Goal: Task Accomplishment & Management: Complete application form

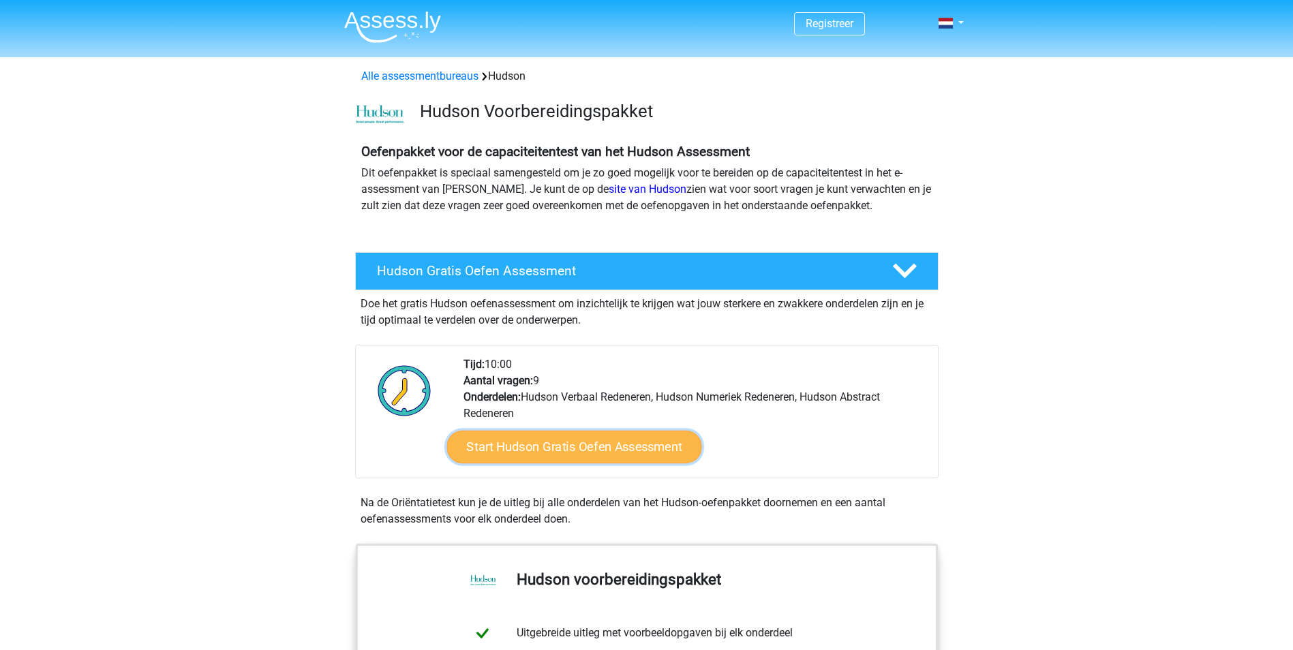
click at [557, 442] on link "Start Hudson Gratis Oefen Assessment" at bounding box center [573, 447] width 255 height 33
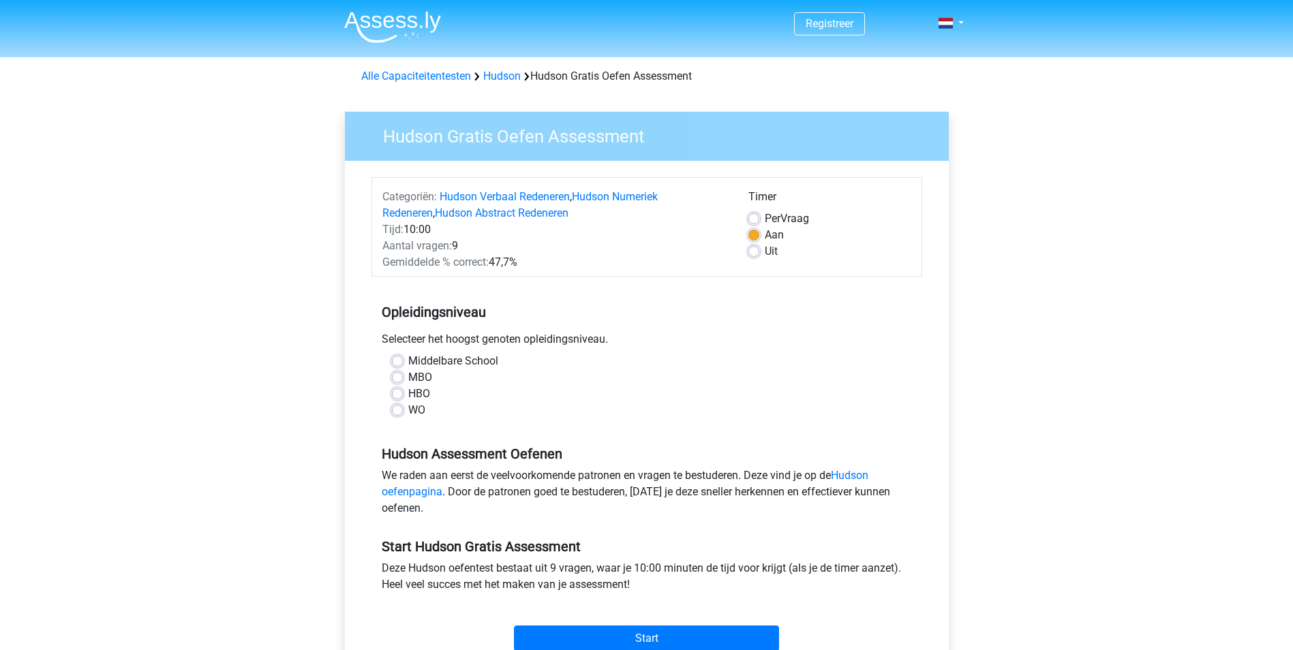
click at [408, 357] on label "Middelbare School" at bounding box center [453, 361] width 90 height 16
click at [399, 357] on input "Middelbare School" at bounding box center [397, 360] width 11 height 14
radio input "true"
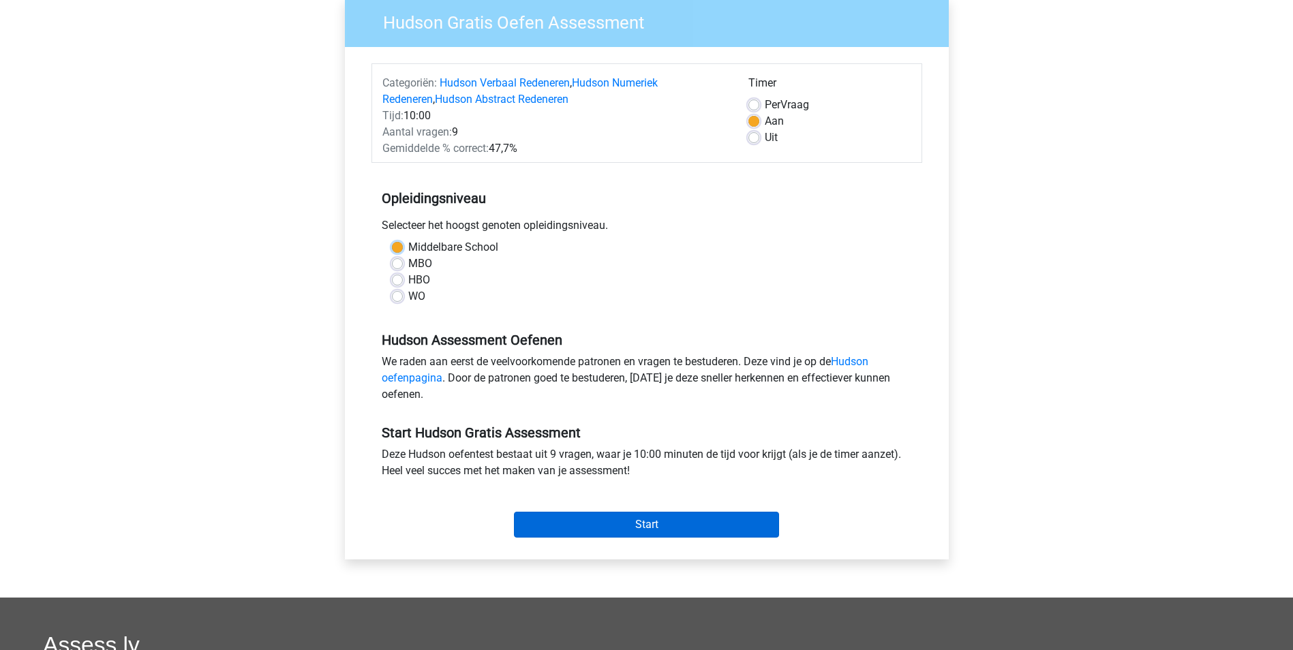
scroll to position [136, 0]
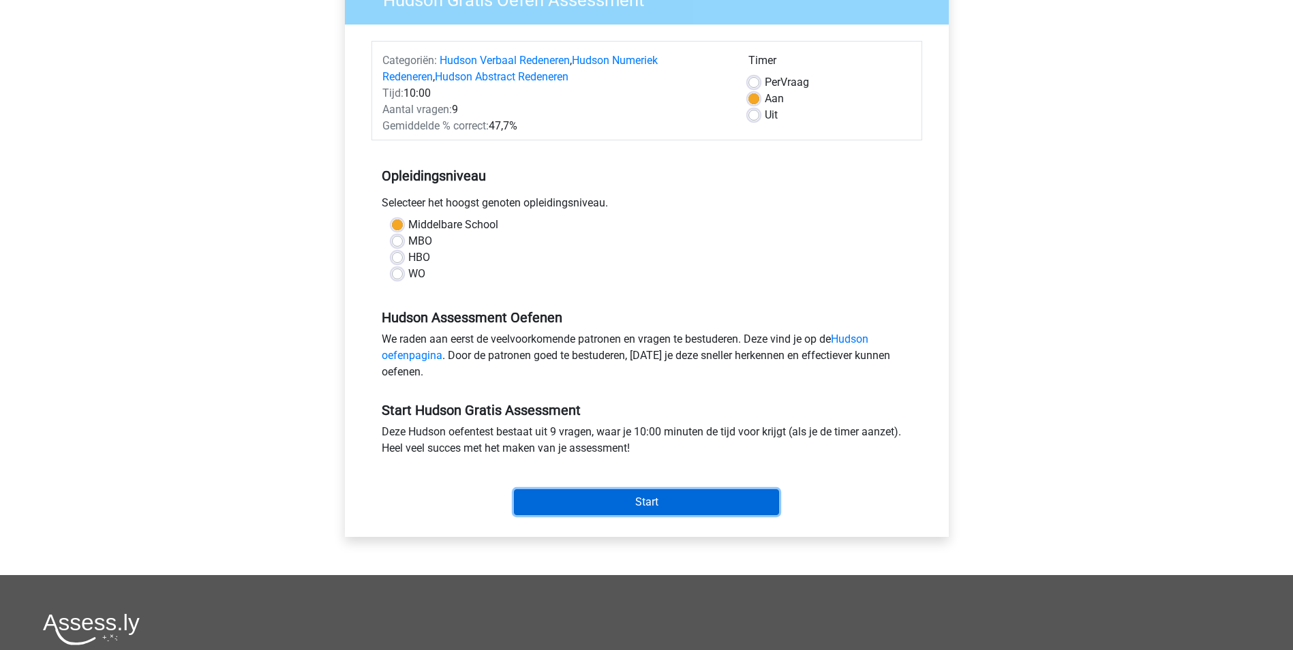
click at [657, 502] on input "Start" at bounding box center [646, 502] width 265 height 26
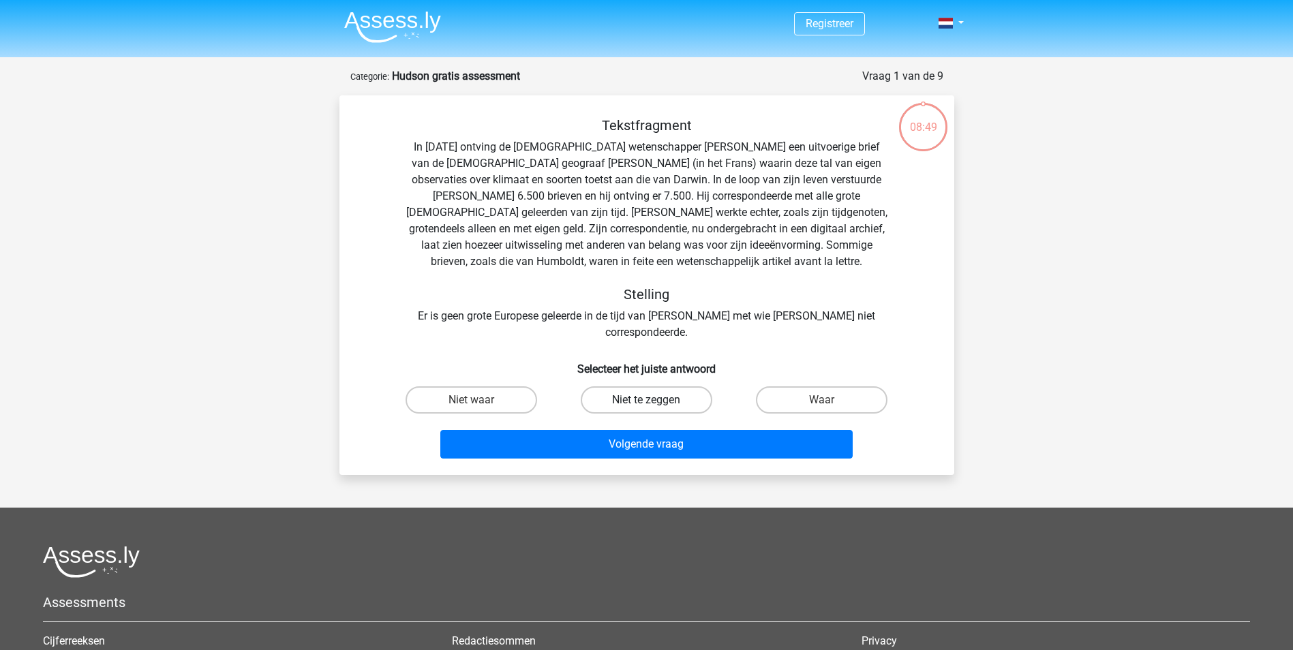
click at [649, 386] on label "Niet te zeggen" at bounding box center [647, 399] width 132 height 27
click at [649, 400] on input "Niet te zeggen" at bounding box center [650, 404] width 9 height 9
radio input "true"
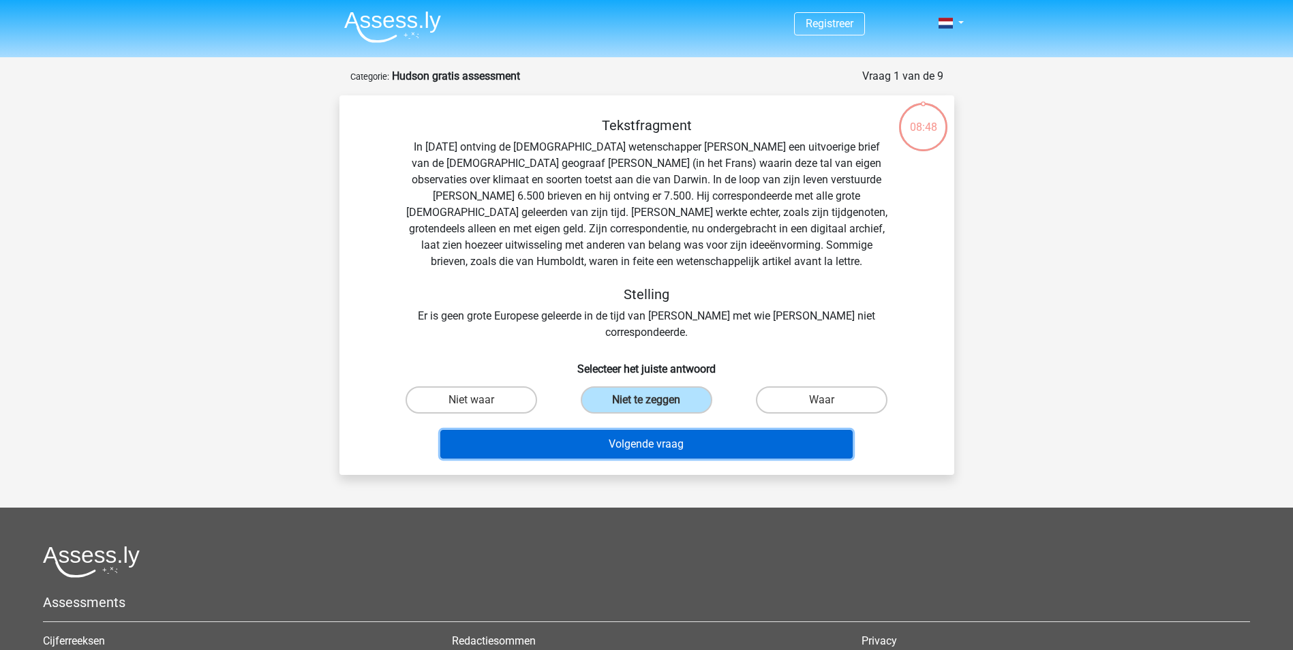
click at [680, 430] on button "Volgende vraag" at bounding box center [646, 444] width 412 height 29
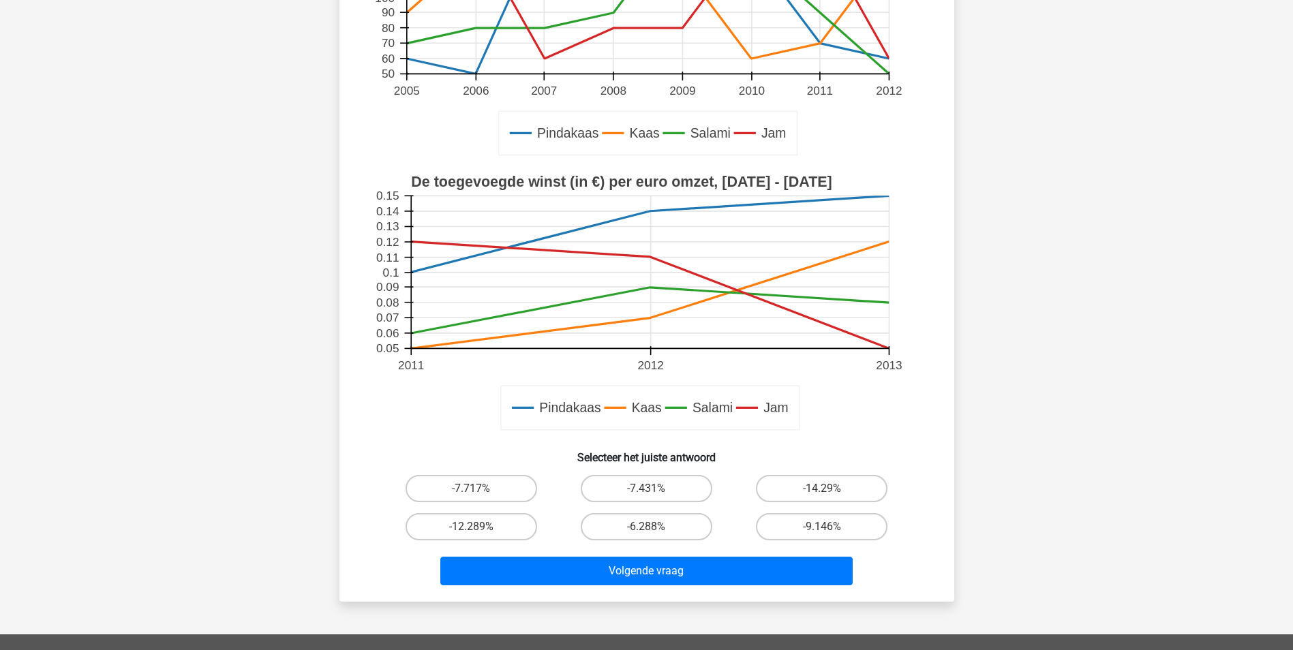
scroll to position [273, 0]
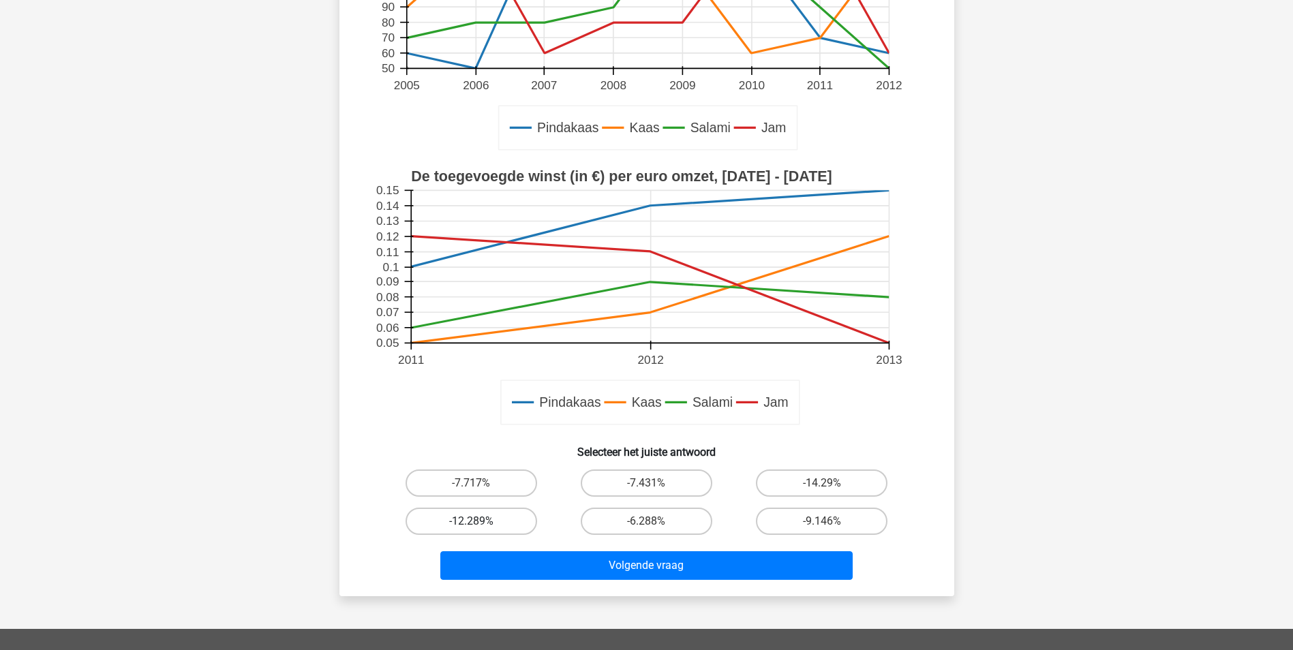
click at [511, 515] on label "-12.289%" at bounding box center [472, 521] width 132 height 27
click at [480, 521] on input "-12.289%" at bounding box center [475, 525] width 9 height 9
radio input "true"
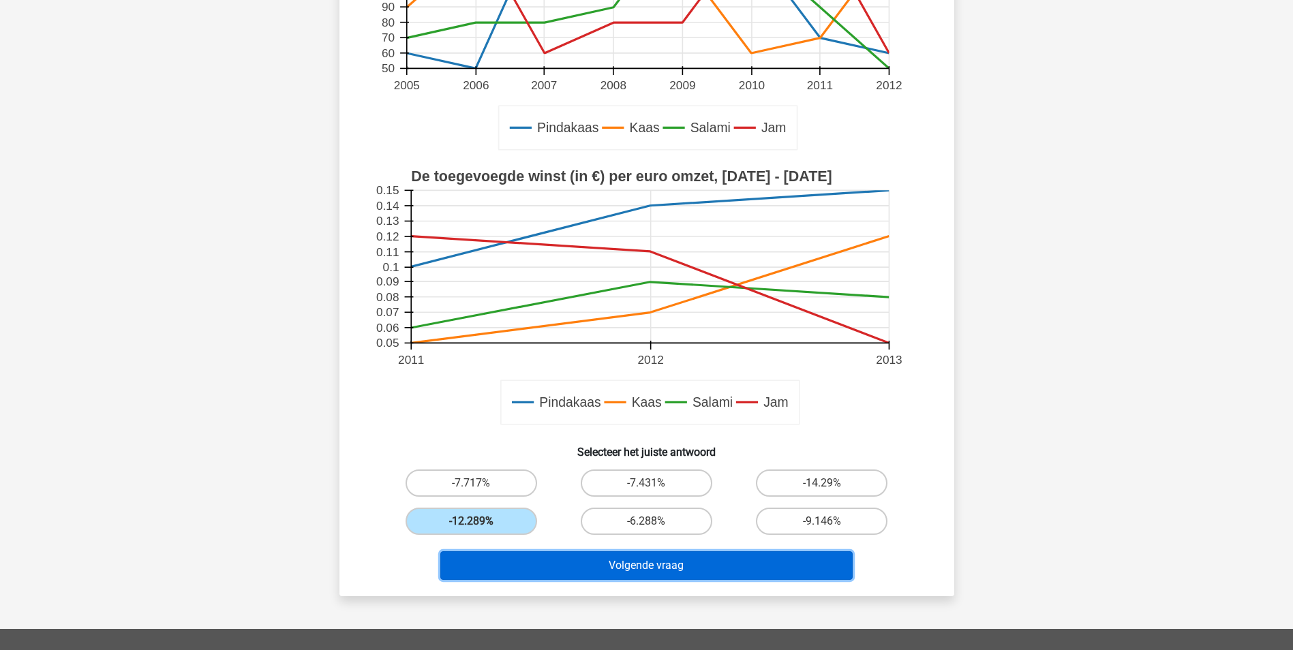
click at [625, 562] on button "Volgende vraag" at bounding box center [646, 565] width 412 height 29
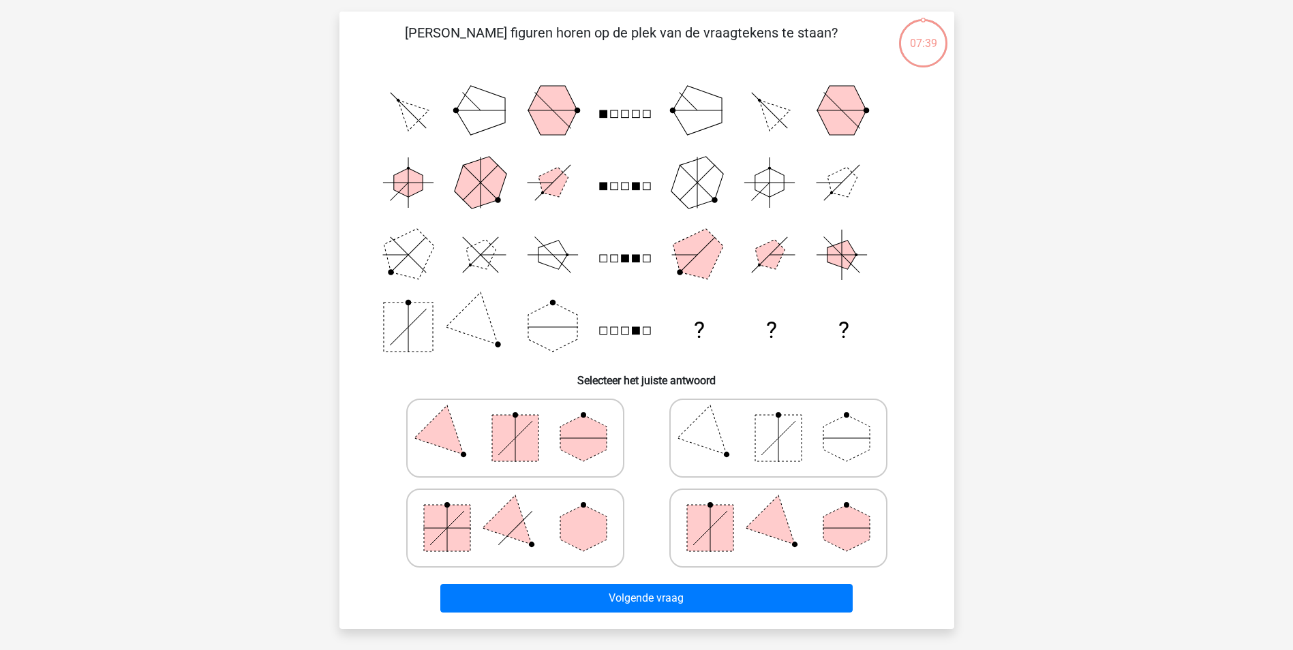
scroll to position [68, 0]
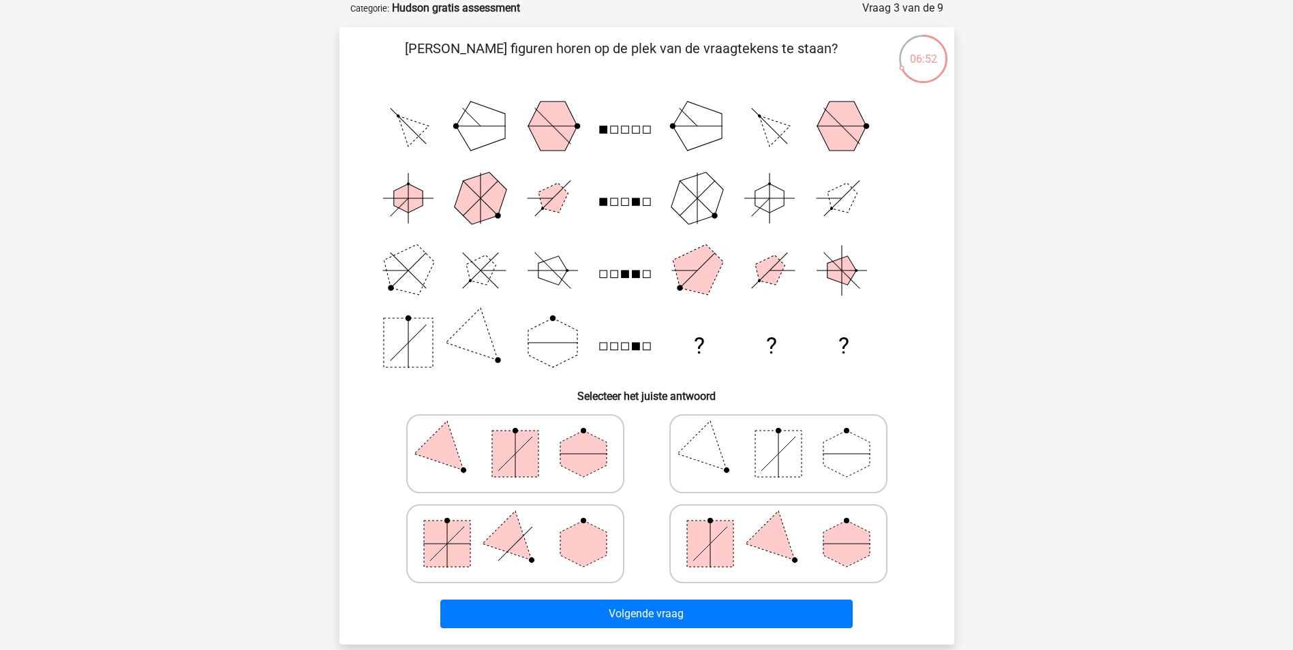
click at [778, 457] on line at bounding box center [778, 454] width 0 height 48
click at [778, 437] on input "radio" at bounding box center [782, 432] width 9 height 9
radio input "true"
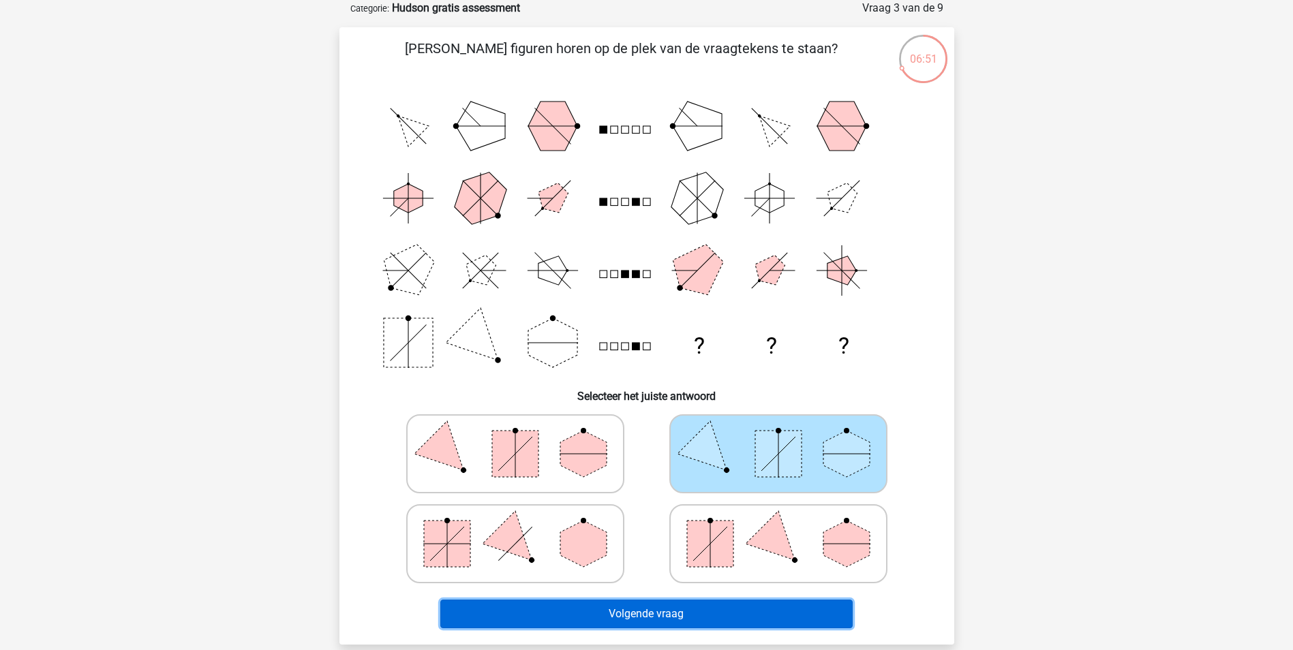
click at [738, 611] on button "Volgende vraag" at bounding box center [646, 614] width 412 height 29
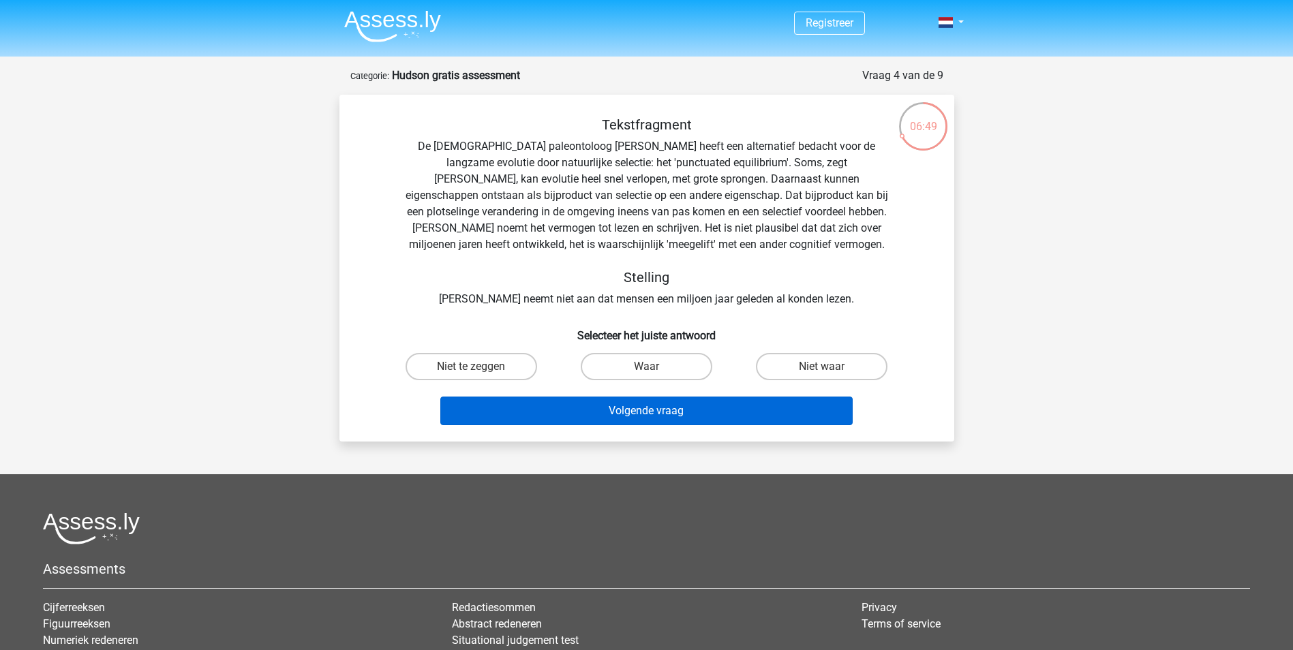
scroll to position [0, 0]
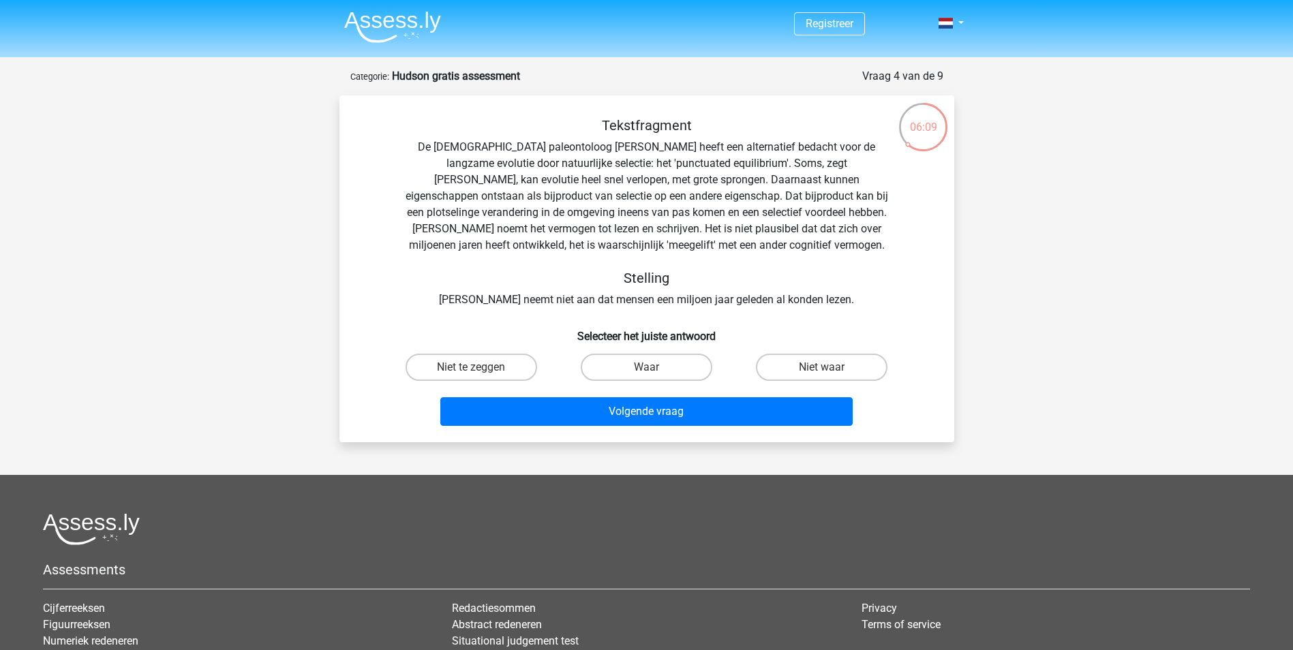
drag, startPoint x: 862, startPoint y: 286, endPoint x: 875, endPoint y: 282, distance: 12.9
click at [864, 284] on h5 "Stelling" at bounding box center [647, 278] width 484 height 16
click at [657, 365] on label "Waar" at bounding box center [647, 367] width 132 height 27
click at [655, 367] on input "Waar" at bounding box center [650, 371] width 9 height 9
radio input "true"
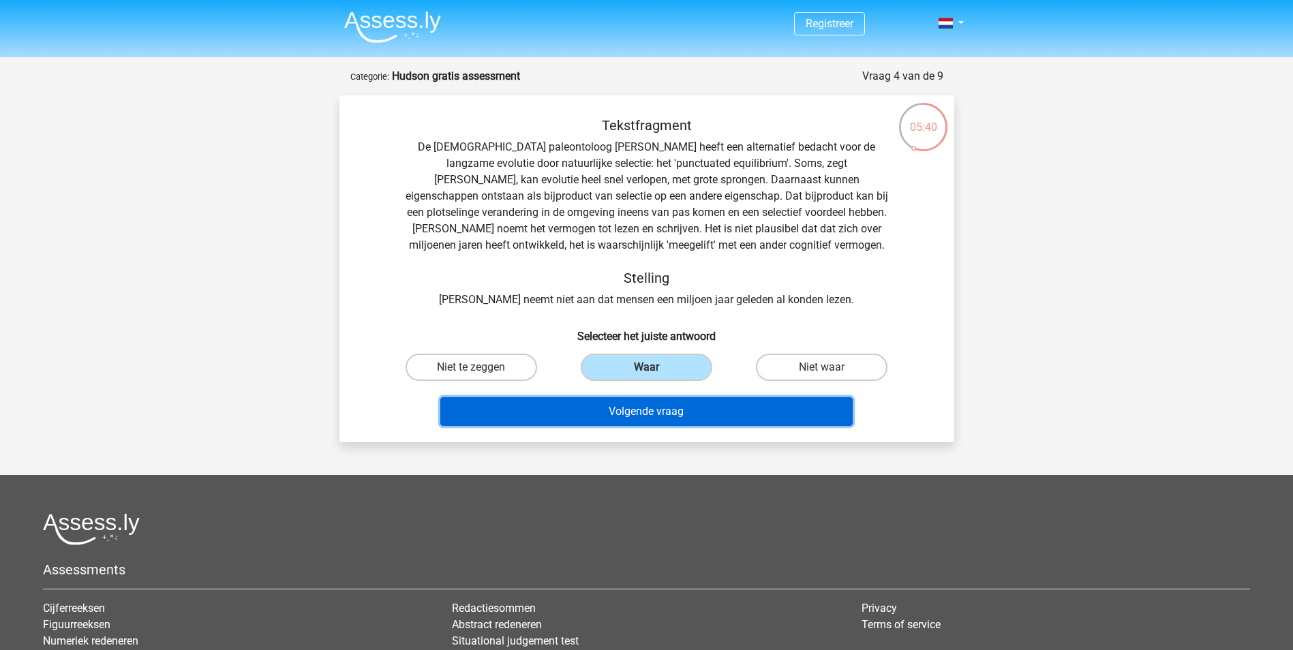
click at [663, 406] on button "Volgende vraag" at bounding box center [646, 411] width 412 height 29
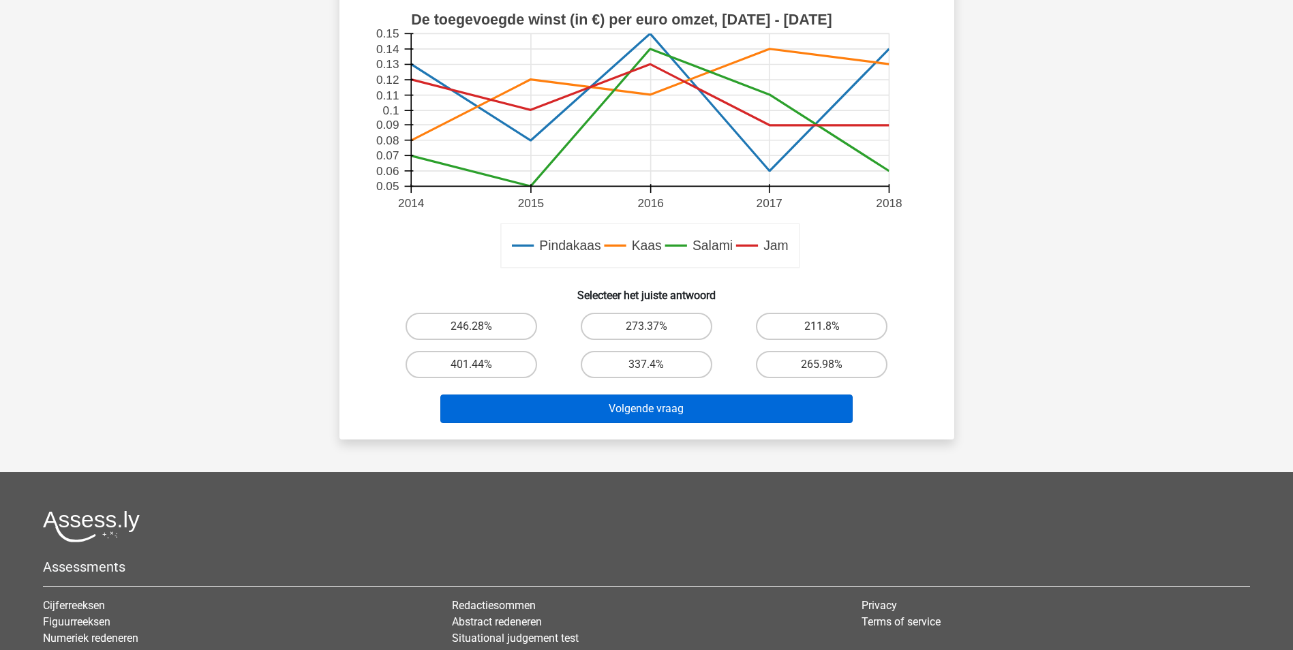
scroll to position [477, 0]
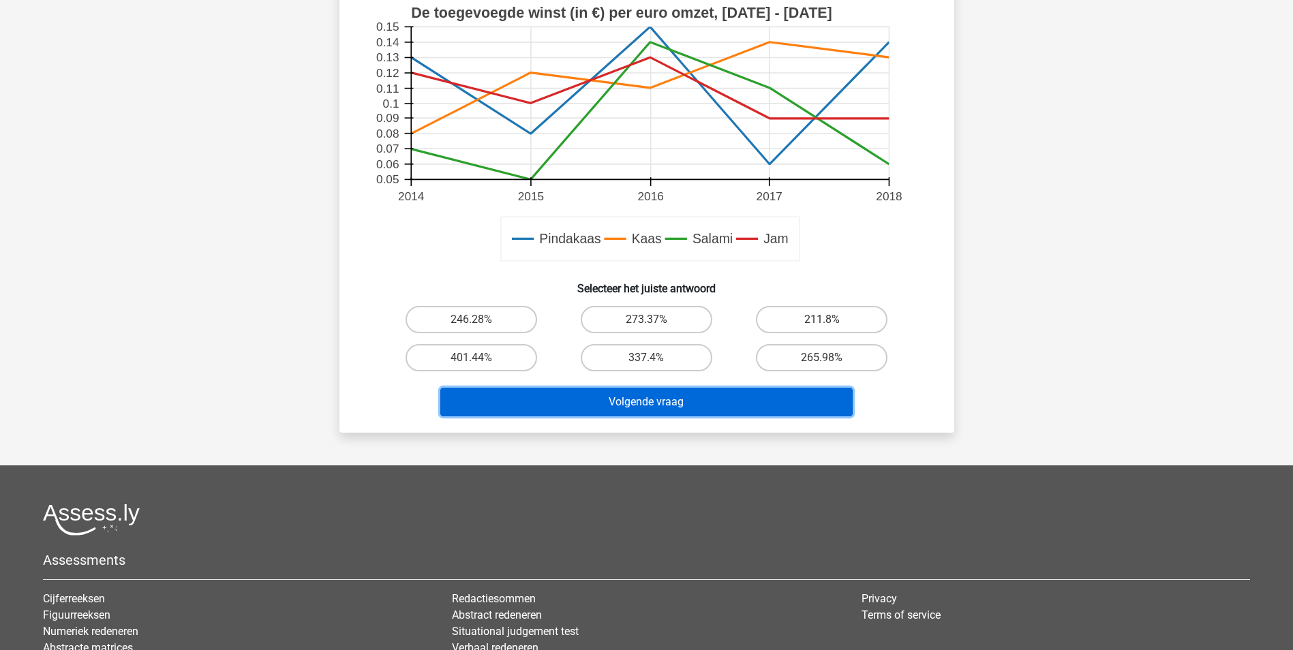
click at [664, 401] on button "Volgende vraag" at bounding box center [646, 402] width 412 height 29
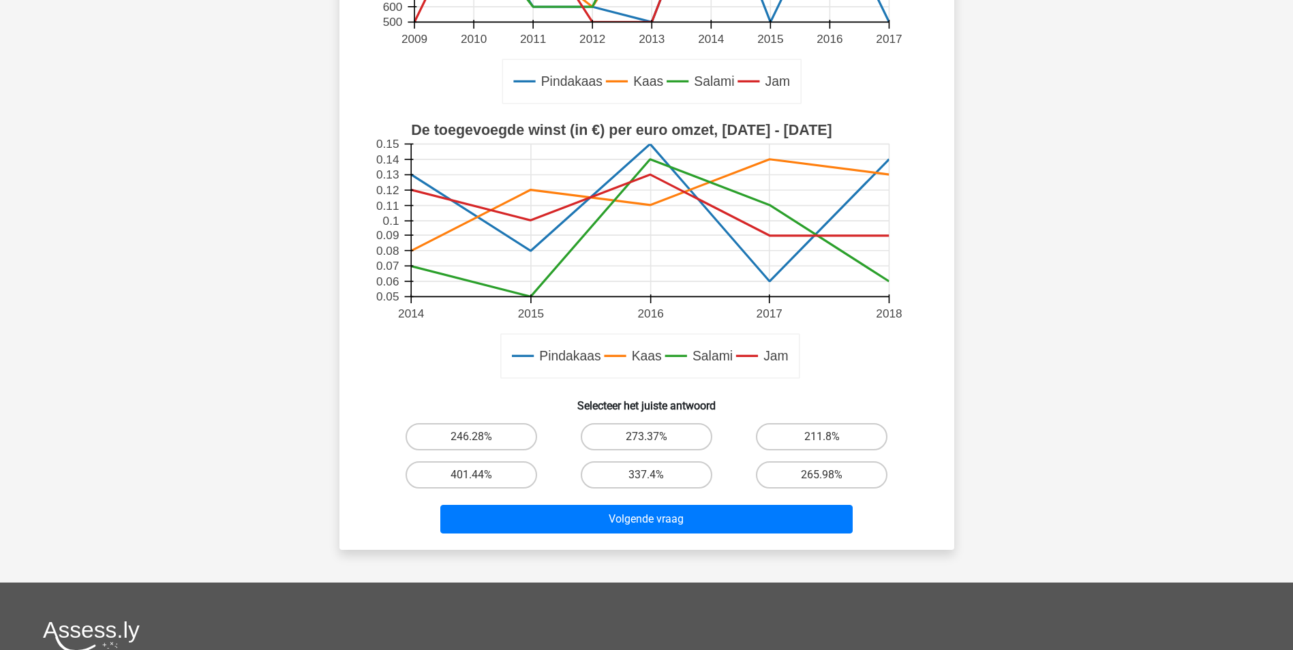
scroll to position [341, 0]
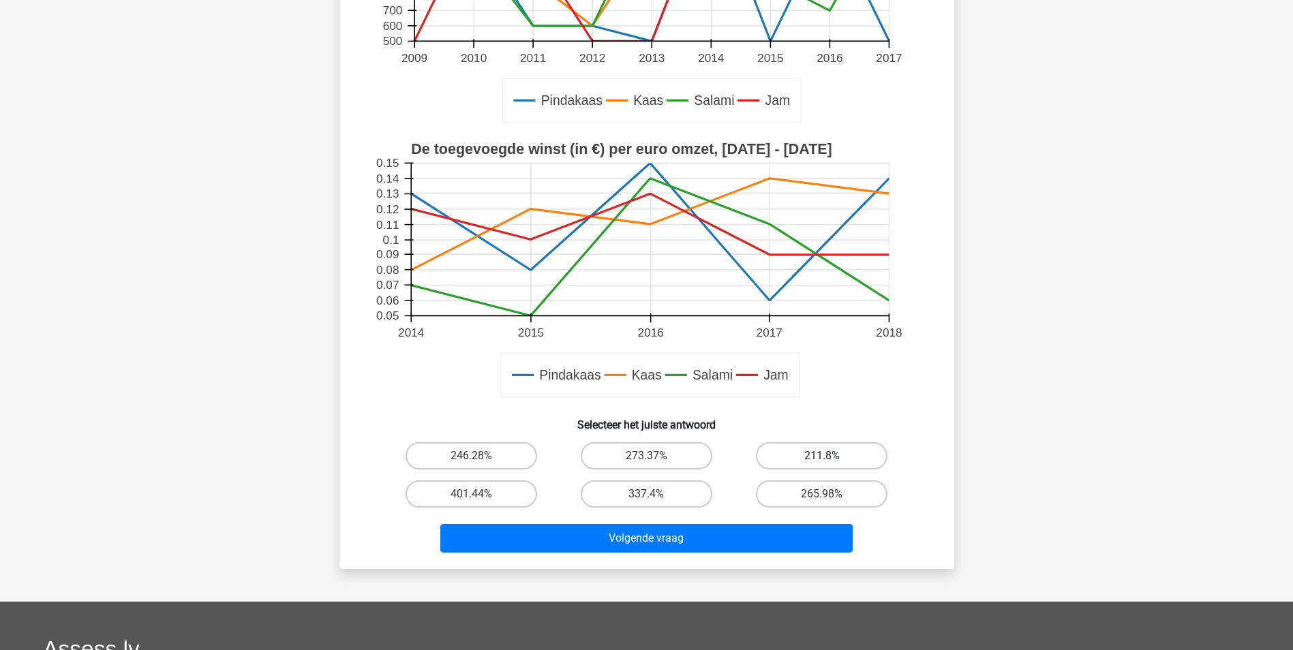
click at [789, 451] on label "211.8%" at bounding box center [822, 455] width 132 height 27
click at [822, 456] on input "211.8%" at bounding box center [826, 460] width 9 height 9
radio input "true"
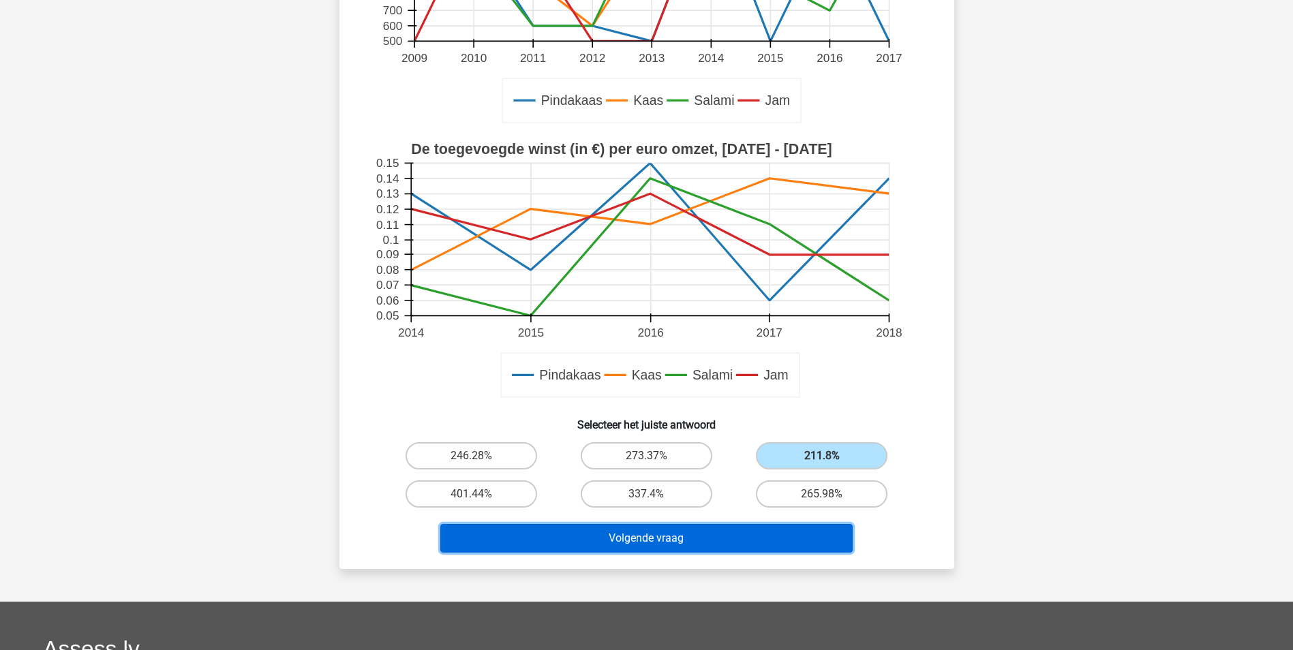
click at [681, 536] on button "Volgende vraag" at bounding box center [646, 538] width 412 height 29
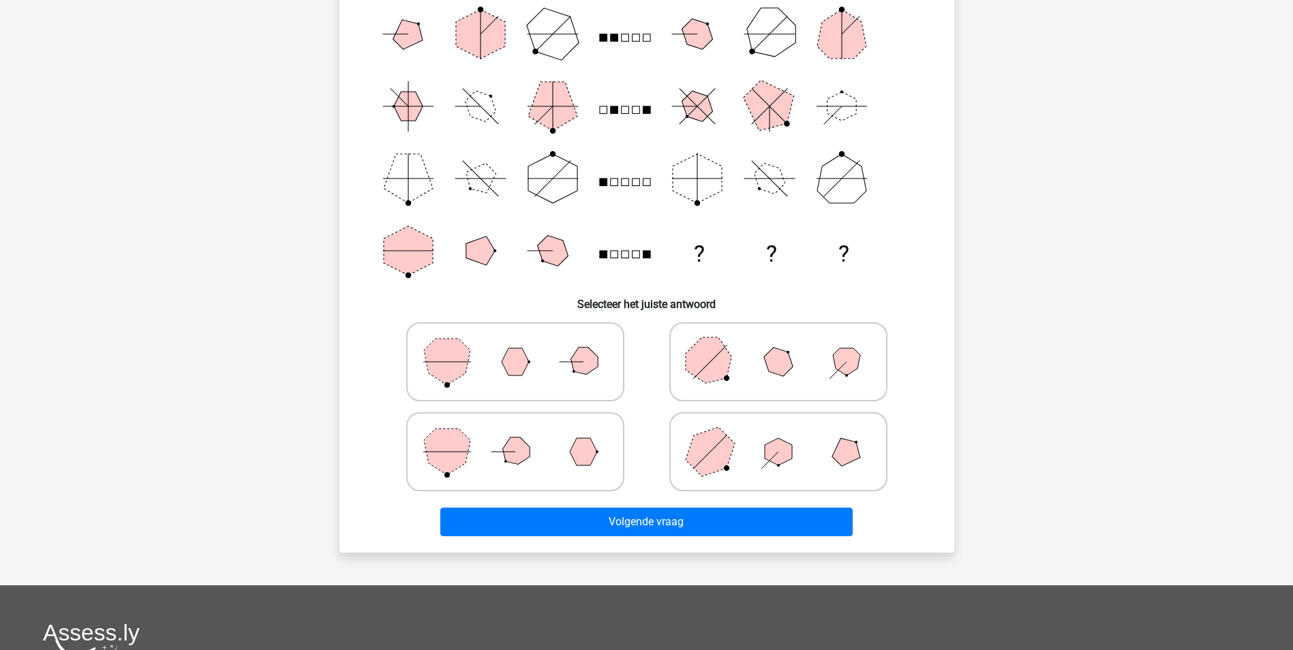
scroll to position [136, 0]
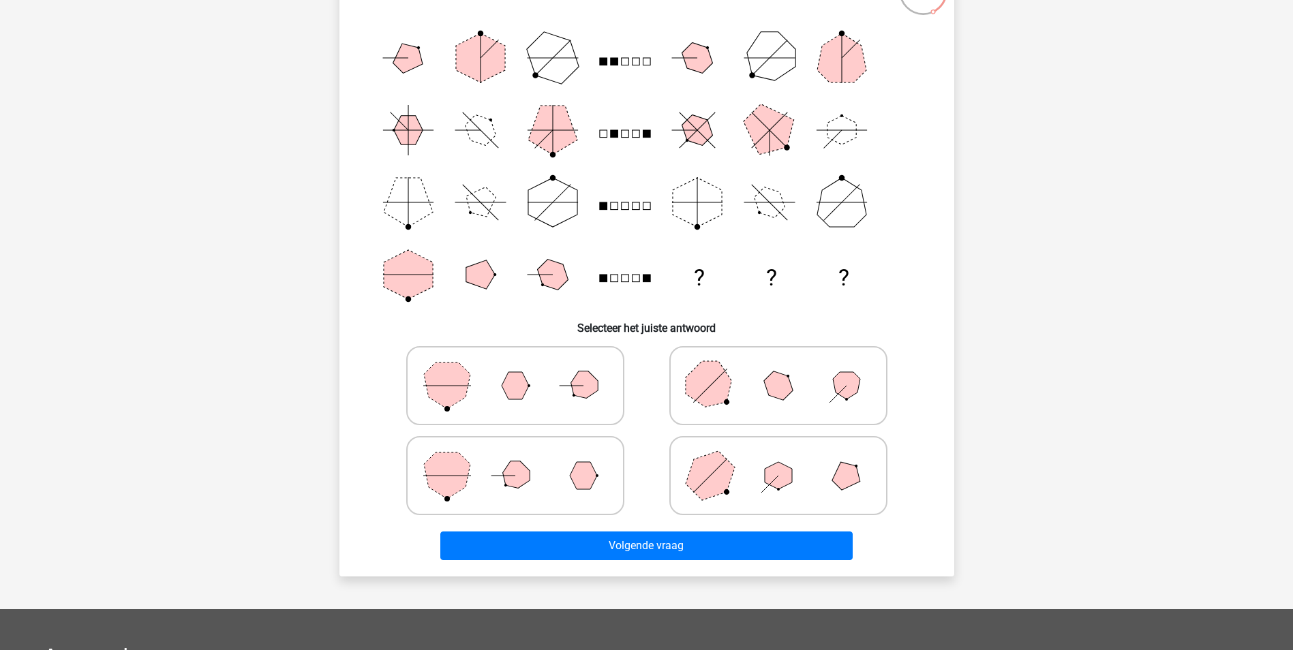
click at [545, 470] on icon at bounding box center [515, 476] width 204 height 68
click at [524, 459] on input "radio" at bounding box center [519, 454] width 9 height 9
radio input "true"
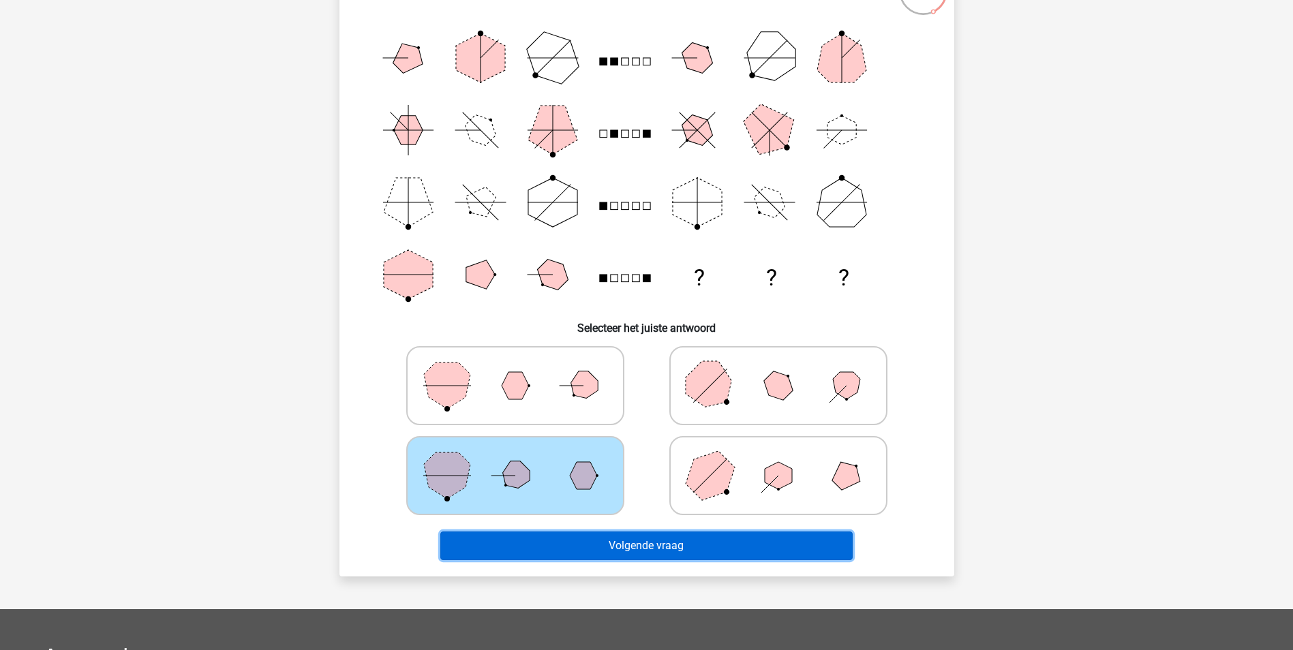
click at [646, 546] on button "Volgende vraag" at bounding box center [646, 546] width 412 height 29
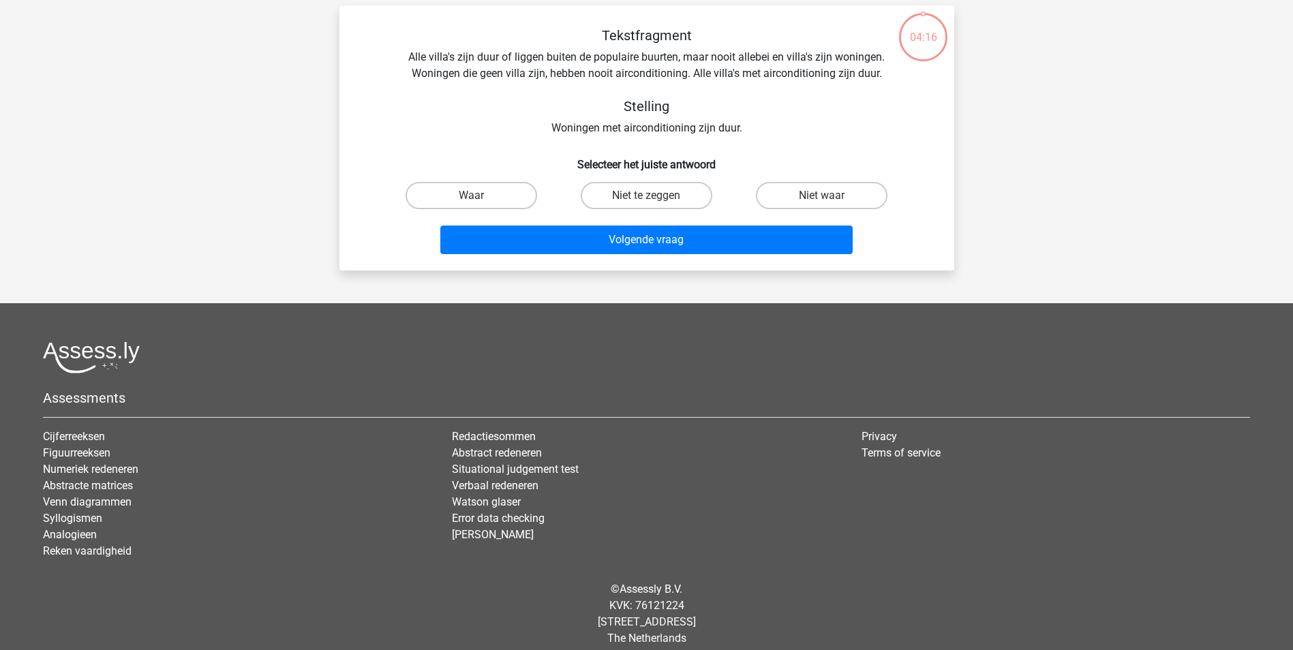
scroll to position [68, 0]
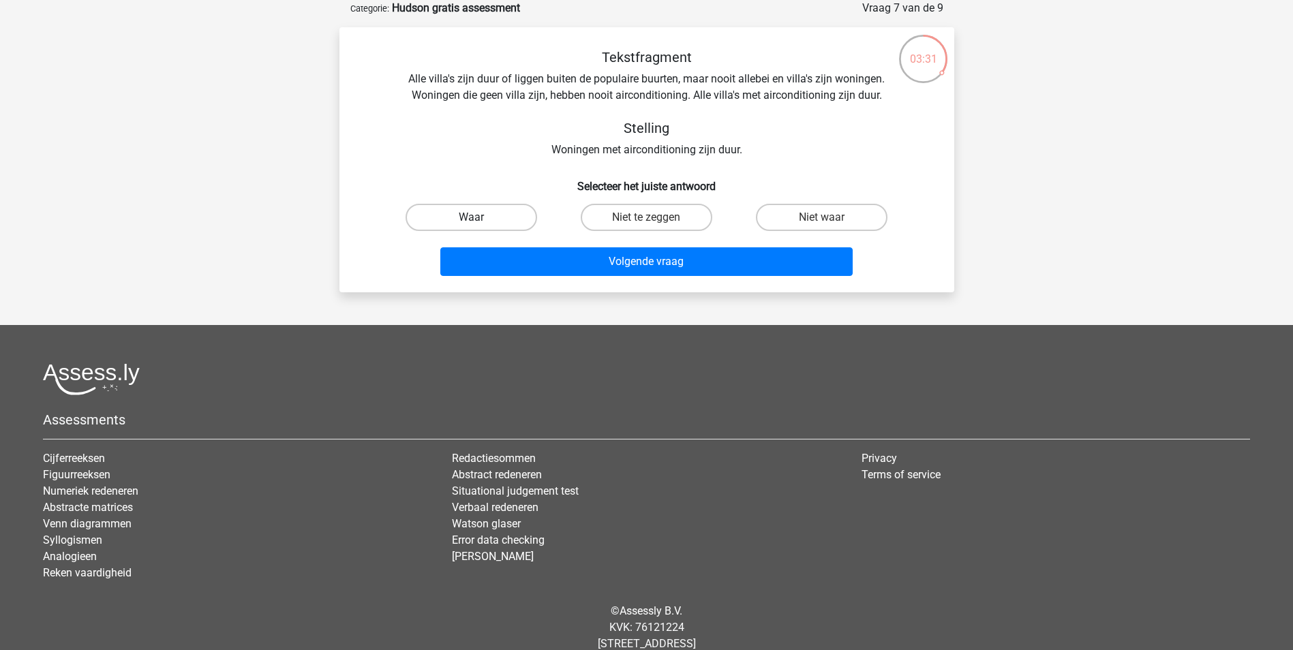
drag, startPoint x: 488, startPoint y: 215, endPoint x: 535, endPoint y: 212, distance: 47.1
click at [488, 214] on label "Waar" at bounding box center [472, 217] width 132 height 27
click at [480, 217] on input "Waar" at bounding box center [475, 221] width 9 height 9
radio input "true"
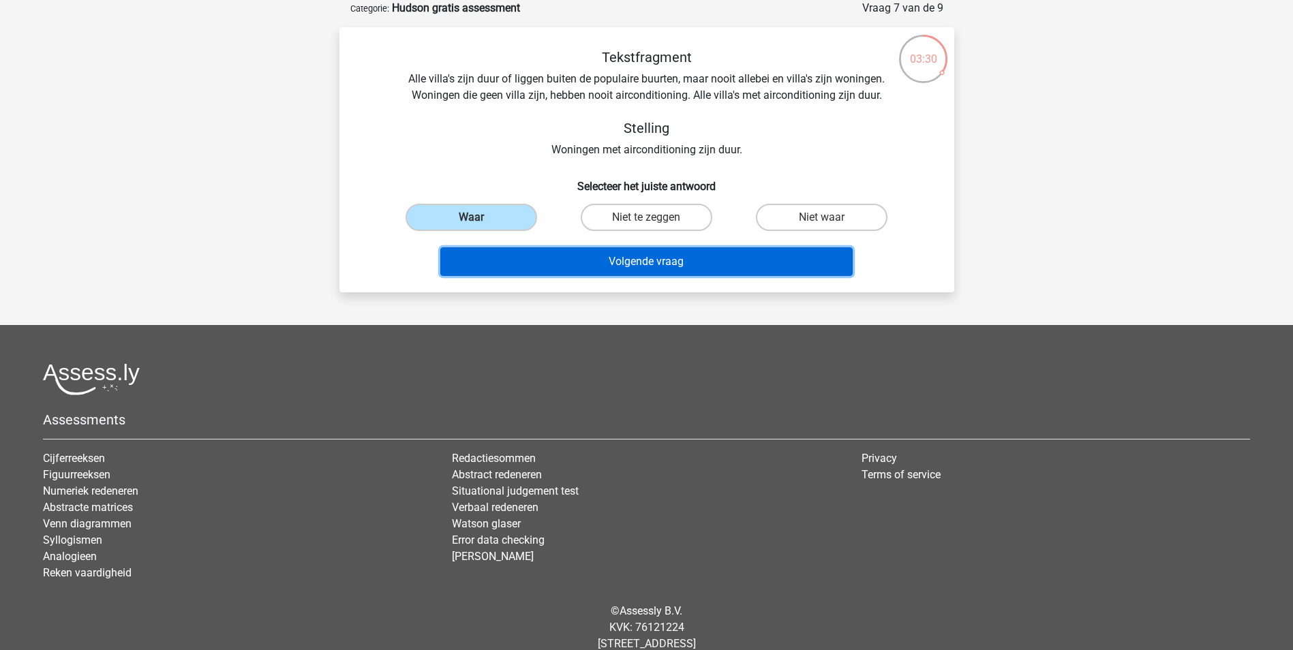
click at [646, 257] on button "Volgende vraag" at bounding box center [646, 261] width 412 height 29
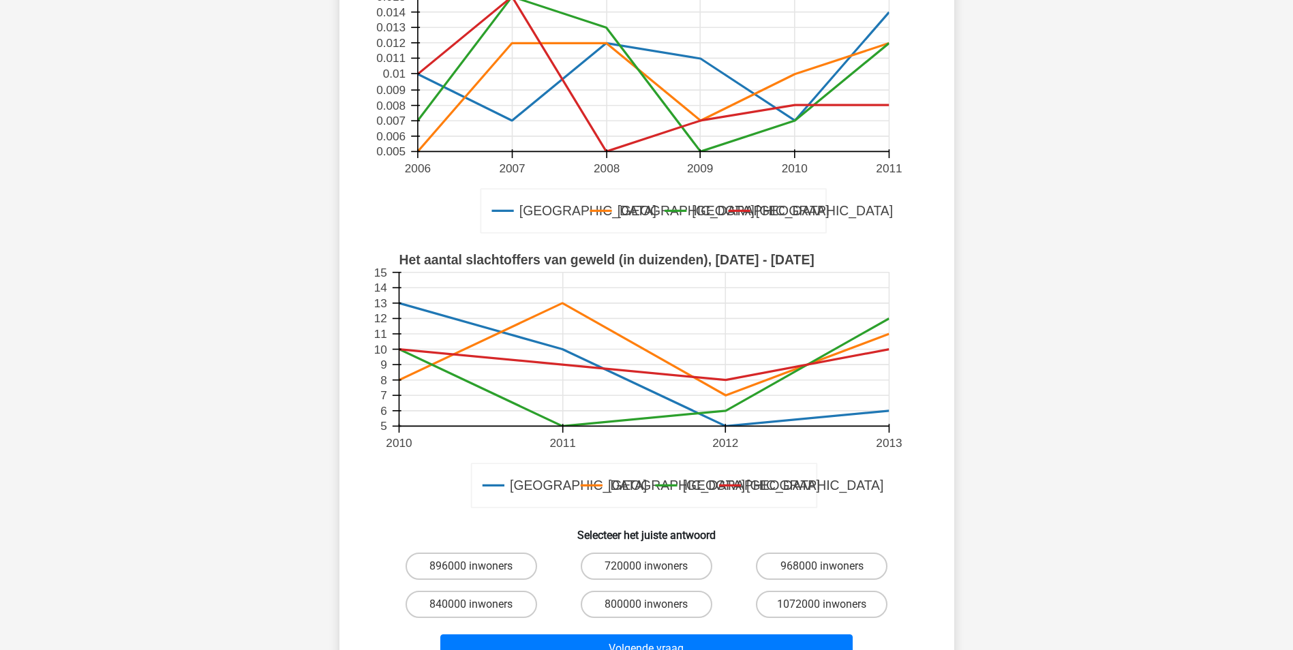
scroll to position [204, 0]
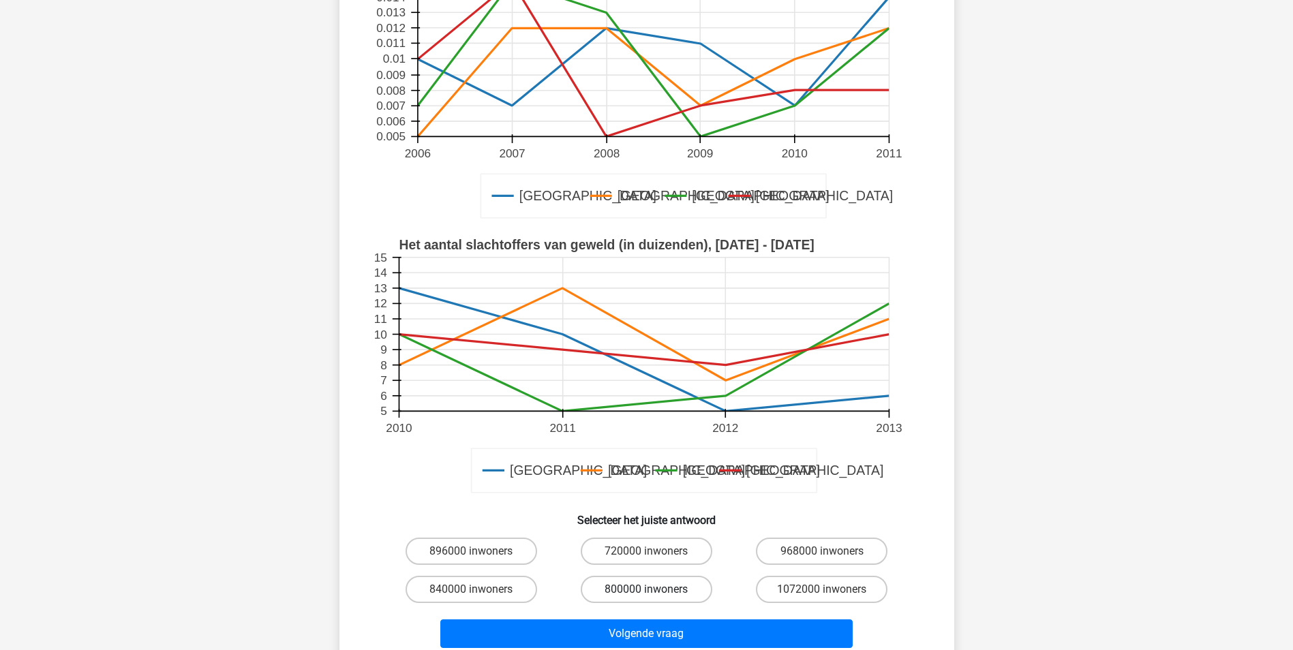
click at [616, 590] on label "800000 inwoners" at bounding box center [647, 589] width 132 height 27
click at [646, 590] on input "800000 inwoners" at bounding box center [650, 594] width 9 height 9
radio input "true"
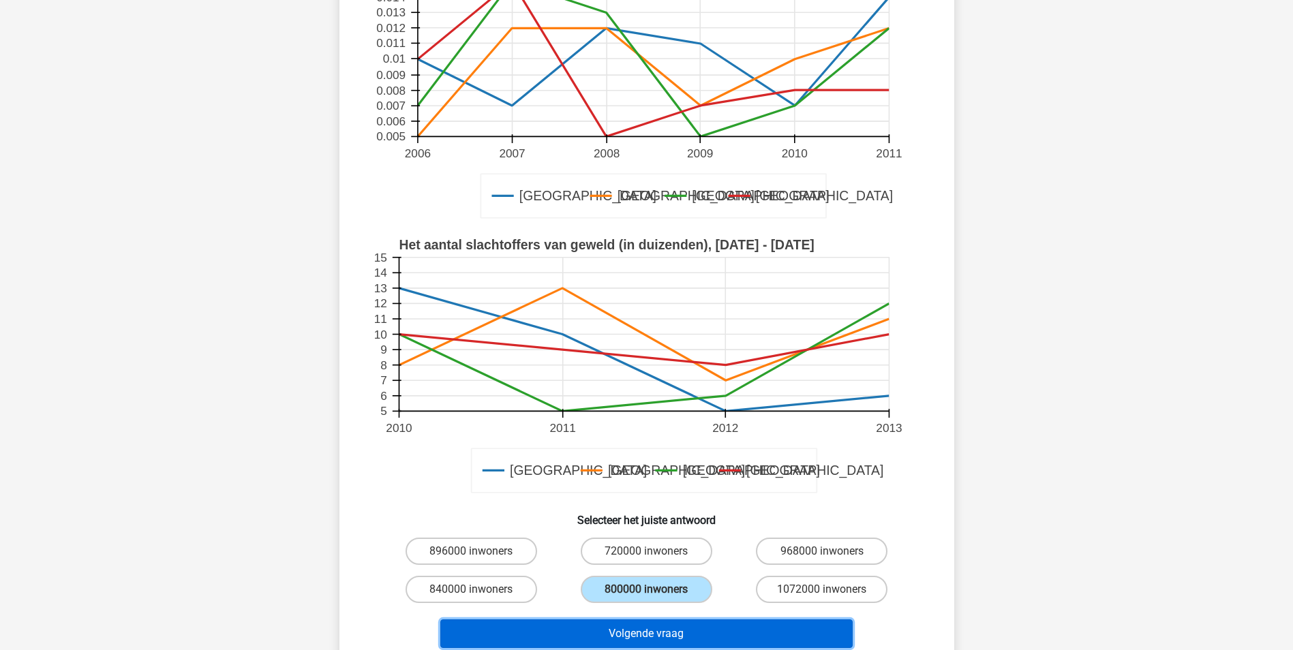
click at [652, 629] on button "Volgende vraag" at bounding box center [646, 634] width 412 height 29
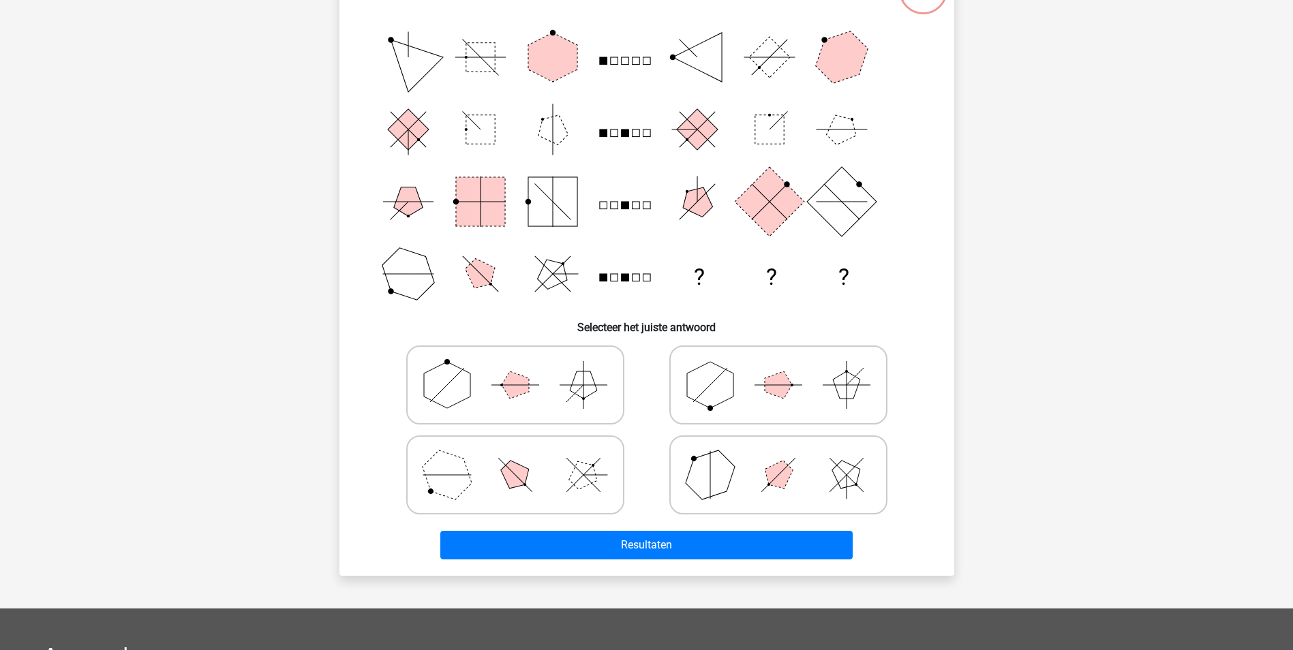
scroll to position [68, 0]
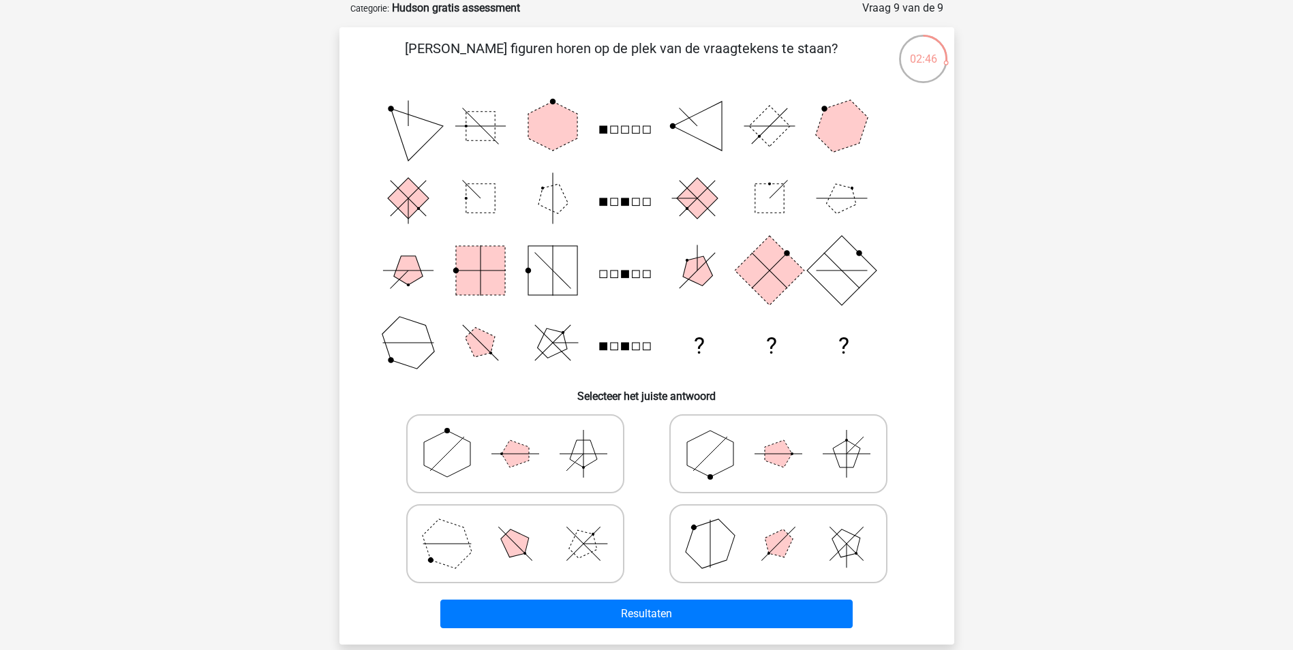
click at [580, 453] on polygon at bounding box center [583, 453] width 27 height 27
click at [524, 437] on input "radio" at bounding box center [519, 432] width 9 height 9
radio input "true"
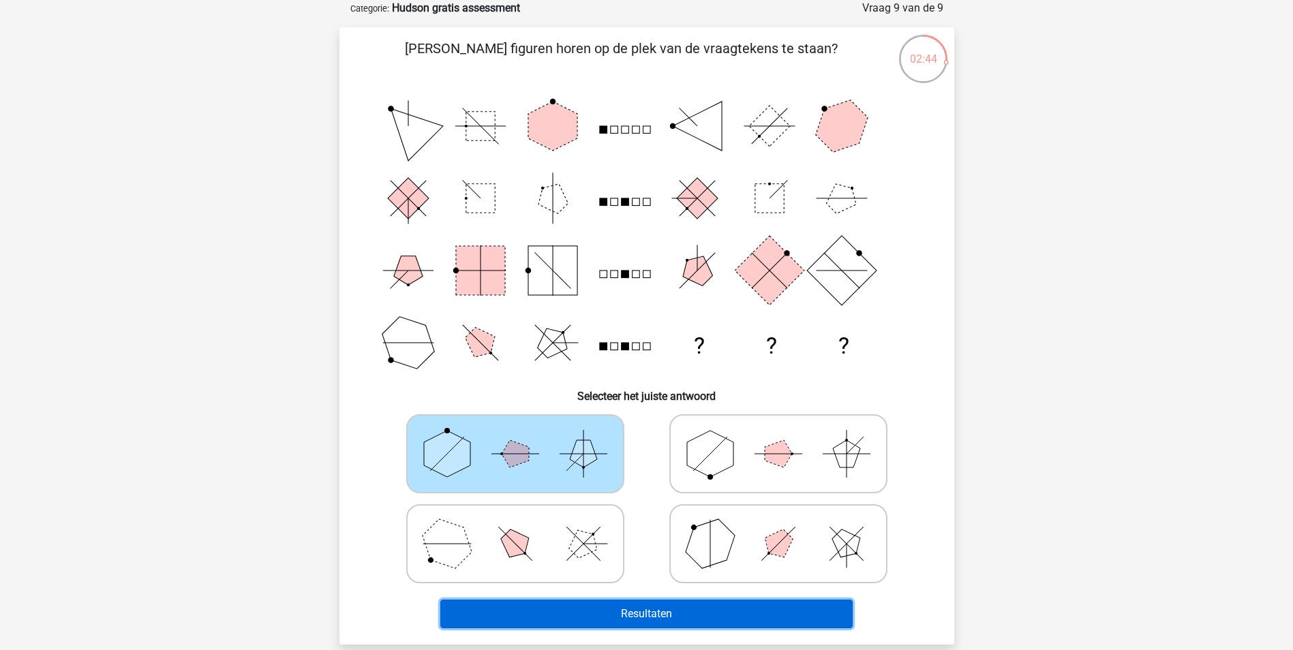
click at [716, 607] on button "Resultaten" at bounding box center [646, 614] width 412 height 29
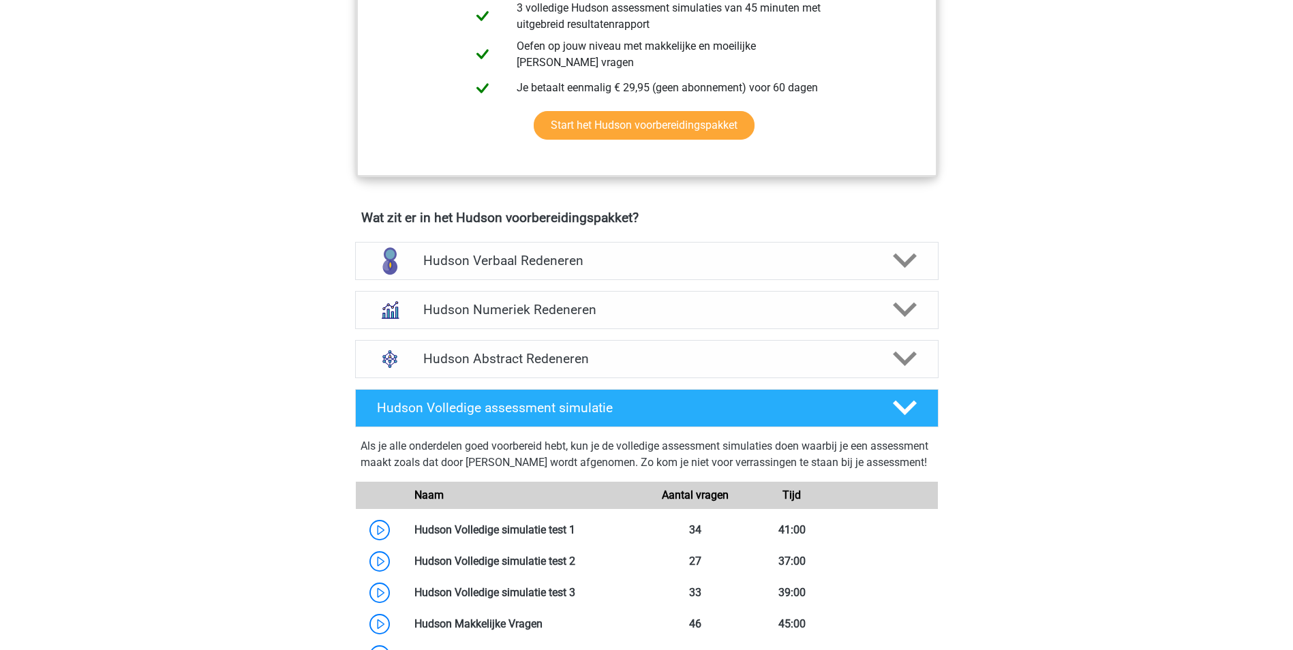
scroll to position [682, 0]
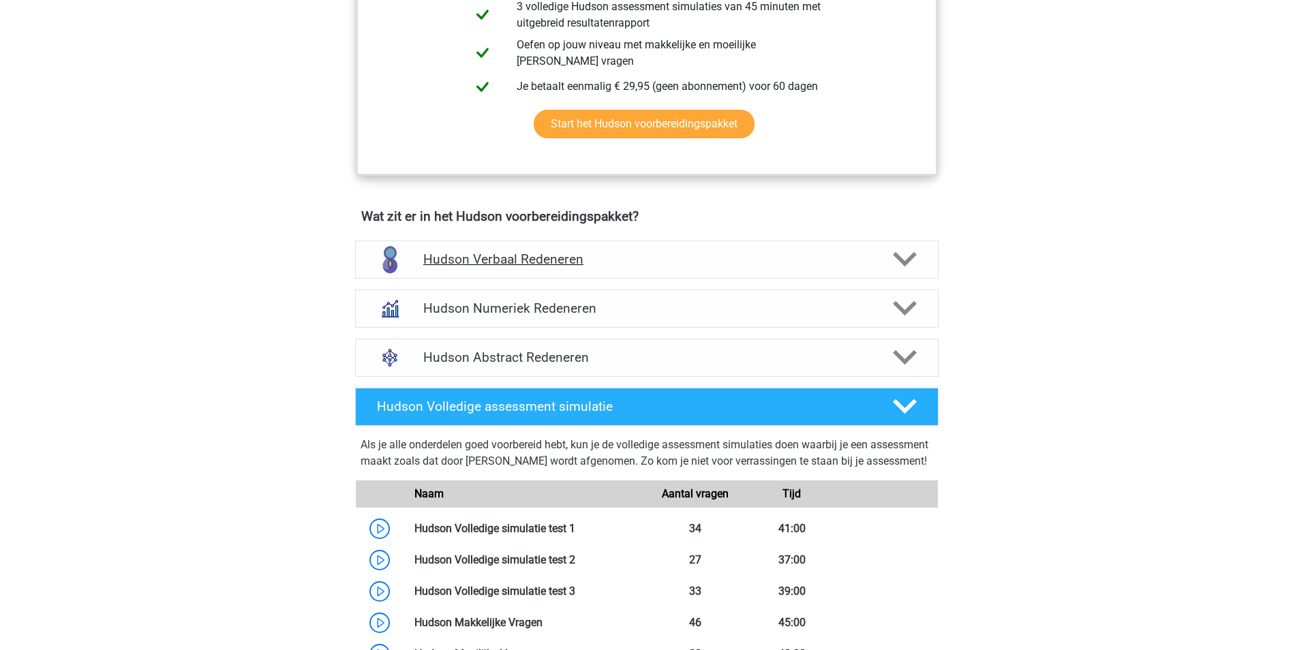
click at [910, 254] on icon at bounding box center [905, 259] width 24 height 24
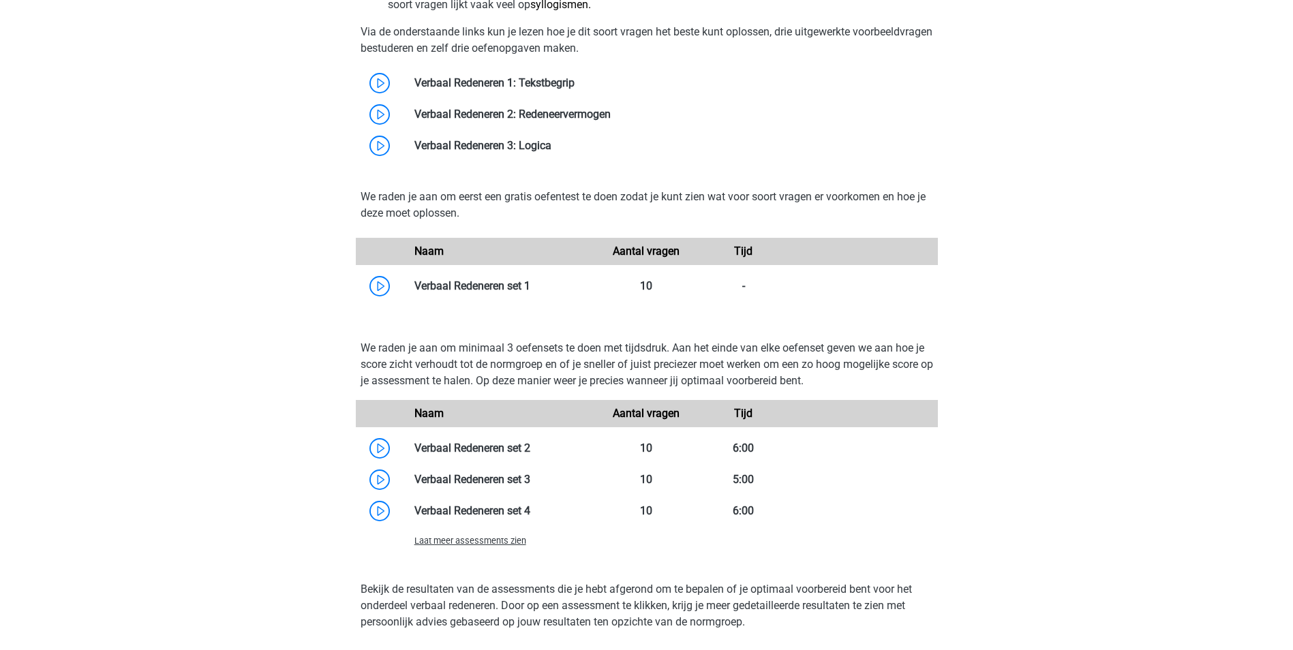
scroll to position [1227, 0]
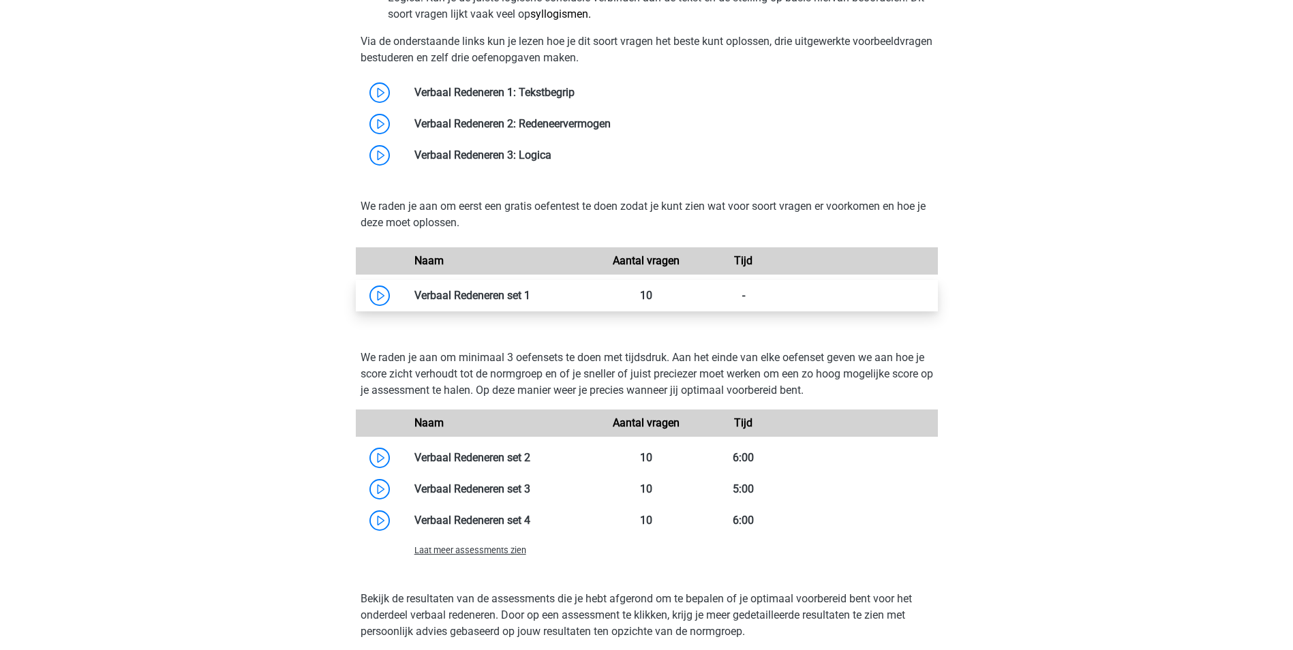
click at [530, 292] on link at bounding box center [530, 295] width 0 height 13
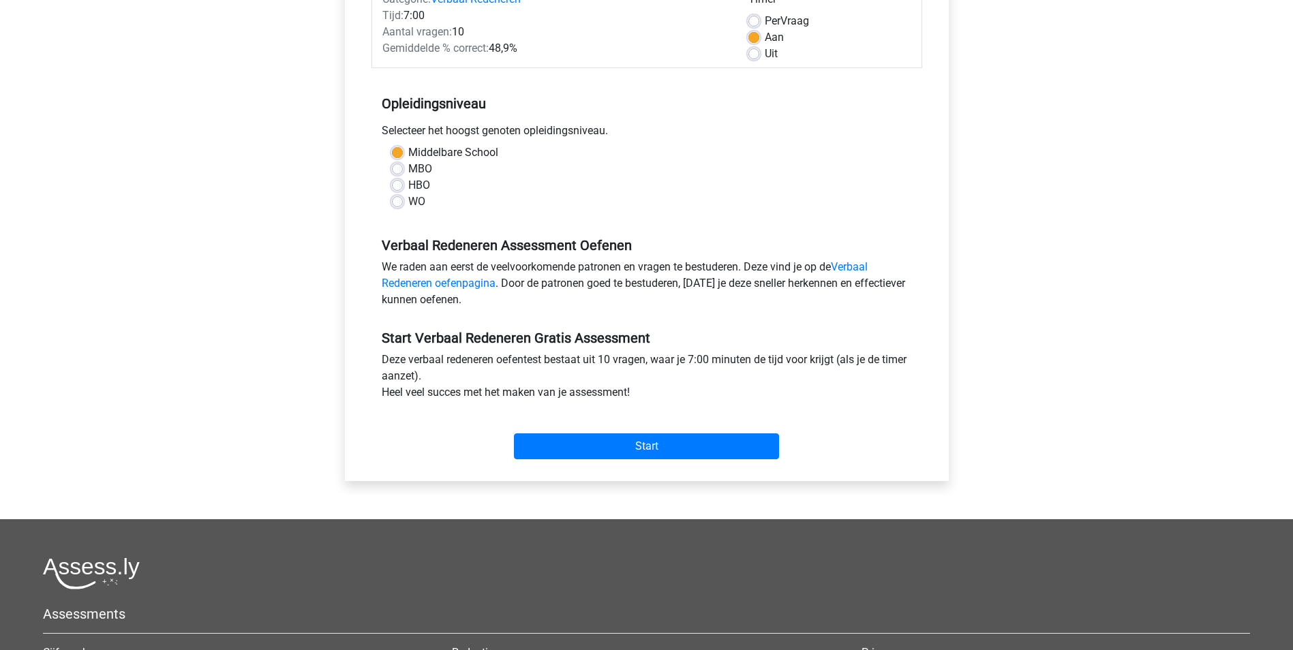
scroll to position [204, 0]
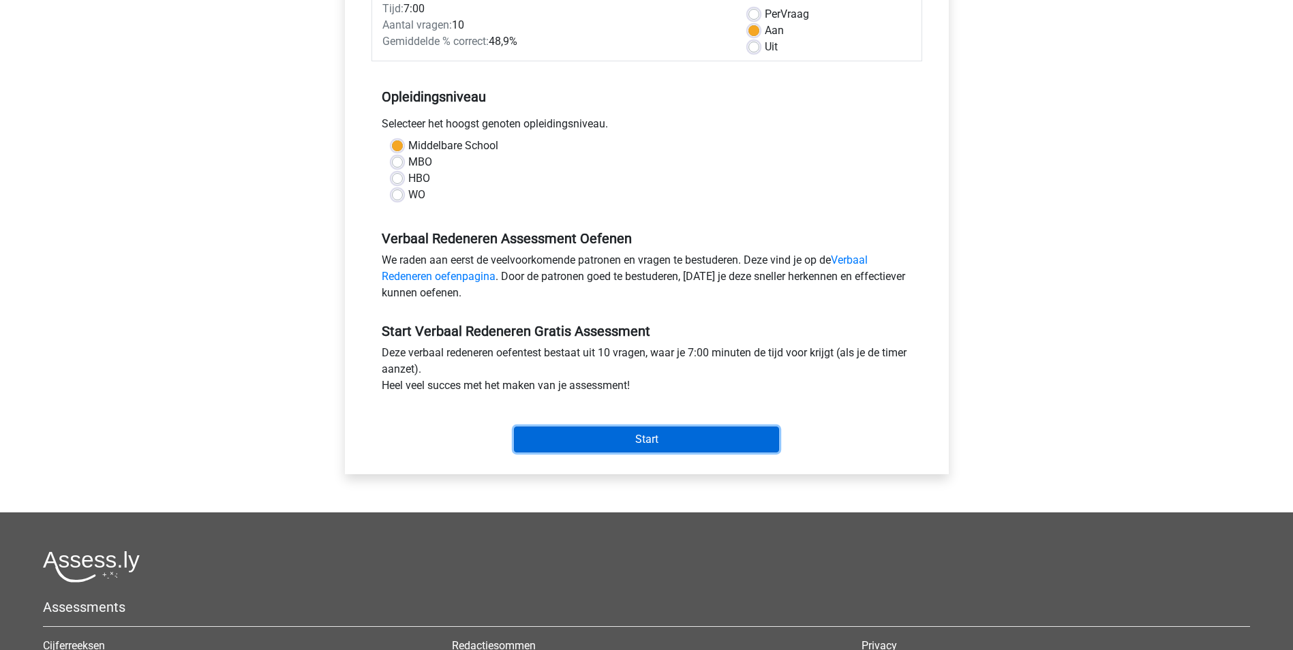
click at [658, 435] on input "Start" at bounding box center [646, 440] width 265 height 26
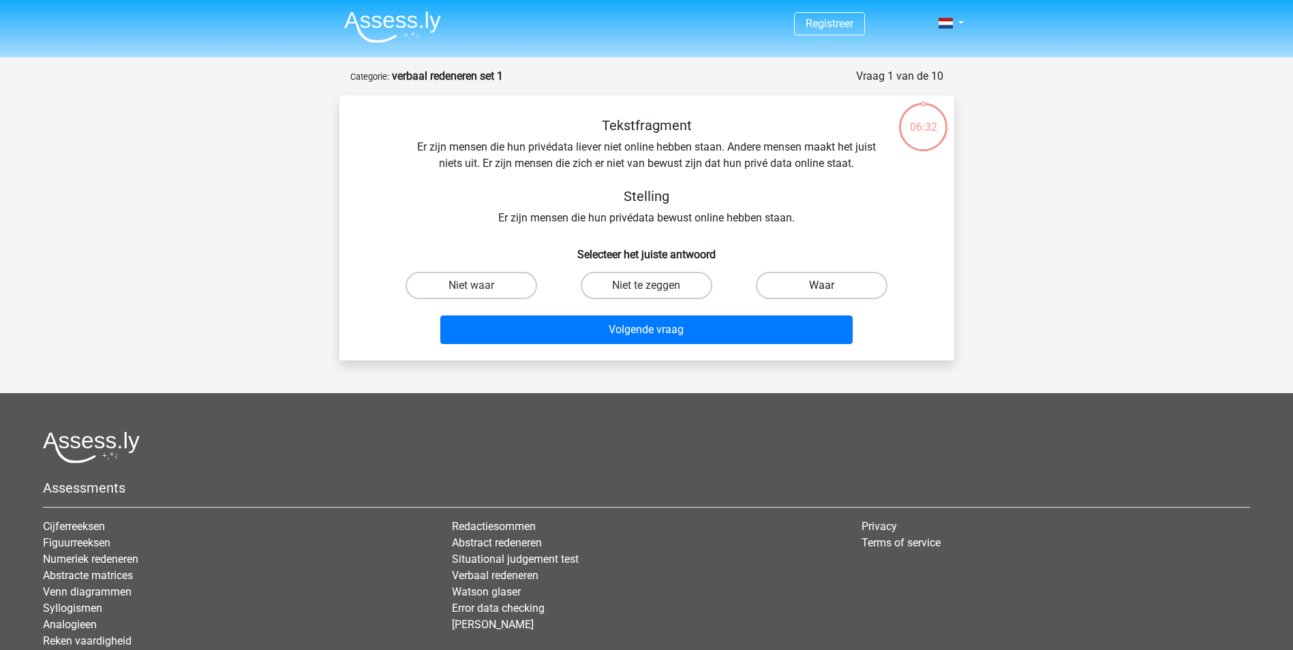
click at [835, 282] on label "Waar" at bounding box center [822, 285] width 132 height 27
click at [831, 286] on input "Waar" at bounding box center [826, 290] width 9 height 9
radio input "true"
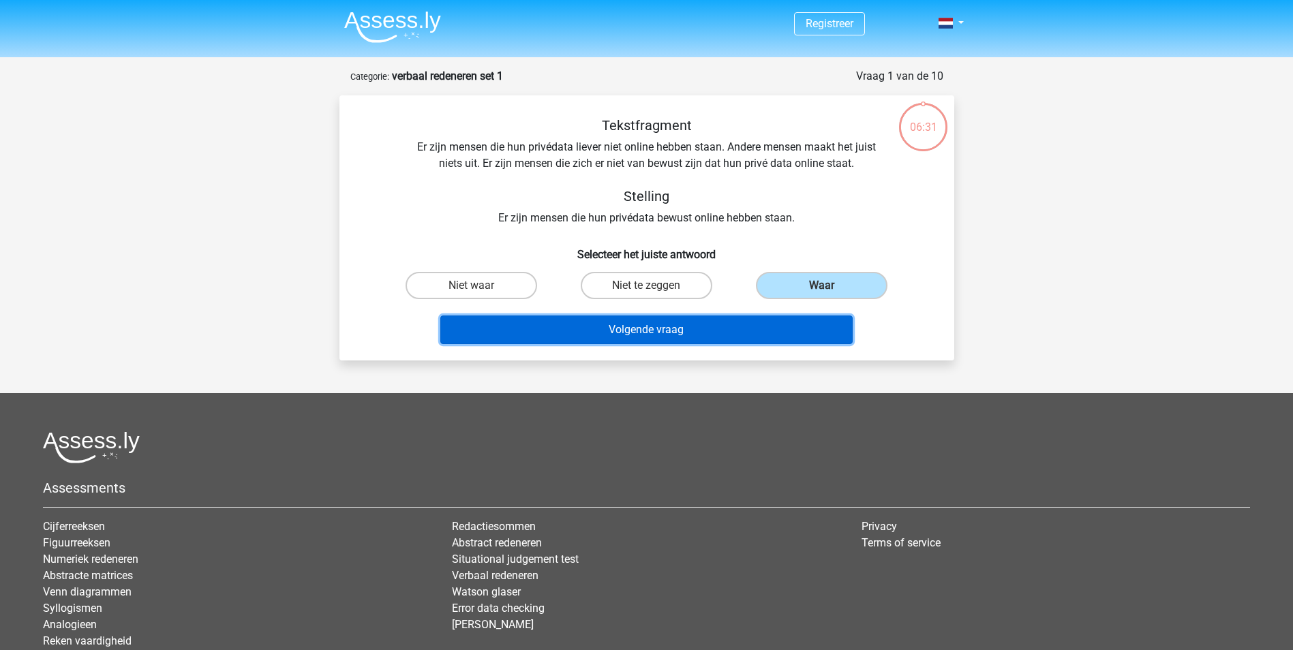
click at [672, 329] on button "Volgende vraag" at bounding box center [646, 330] width 412 height 29
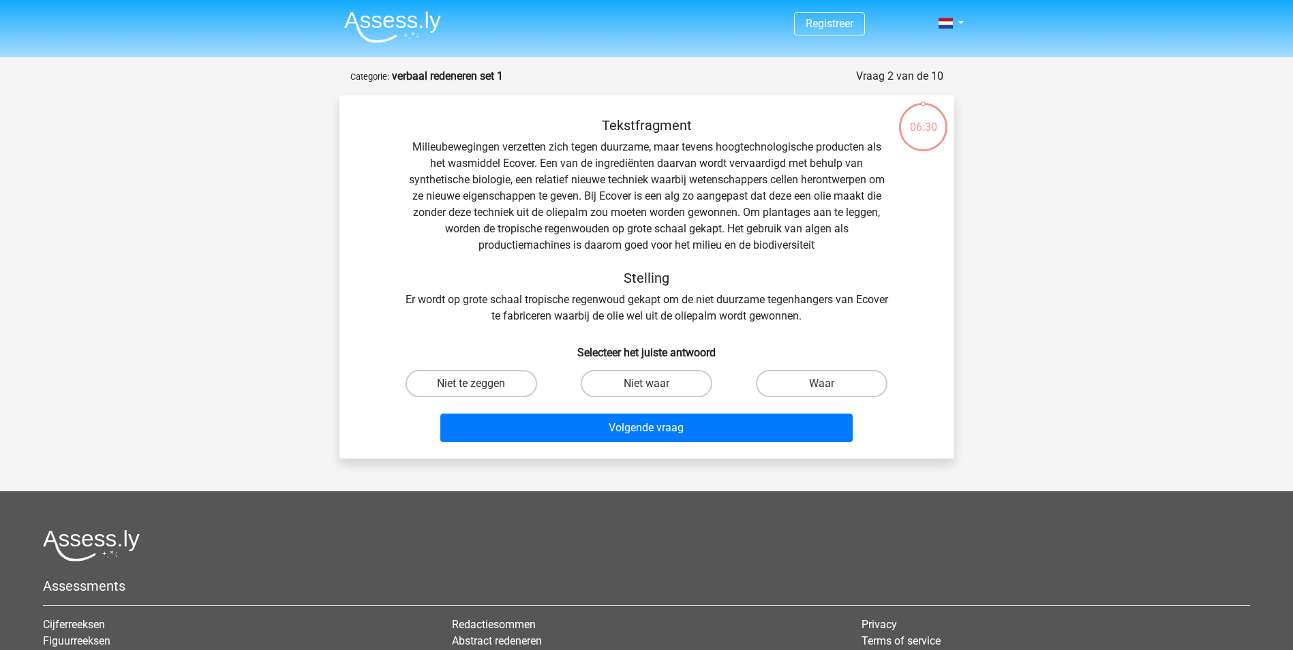
scroll to position [68, 0]
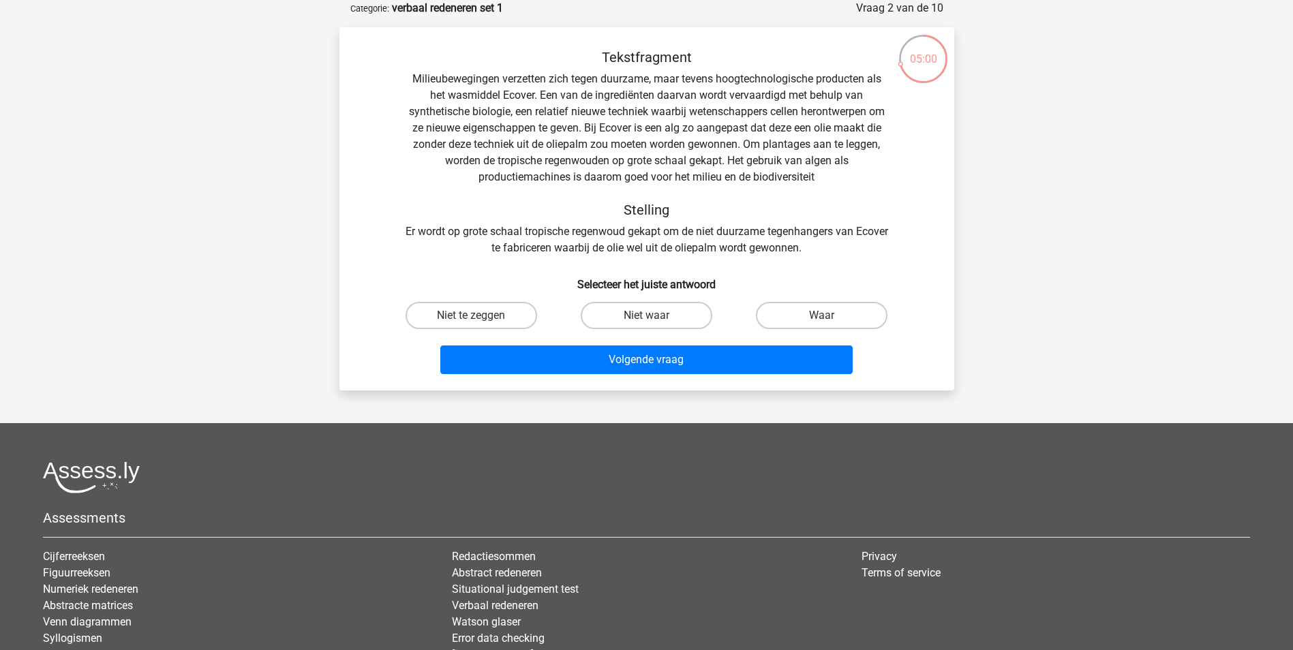
click at [651, 316] on input "Niet waar" at bounding box center [650, 320] width 9 height 9
radio input "true"
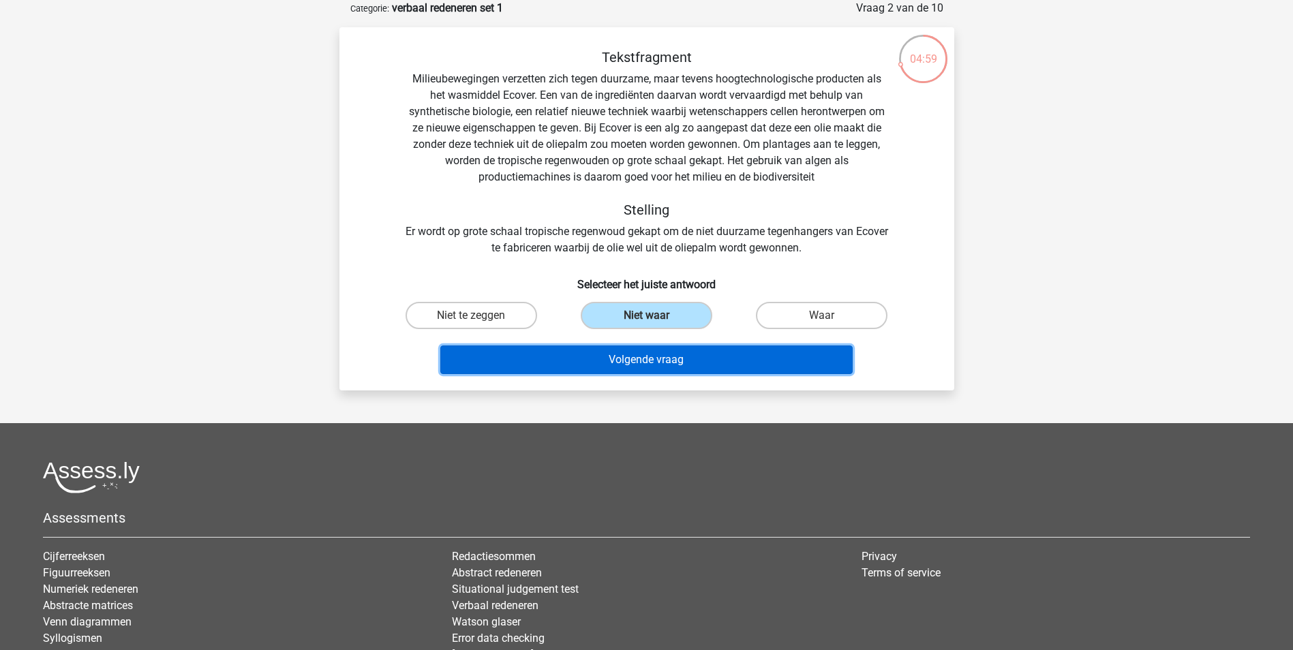
click at [704, 358] on button "Volgende vraag" at bounding box center [646, 360] width 412 height 29
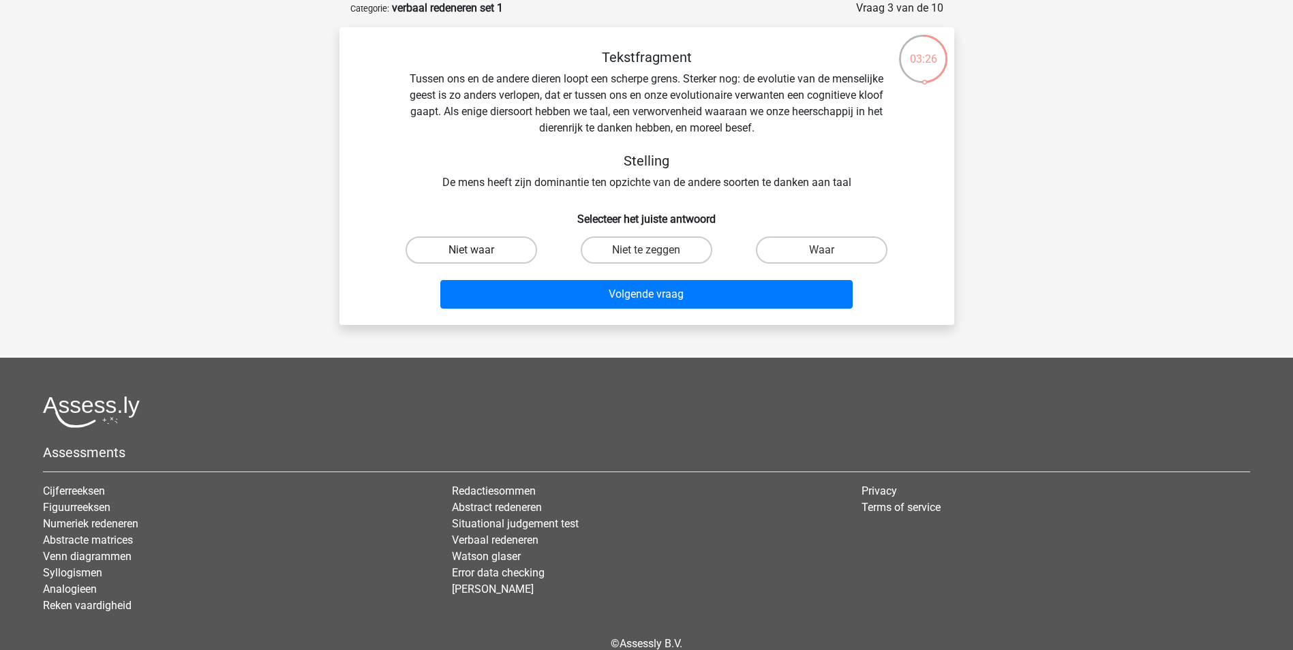
click at [504, 243] on label "Niet waar" at bounding box center [472, 250] width 132 height 27
click at [480, 250] on input "Niet waar" at bounding box center [475, 254] width 9 height 9
radio input "true"
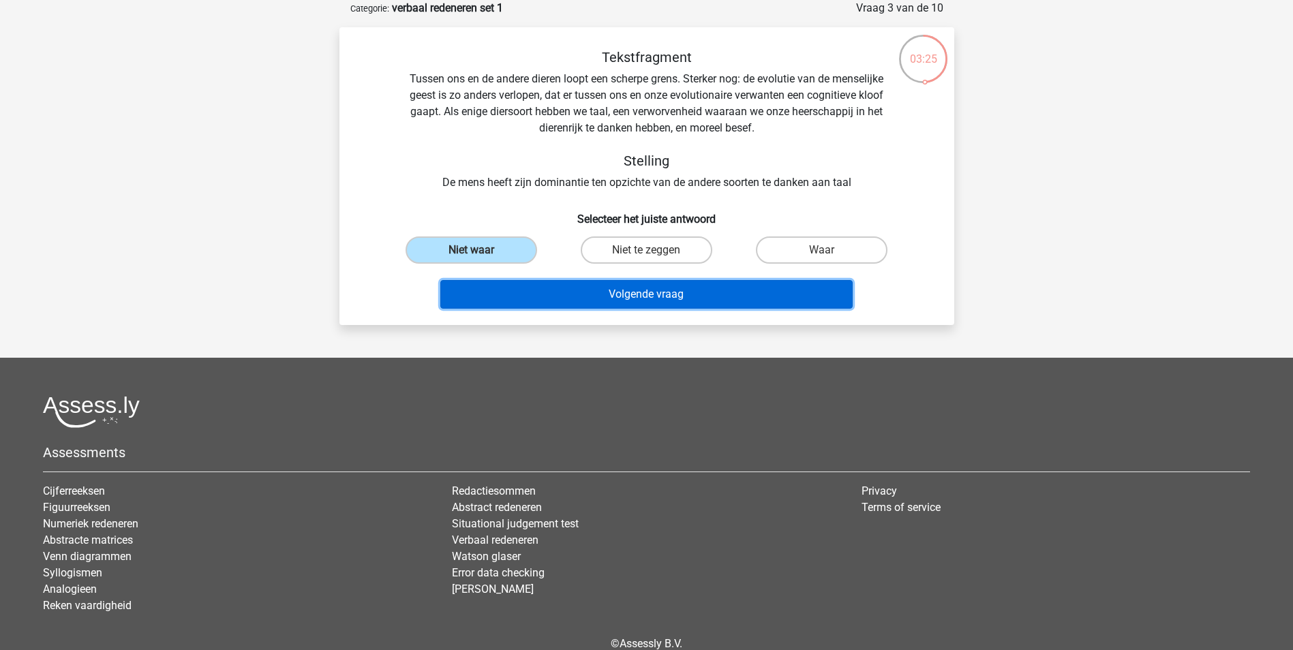
click at [684, 283] on button "Volgende vraag" at bounding box center [646, 294] width 412 height 29
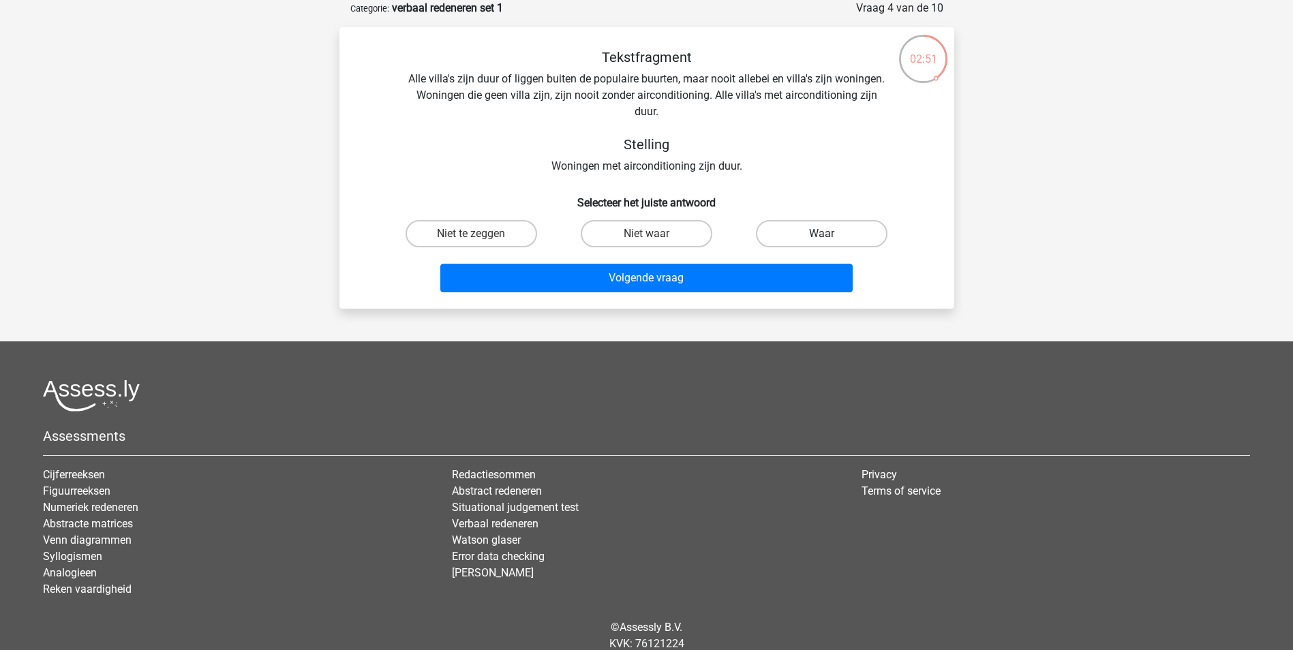
click at [796, 232] on label "Waar" at bounding box center [822, 233] width 132 height 27
click at [822, 234] on input "Waar" at bounding box center [826, 238] width 9 height 9
radio input "true"
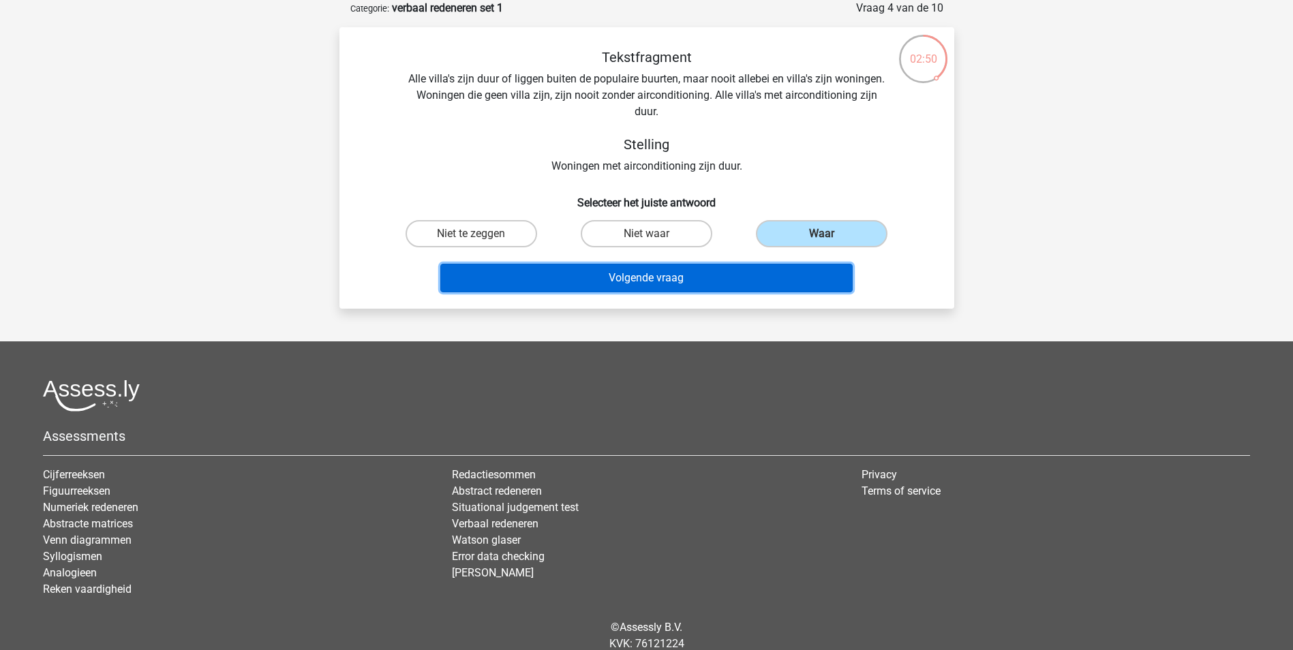
click at [701, 277] on button "Volgende vraag" at bounding box center [646, 278] width 412 height 29
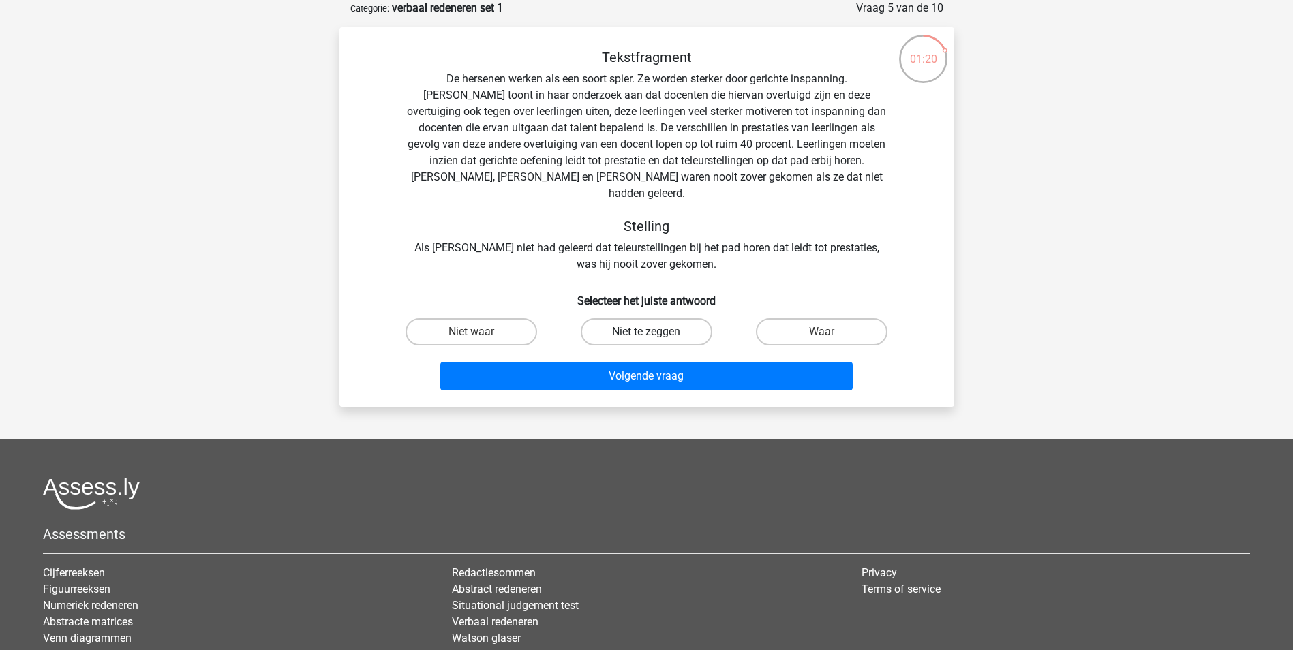
click at [637, 318] on label "Niet te zeggen" at bounding box center [647, 331] width 132 height 27
click at [646, 332] on input "Niet te zeggen" at bounding box center [650, 336] width 9 height 9
radio input "true"
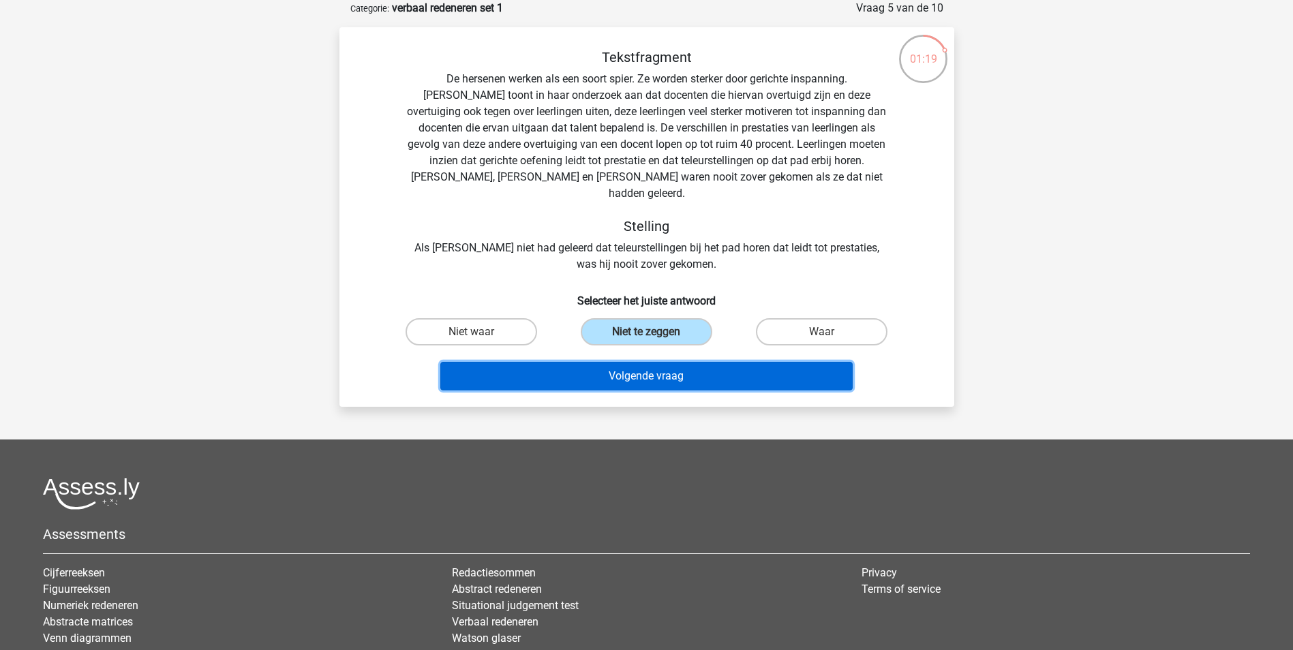
click at [653, 362] on button "Volgende vraag" at bounding box center [646, 376] width 412 height 29
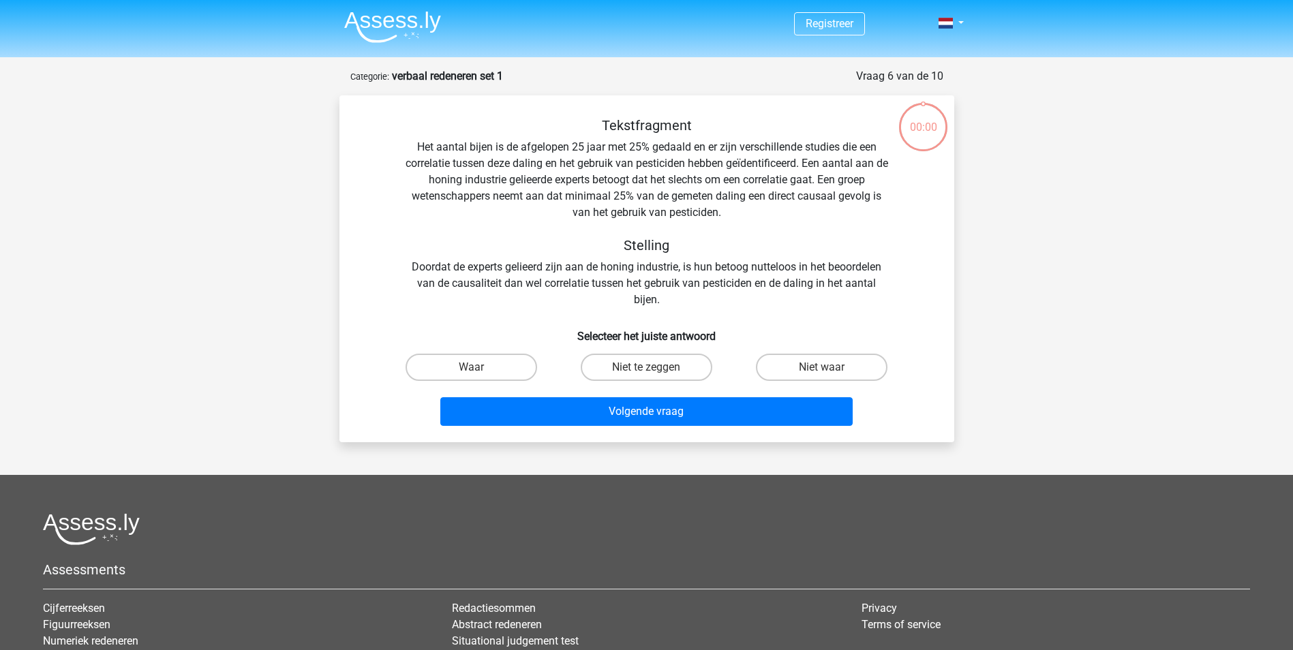
scroll to position [68, 0]
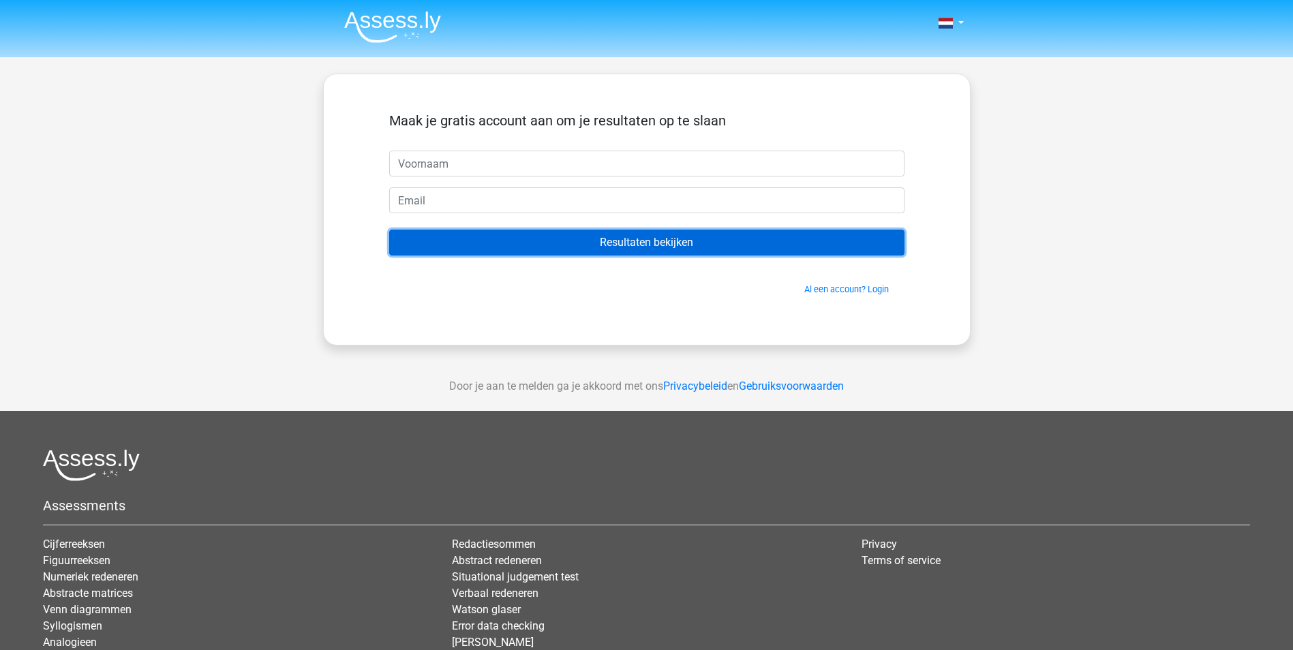
click at [637, 239] on input "Resultaten bekijken" at bounding box center [646, 243] width 515 height 26
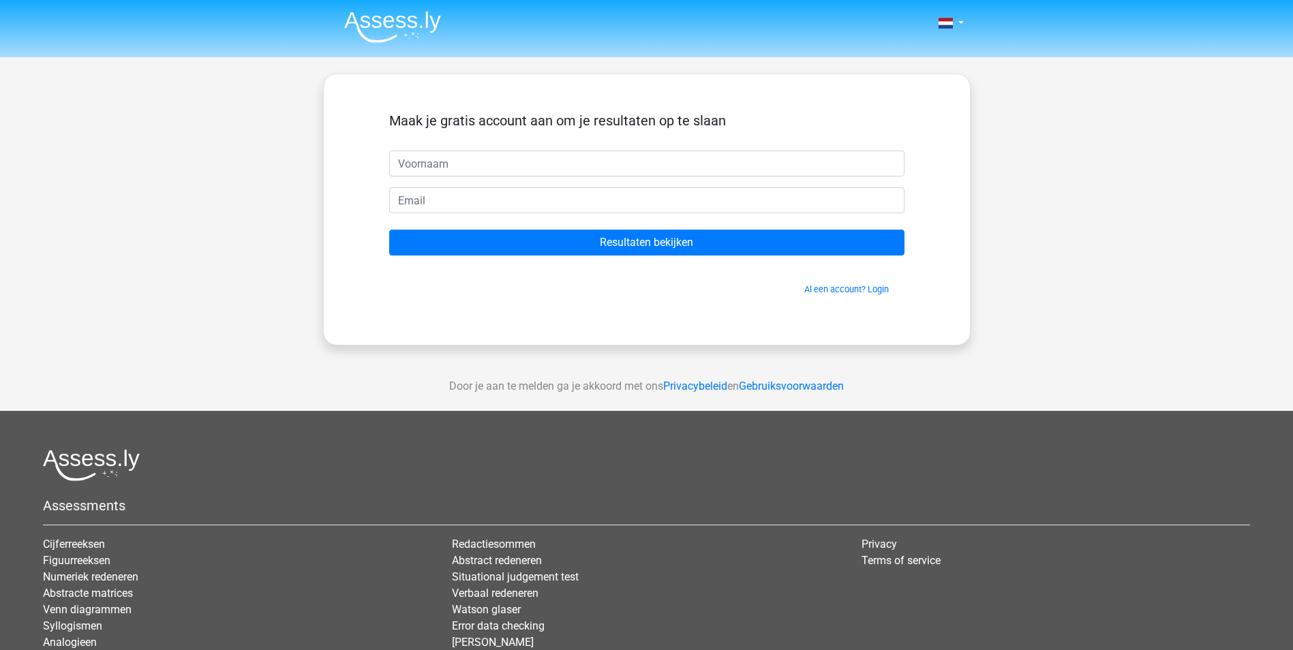
drag, startPoint x: 163, startPoint y: 74, endPoint x: 173, endPoint y: 79, distance: 11.3
click at [163, 74] on div "Nederlands English" at bounding box center [646, 385] width 1293 height 771
click at [206, 108] on div "Nederlands English" at bounding box center [646, 385] width 1293 height 771
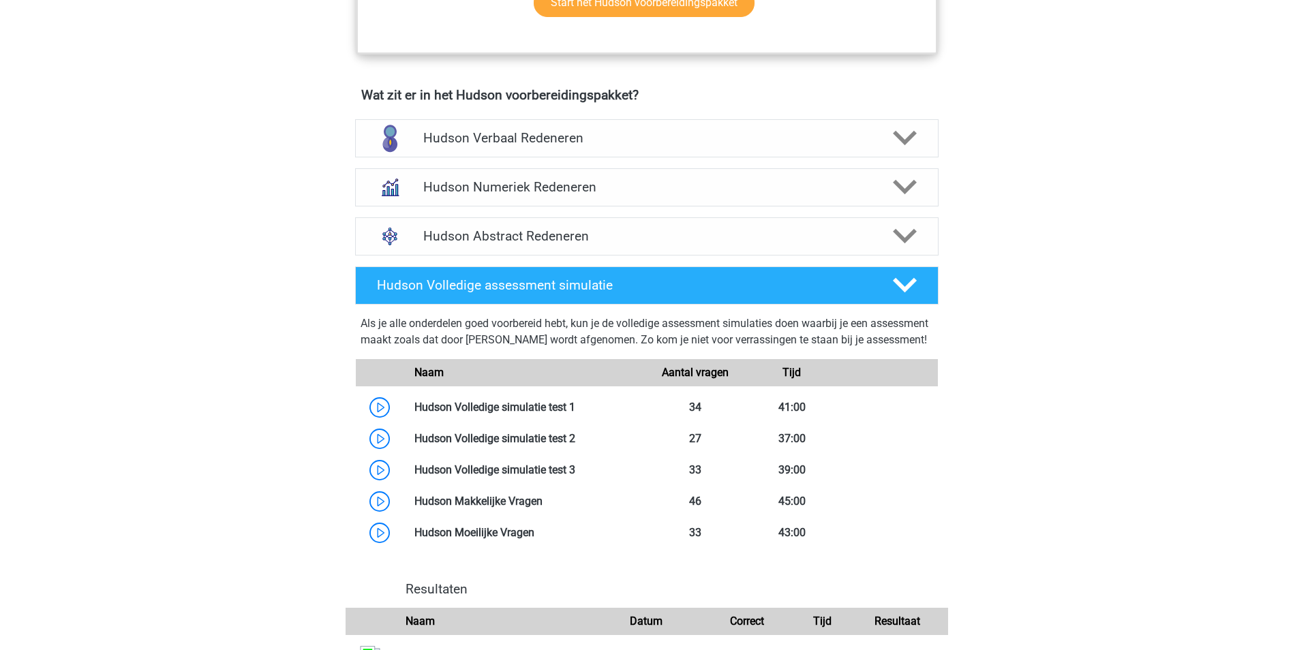
scroll to position [818, 0]
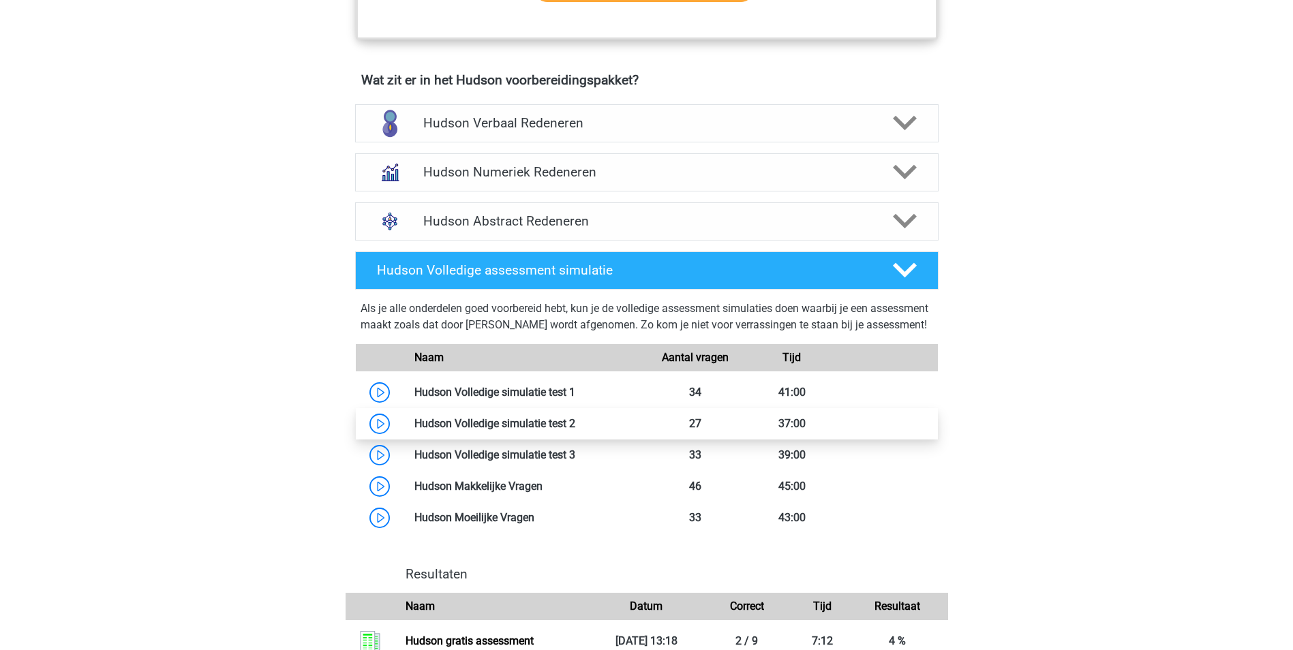
click at [575, 430] on link at bounding box center [575, 423] width 0 height 13
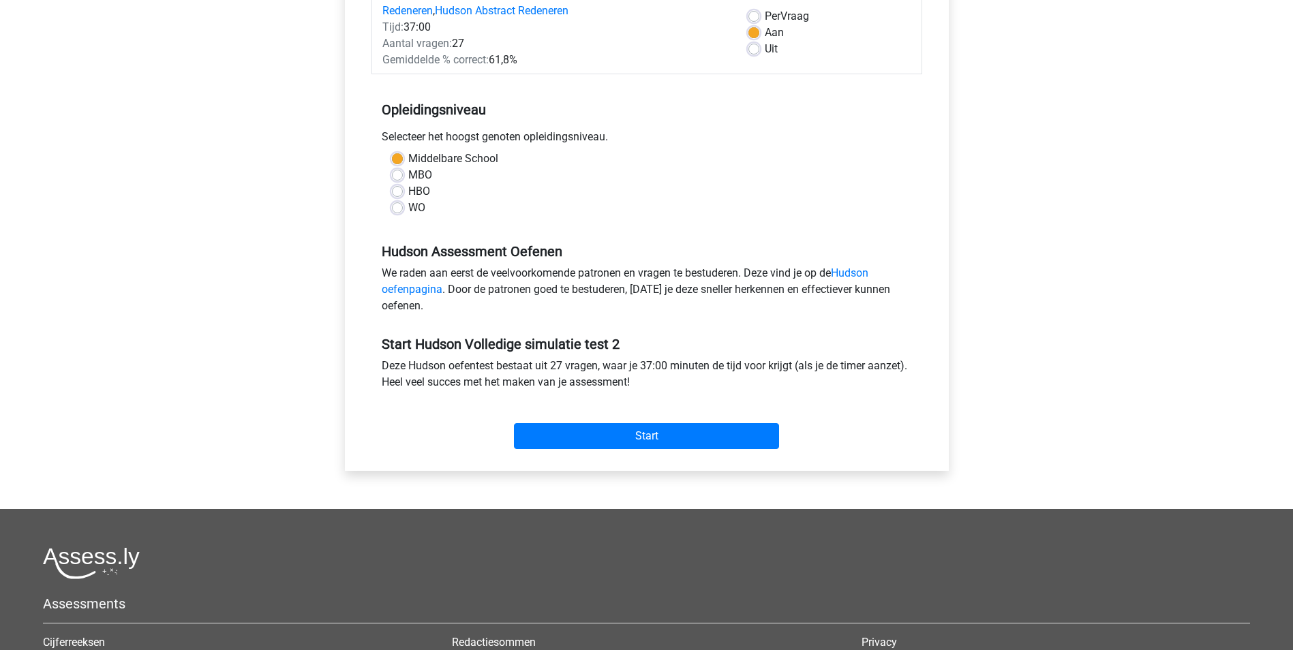
scroll to position [204, 0]
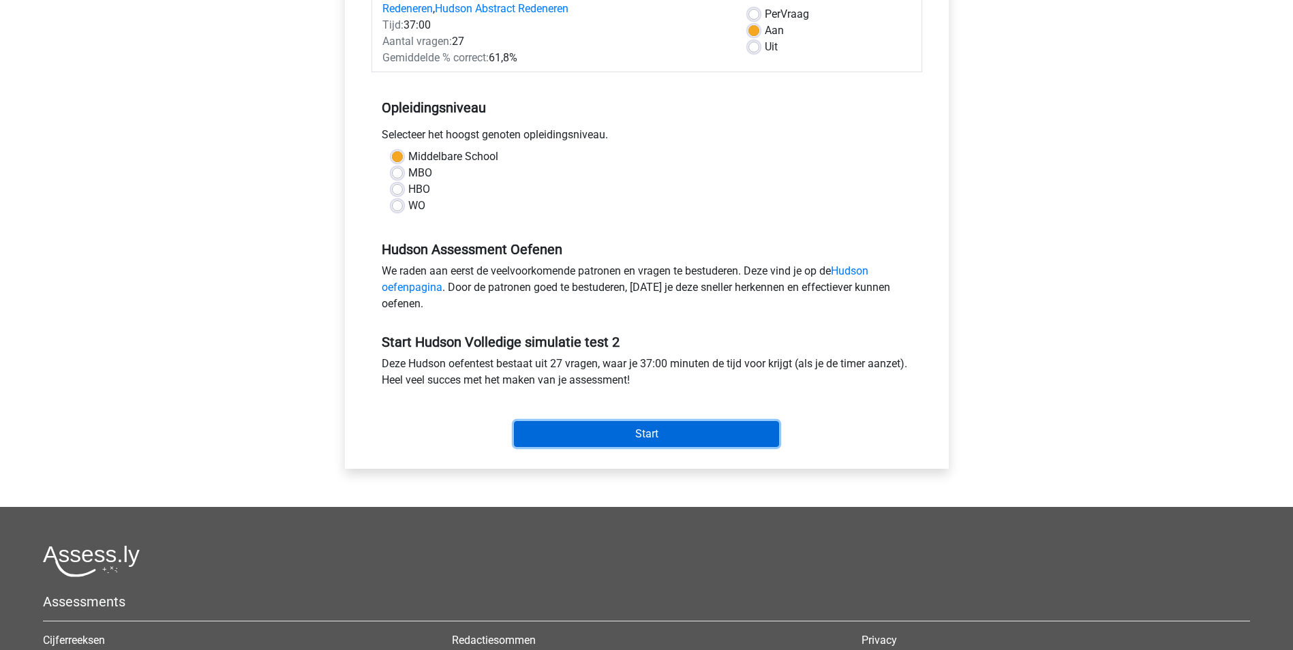
click at [646, 425] on input "Start" at bounding box center [646, 434] width 265 height 26
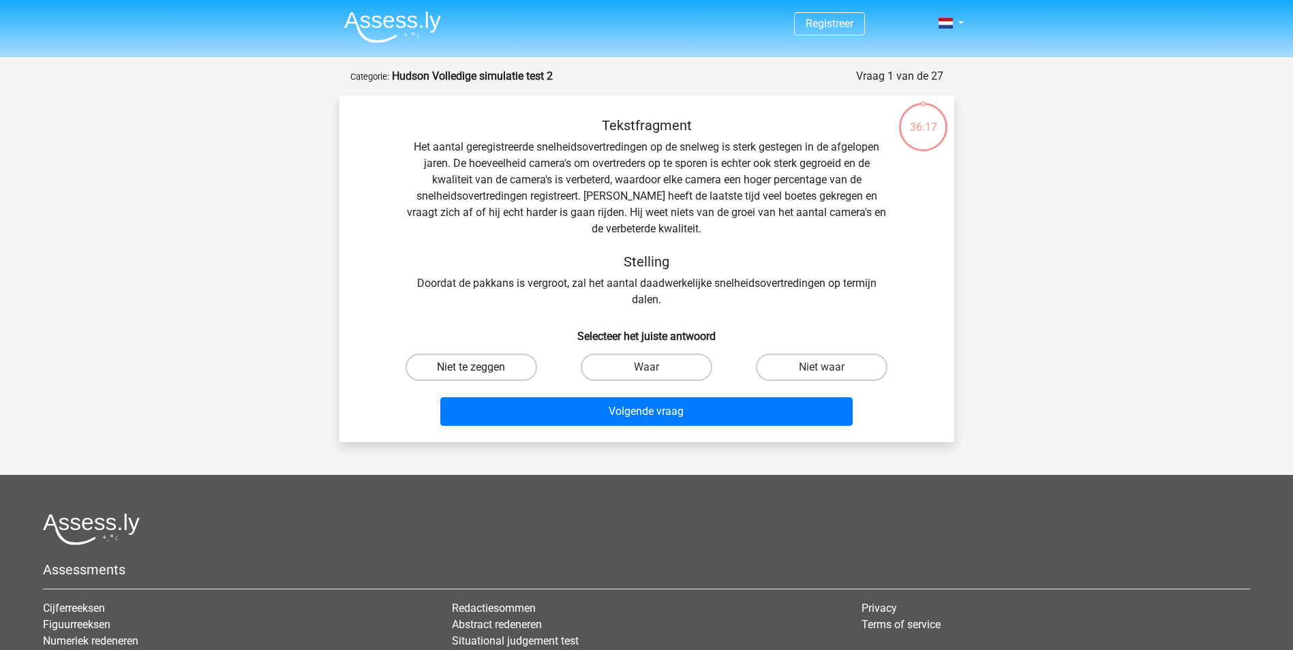
click at [504, 363] on label "Niet te zeggen" at bounding box center [472, 367] width 132 height 27
click at [480, 367] on input "Niet te zeggen" at bounding box center [475, 371] width 9 height 9
radio input "true"
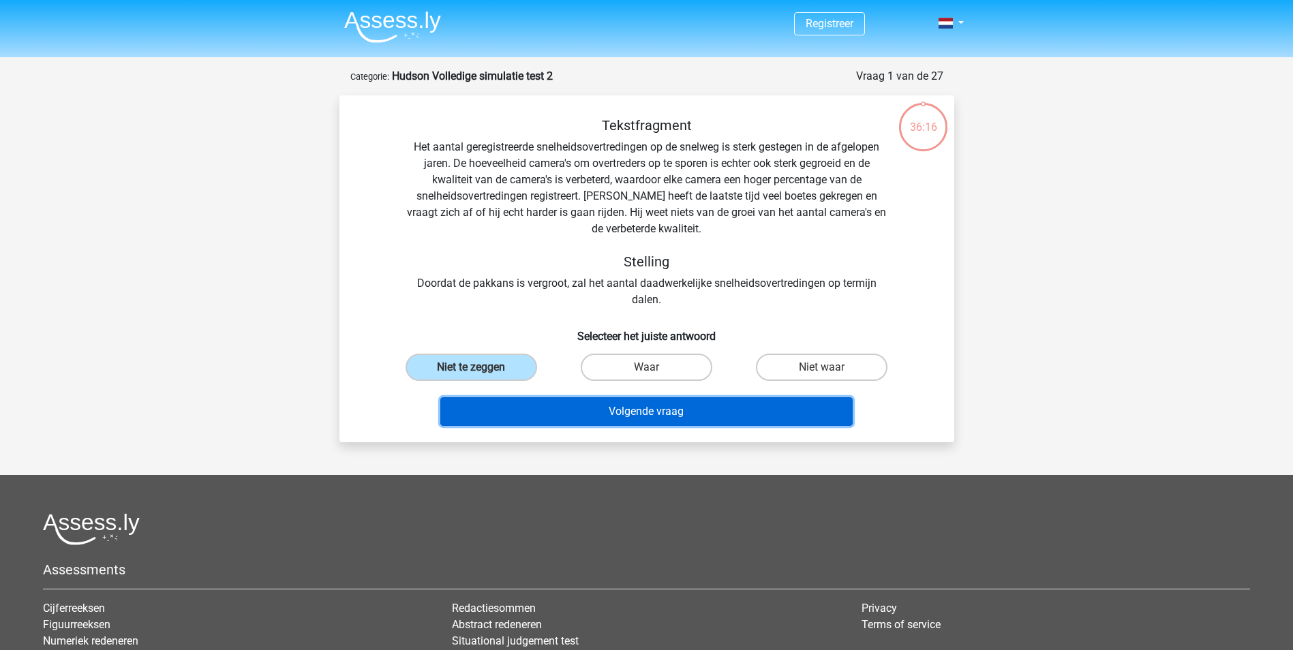
click at [647, 406] on button "Volgende vraag" at bounding box center [646, 411] width 412 height 29
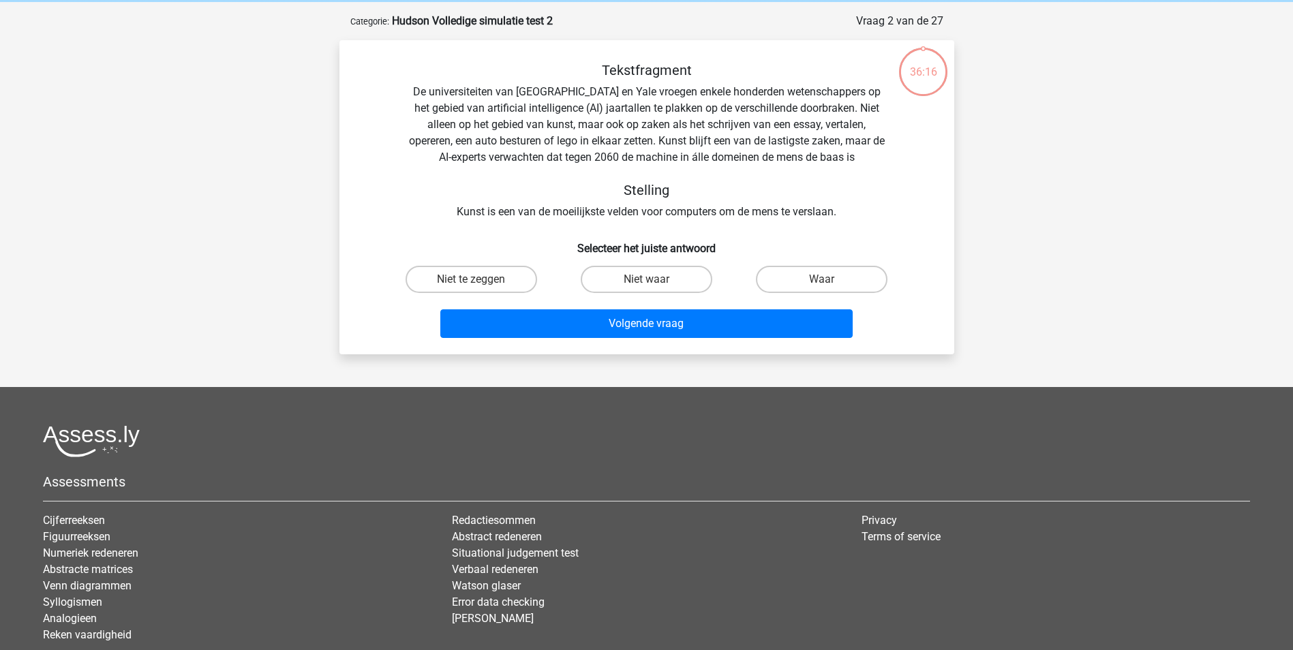
scroll to position [68, 0]
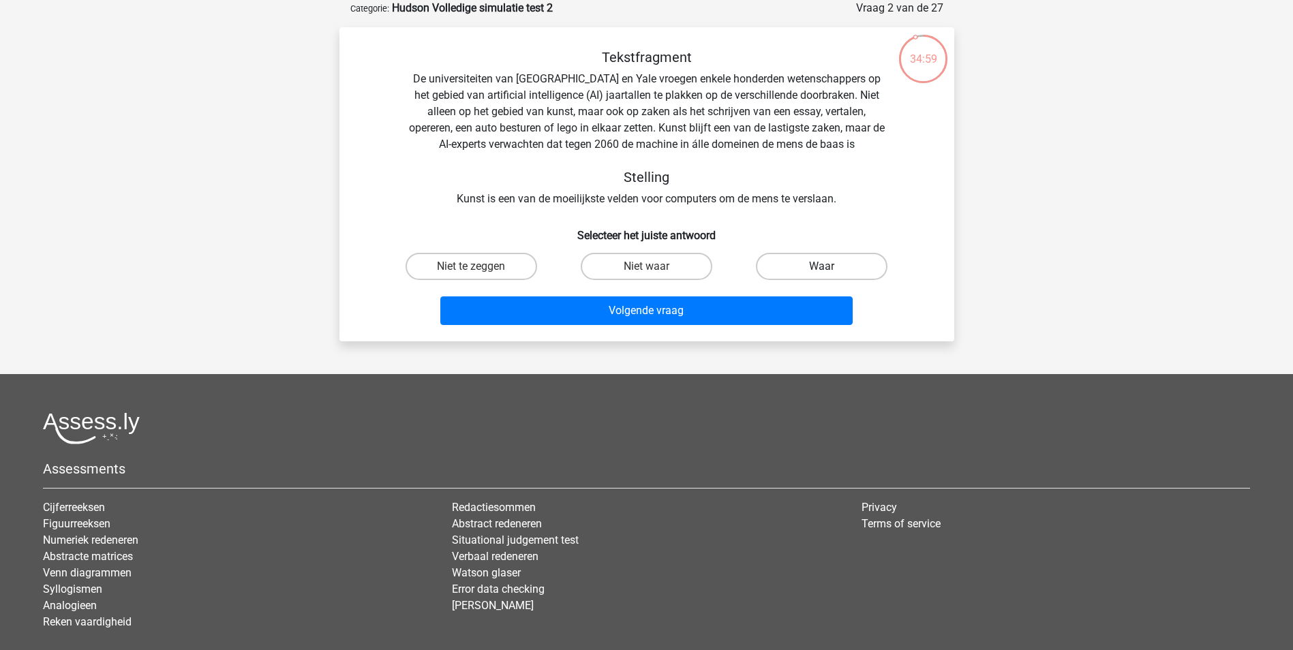
click at [793, 260] on label "Waar" at bounding box center [822, 266] width 132 height 27
click at [822, 267] on input "Waar" at bounding box center [826, 271] width 9 height 9
radio input "true"
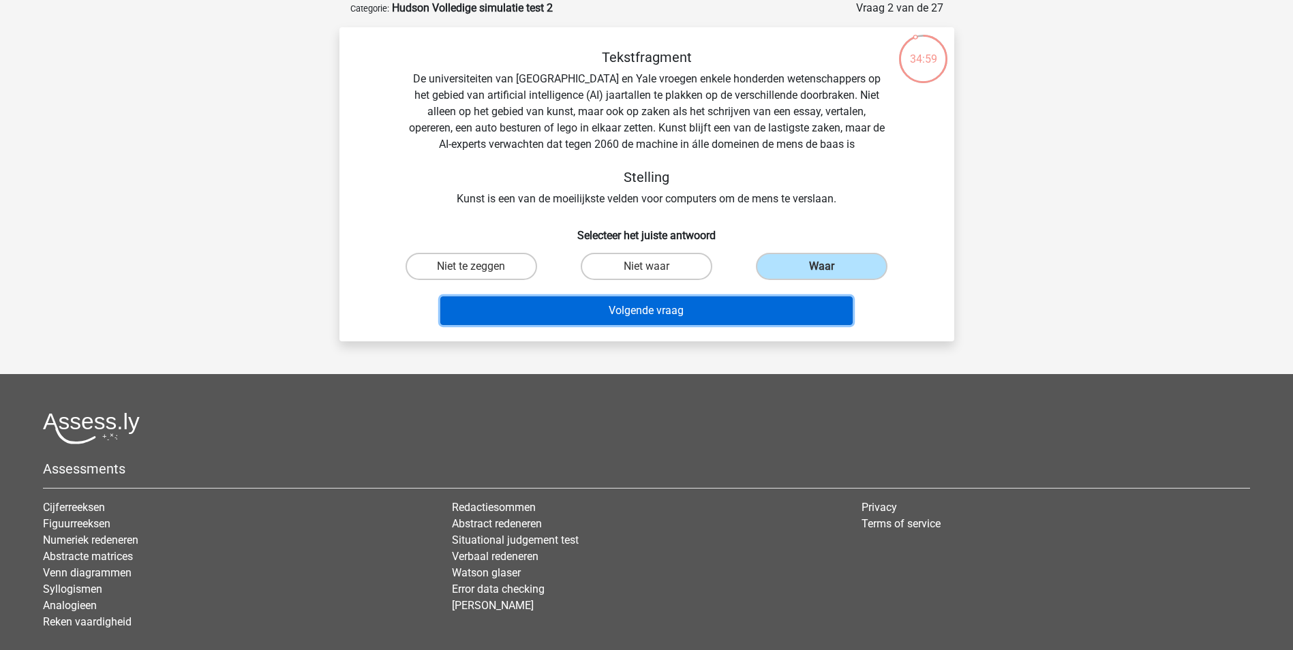
click at [678, 305] on button "Volgende vraag" at bounding box center [646, 311] width 412 height 29
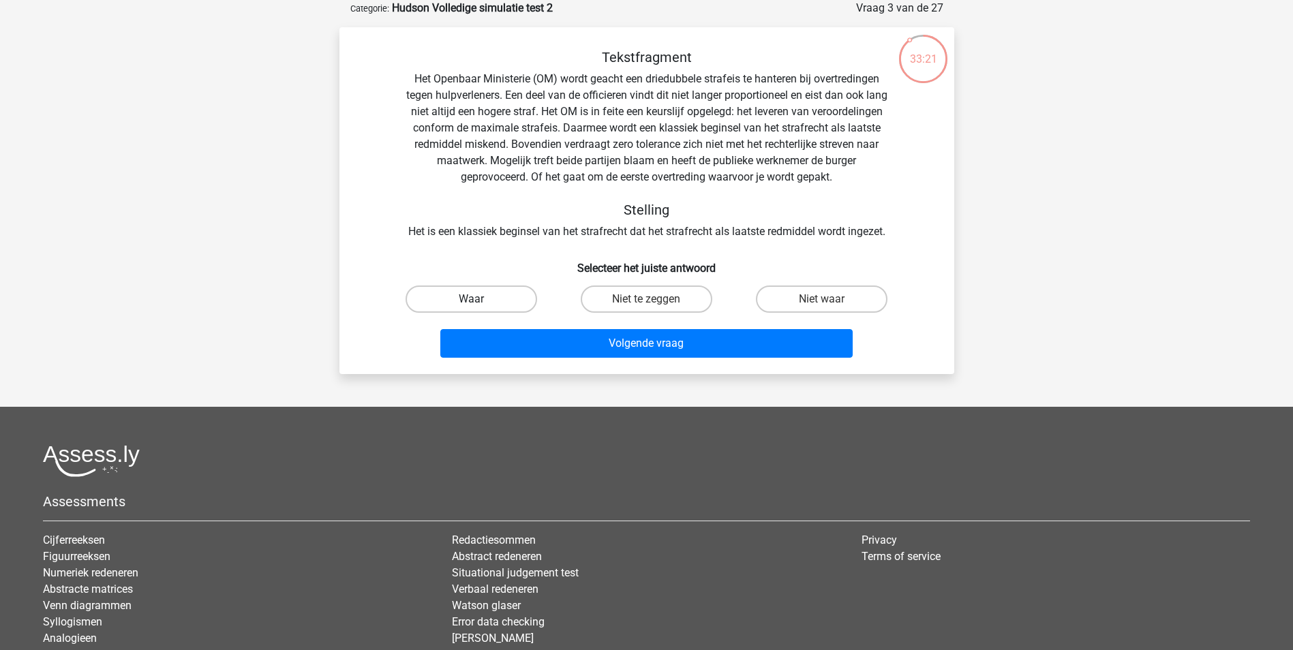
click at [515, 303] on label "Waar" at bounding box center [472, 299] width 132 height 27
click at [480, 303] on input "Waar" at bounding box center [475, 303] width 9 height 9
radio input "true"
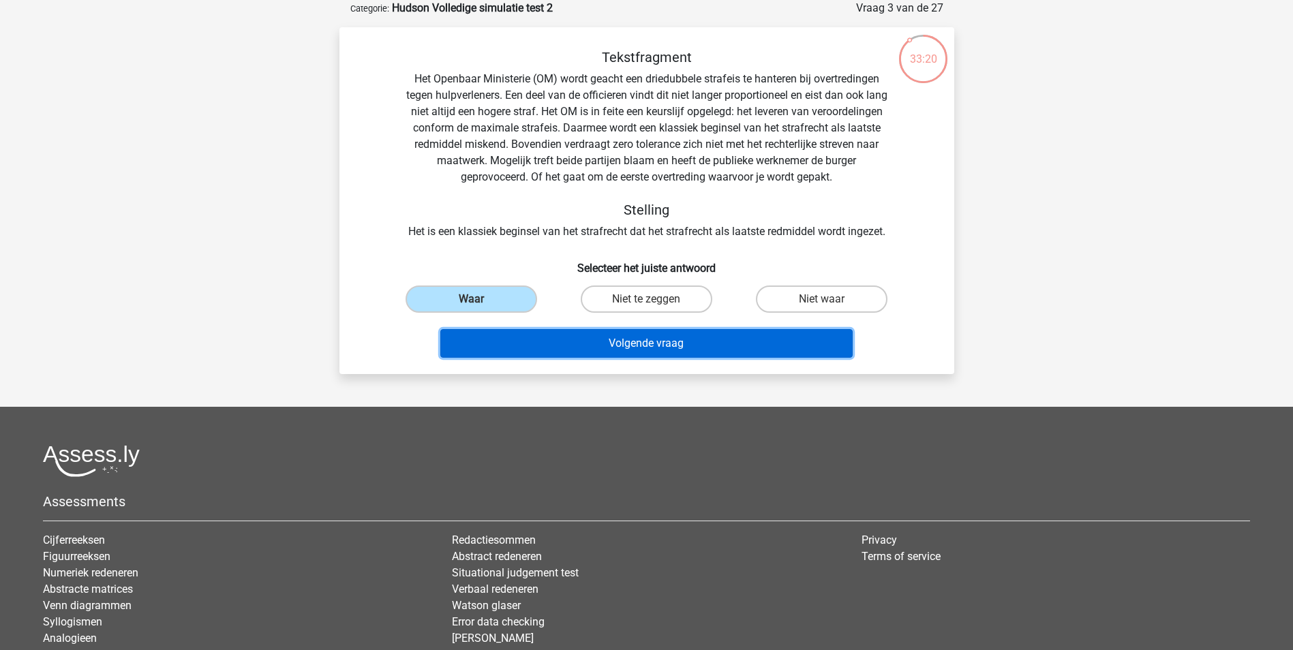
click at [639, 337] on button "Volgende vraag" at bounding box center [646, 343] width 412 height 29
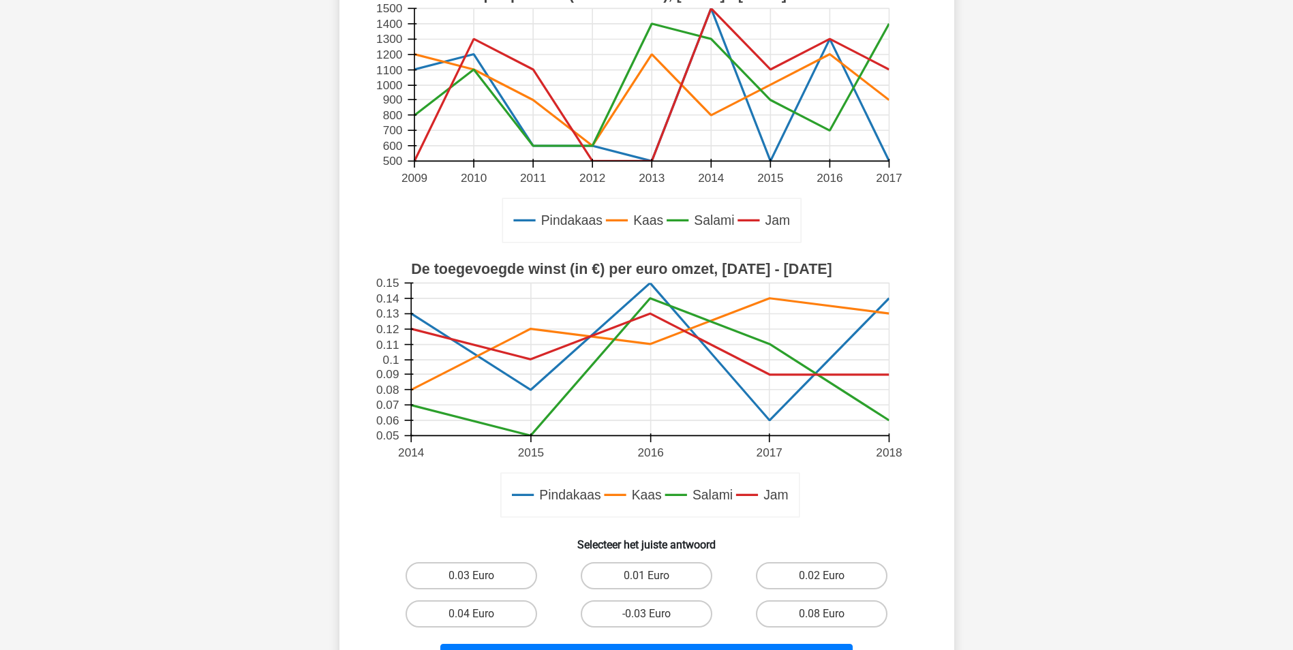
scroll to position [204, 0]
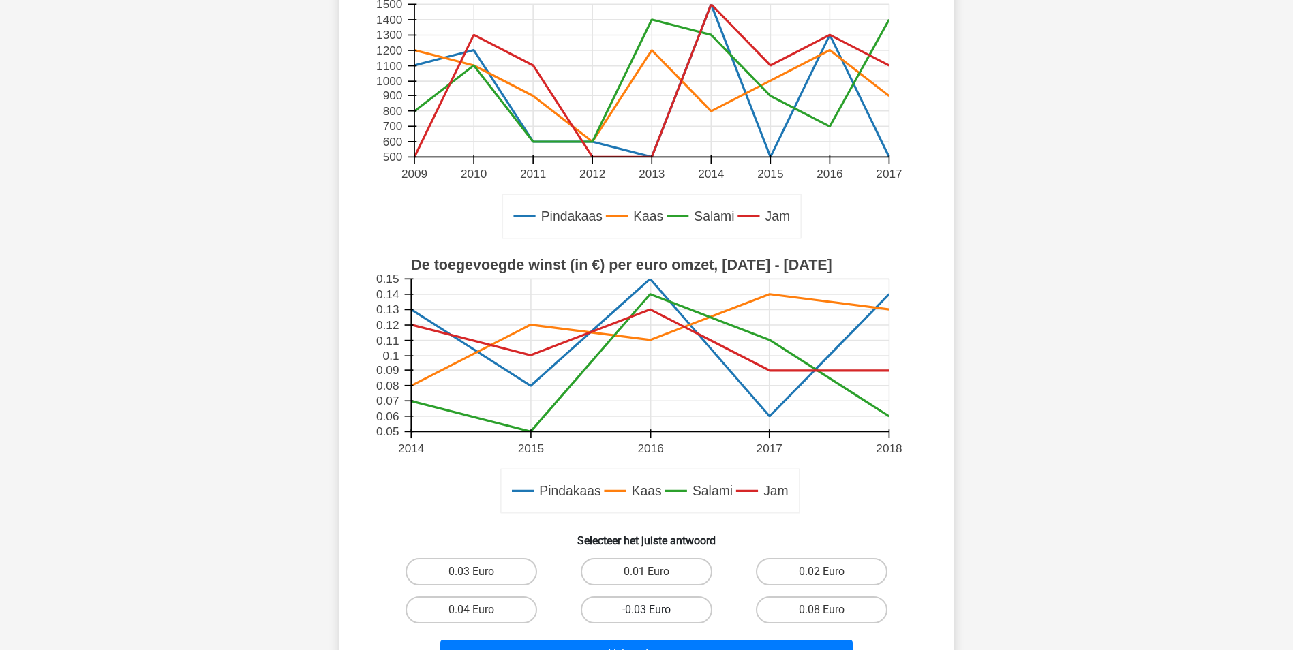
click at [677, 607] on label "-0.03 Euro" at bounding box center [647, 609] width 132 height 27
click at [655, 610] on input "-0.03 Euro" at bounding box center [650, 614] width 9 height 9
radio input "true"
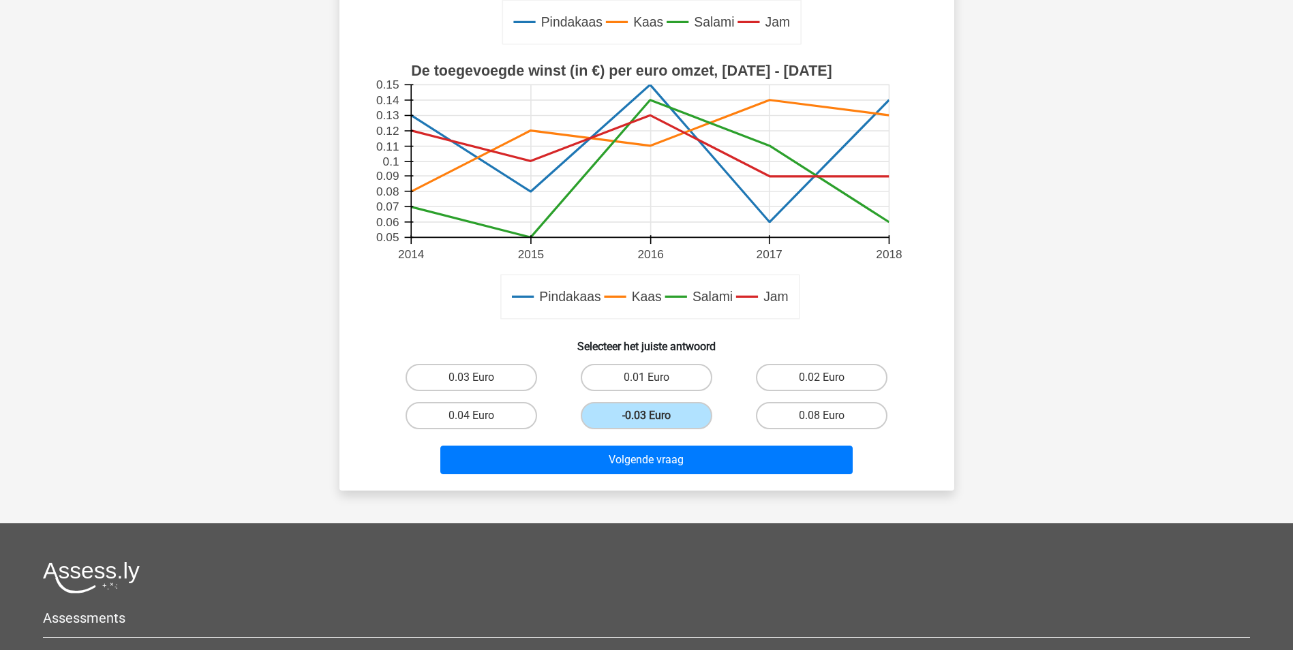
scroll to position [409, 0]
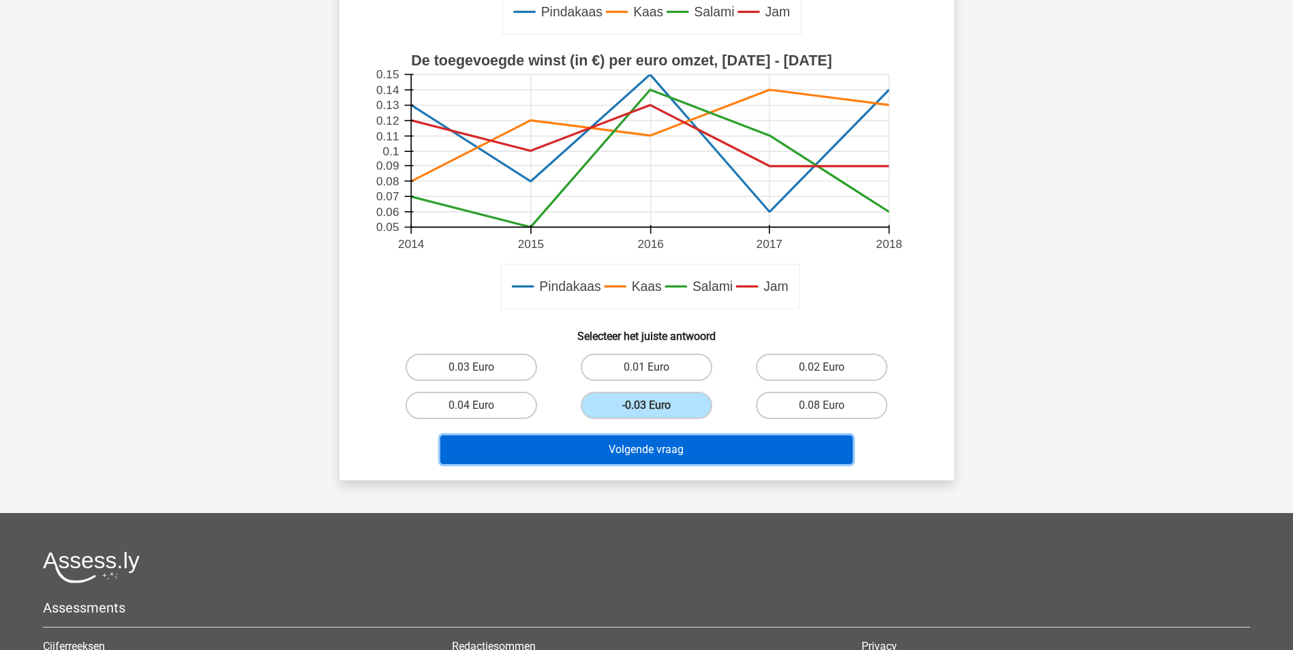
click at [668, 448] on button "Volgende vraag" at bounding box center [646, 450] width 412 height 29
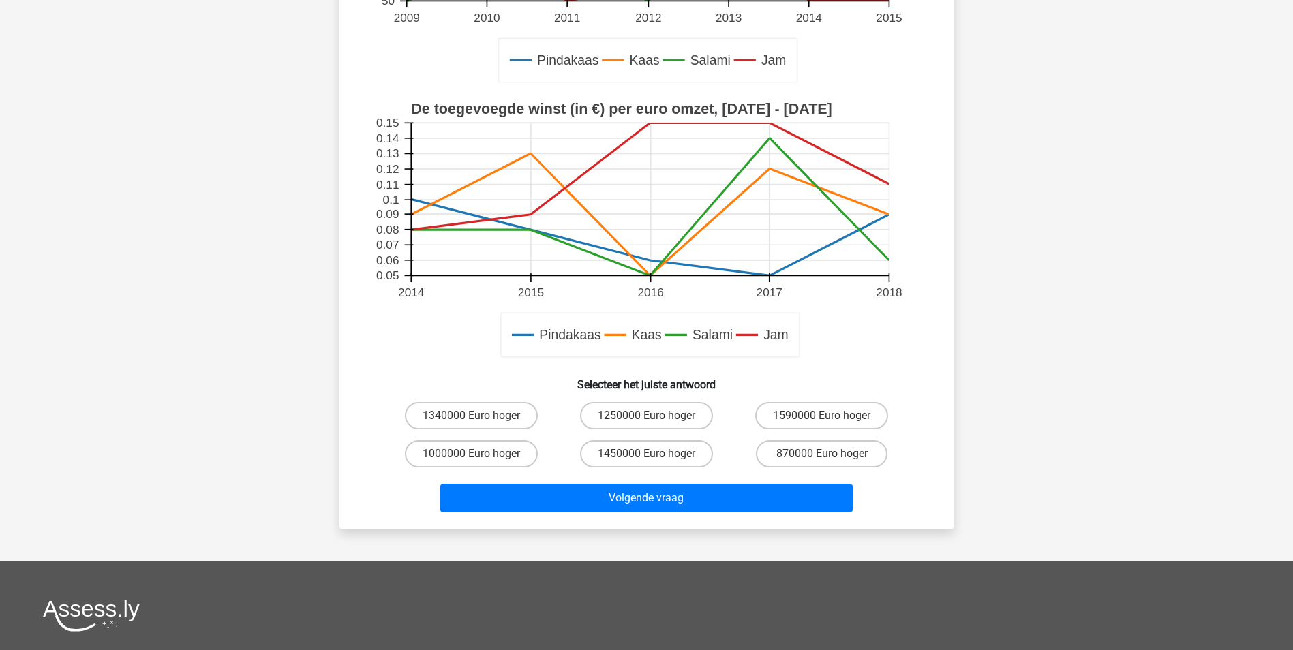
scroll to position [341, 0]
click at [819, 455] on label "870000 Euro hoger" at bounding box center [822, 453] width 132 height 27
click at [822, 455] on input "870000 Euro hoger" at bounding box center [826, 457] width 9 height 9
radio input "true"
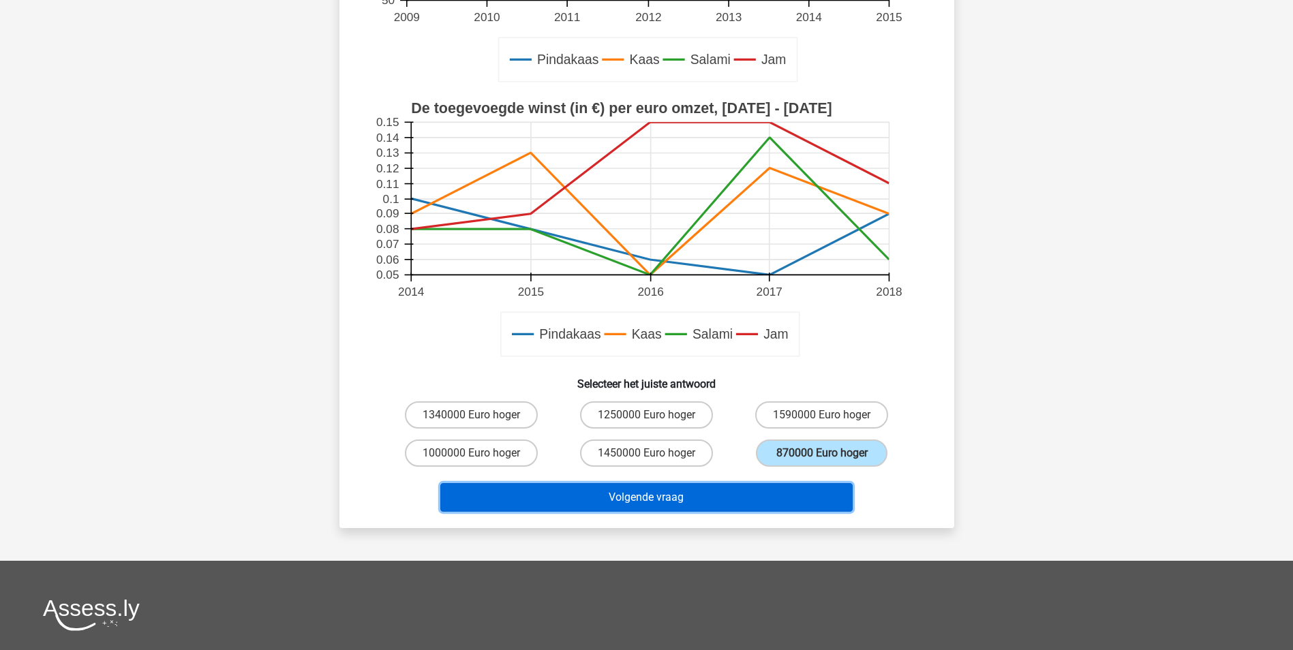
click at [681, 496] on button "Volgende vraag" at bounding box center [646, 497] width 412 height 29
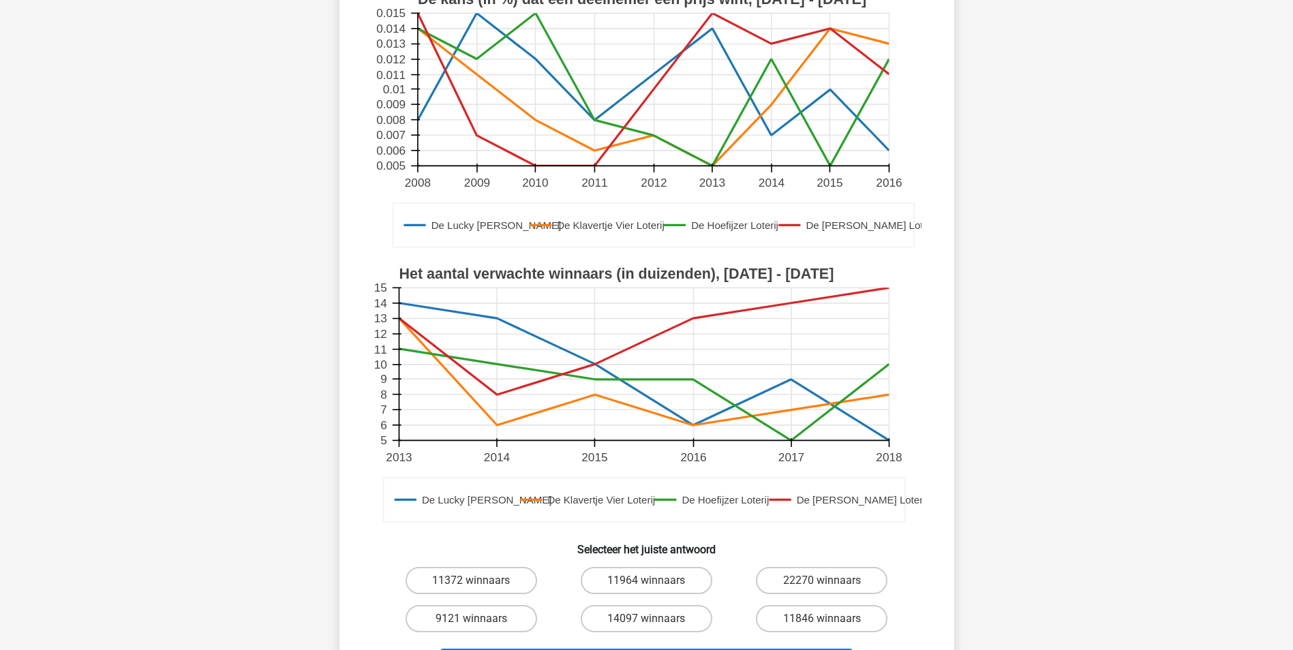
scroll to position [273, 0]
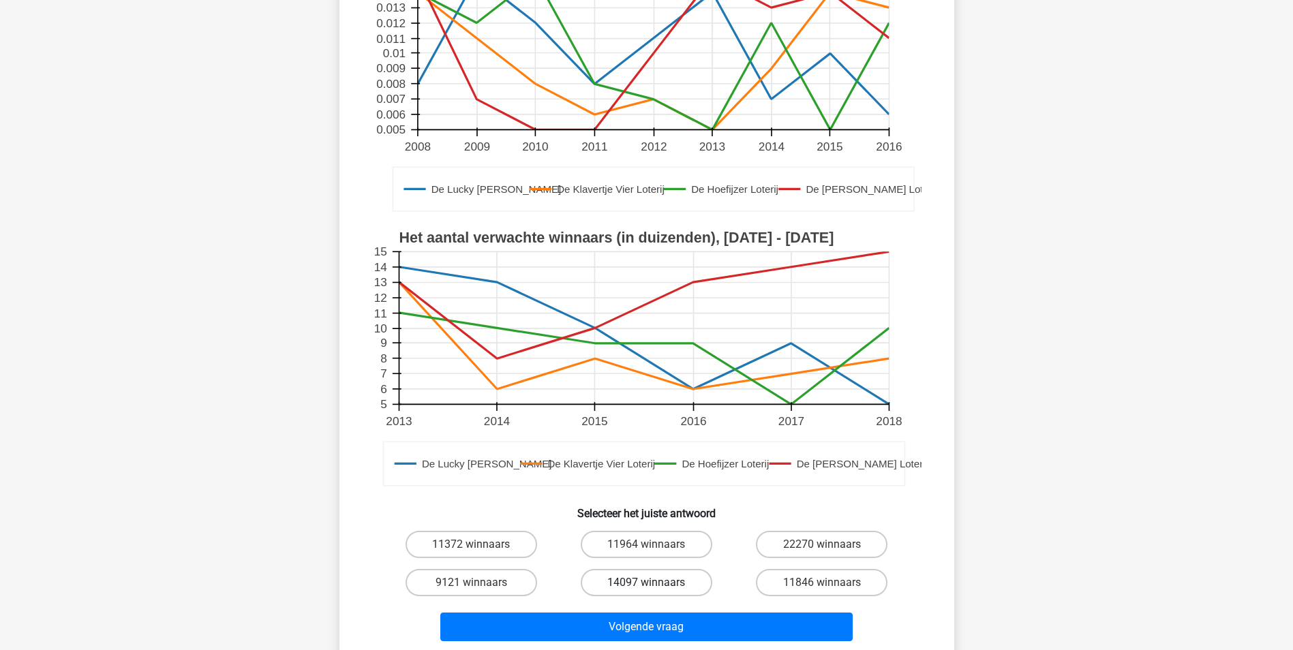
click at [656, 579] on label "14097 winnaars" at bounding box center [647, 582] width 132 height 27
click at [655, 583] on input "14097 winnaars" at bounding box center [650, 587] width 9 height 9
radio input "true"
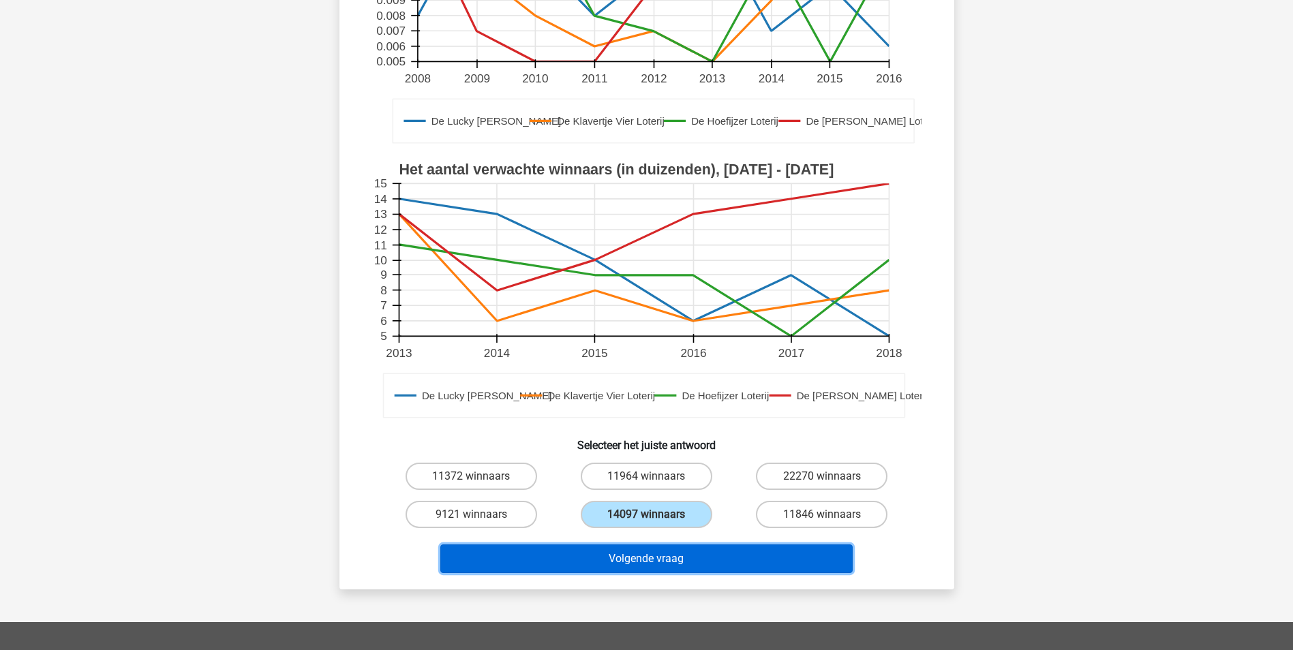
click at [691, 556] on button "Volgende vraag" at bounding box center [646, 559] width 412 height 29
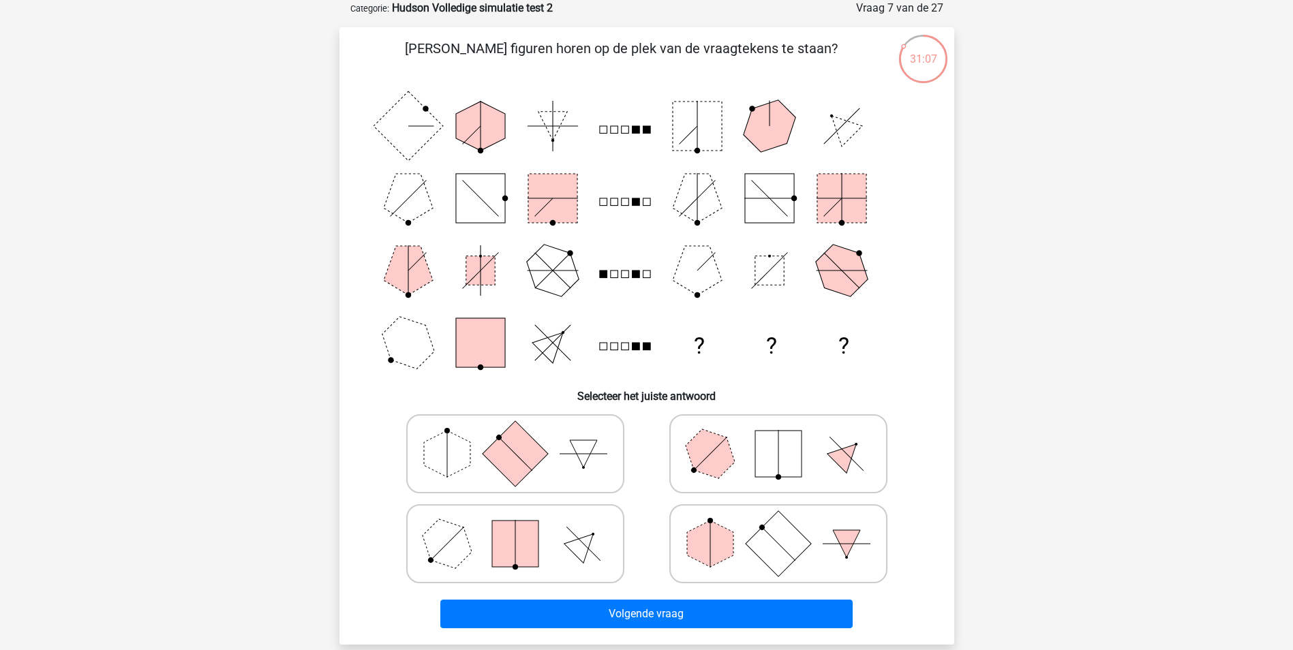
scroll to position [136, 0]
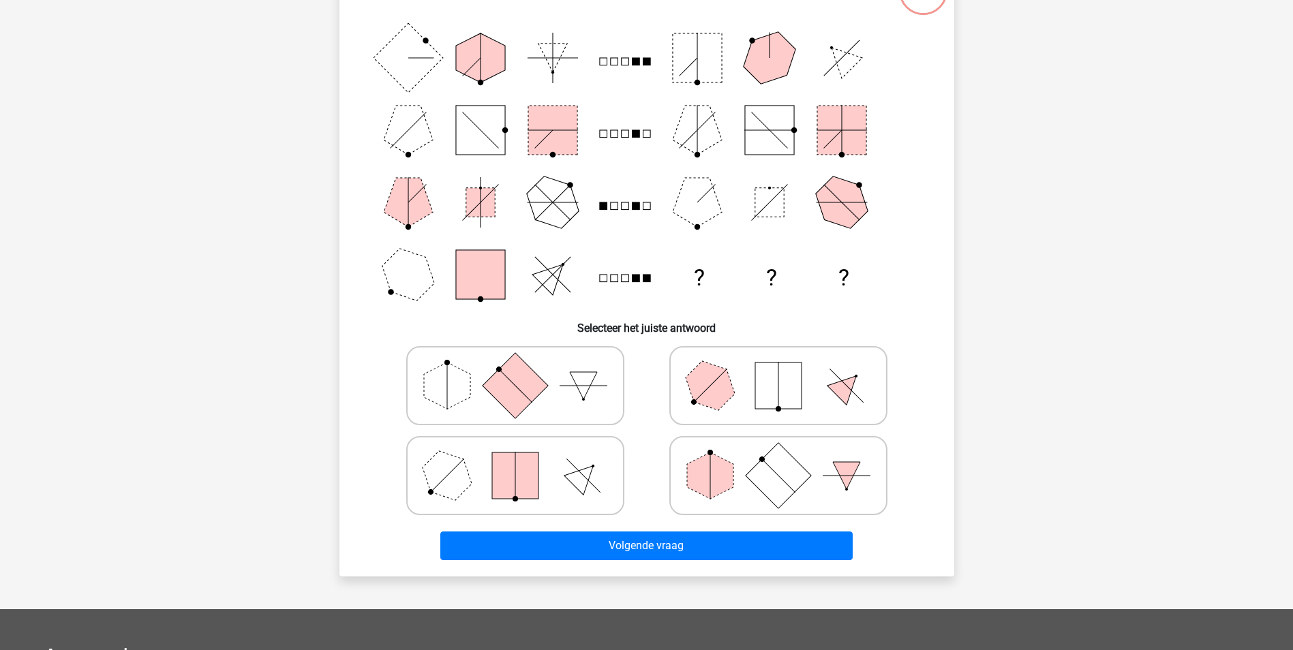
drag, startPoint x: 759, startPoint y: 445, endPoint x: 753, endPoint y: 457, distance: 13.1
click at [759, 446] on icon at bounding box center [778, 476] width 204 height 68
click at [778, 450] on input "radio" at bounding box center [782, 454] width 9 height 9
radio input "true"
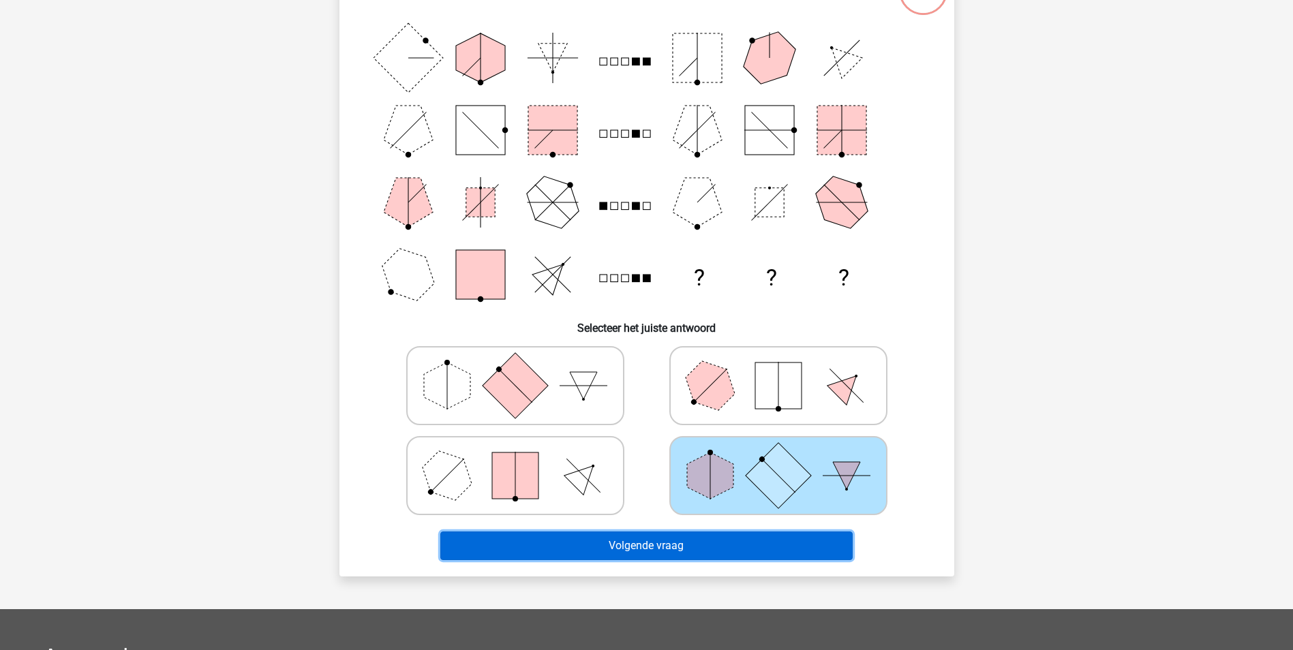
click at [671, 541] on button "Volgende vraag" at bounding box center [646, 546] width 412 height 29
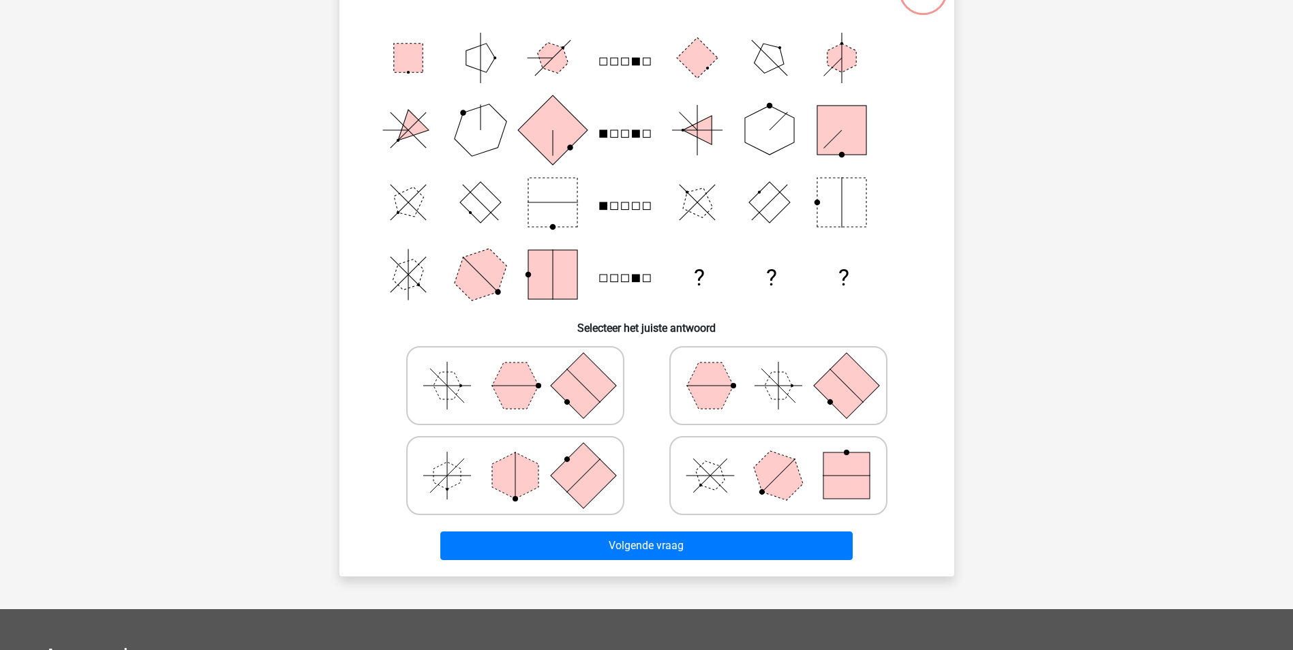
click at [577, 453] on rect at bounding box center [582, 474] width 65 height 65
click at [524, 453] on input "radio" at bounding box center [519, 454] width 9 height 9
radio input "true"
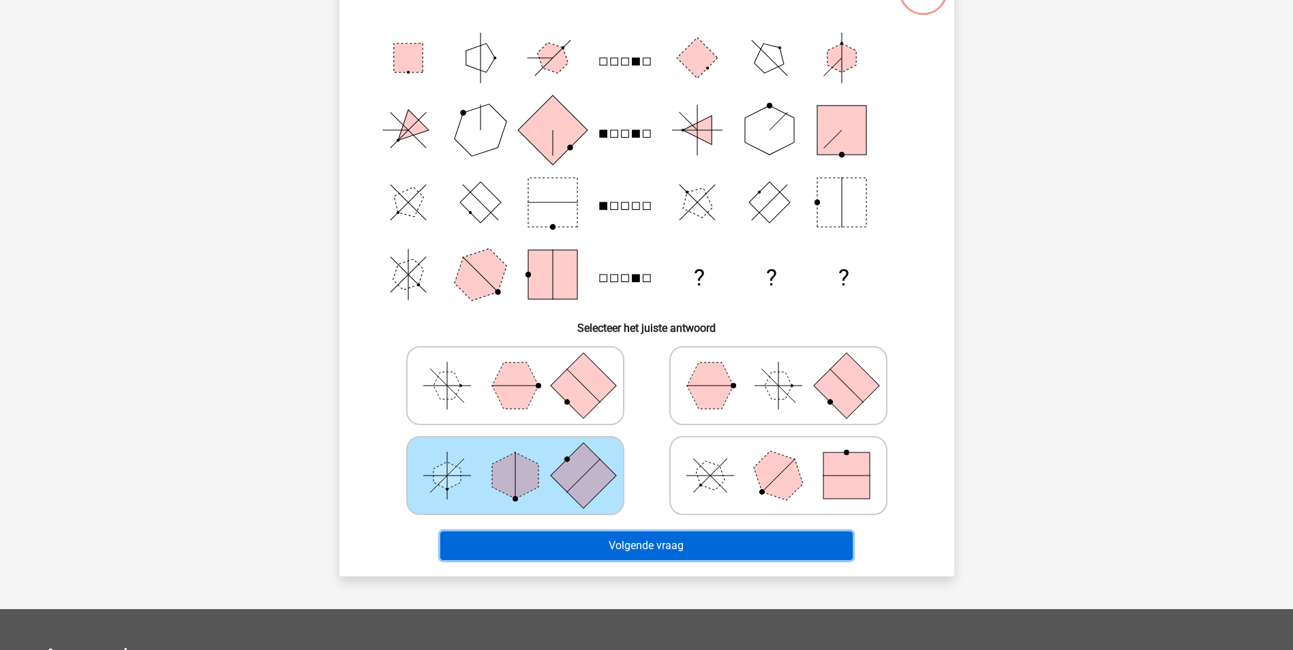
click at [656, 536] on button "Volgende vraag" at bounding box center [646, 546] width 412 height 29
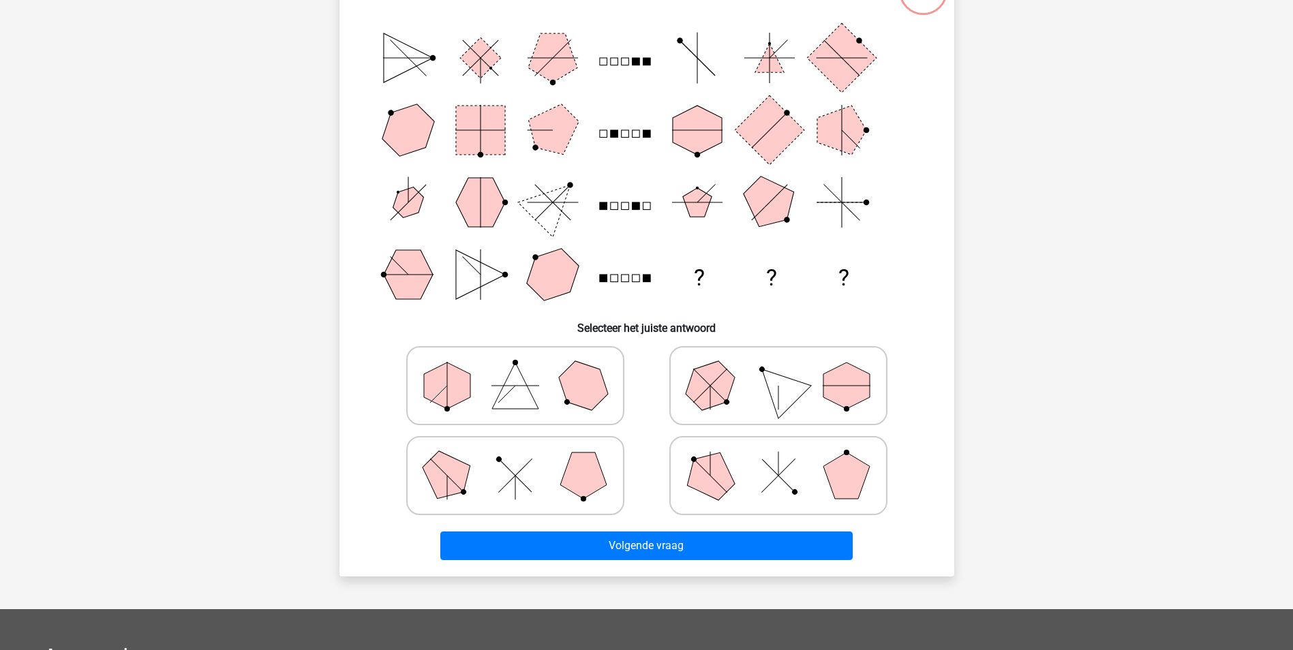
drag, startPoint x: 549, startPoint y: 372, endPoint x: 594, endPoint y: 372, distance: 45.7
click at [549, 372] on icon at bounding box center [515, 386] width 204 height 68
click at [524, 369] on input "radio" at bounding box center [519, 364] width 9 height 9
radio input "true"
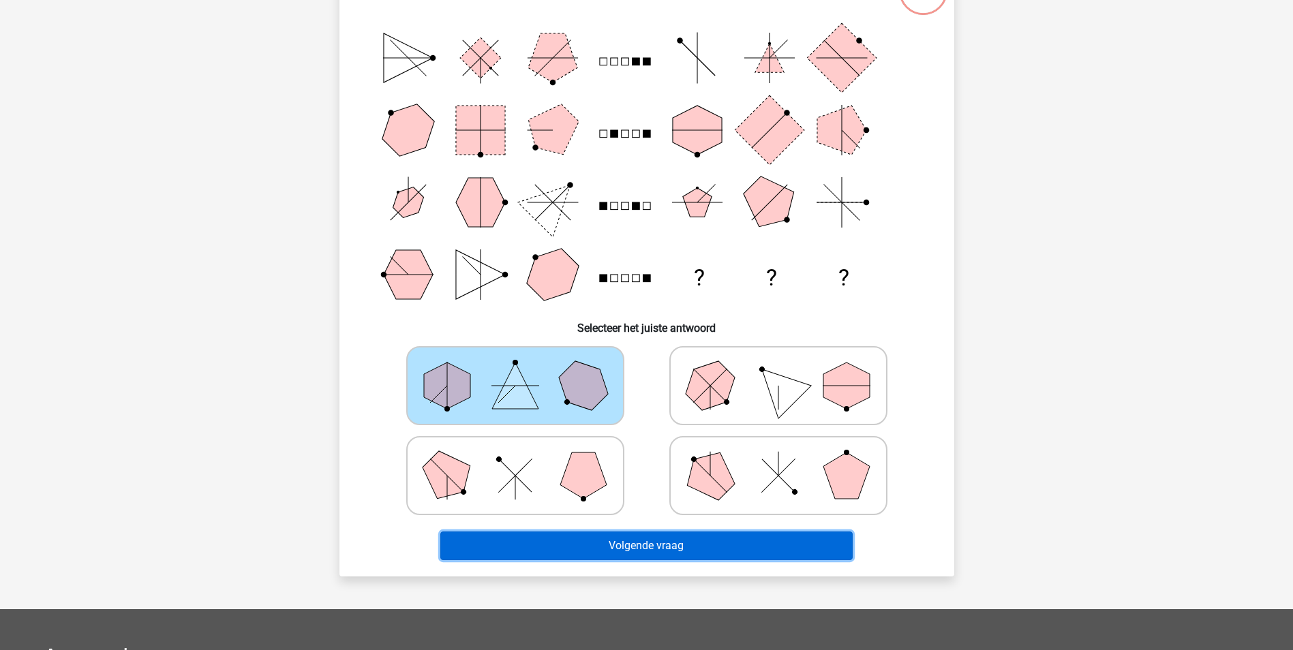
click at [685, 541] on button "Volgende vraag" at bounding box center [646, 546] width 412 height 29
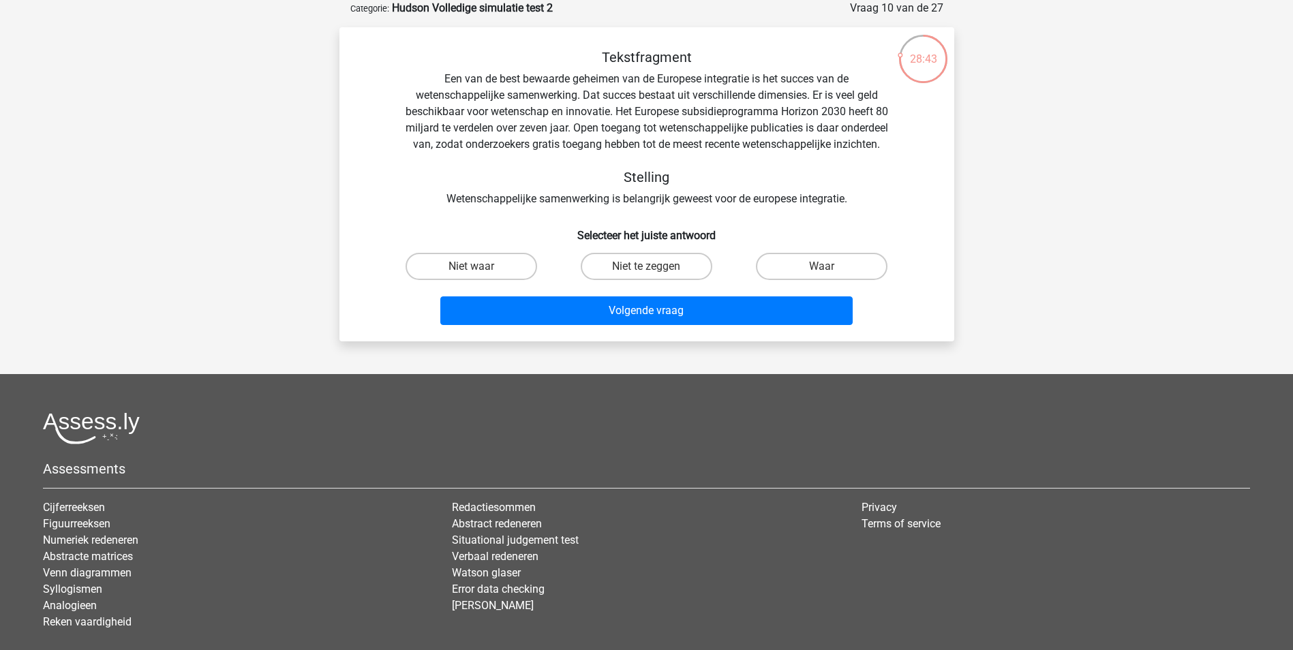
scroll to position [0, 0]
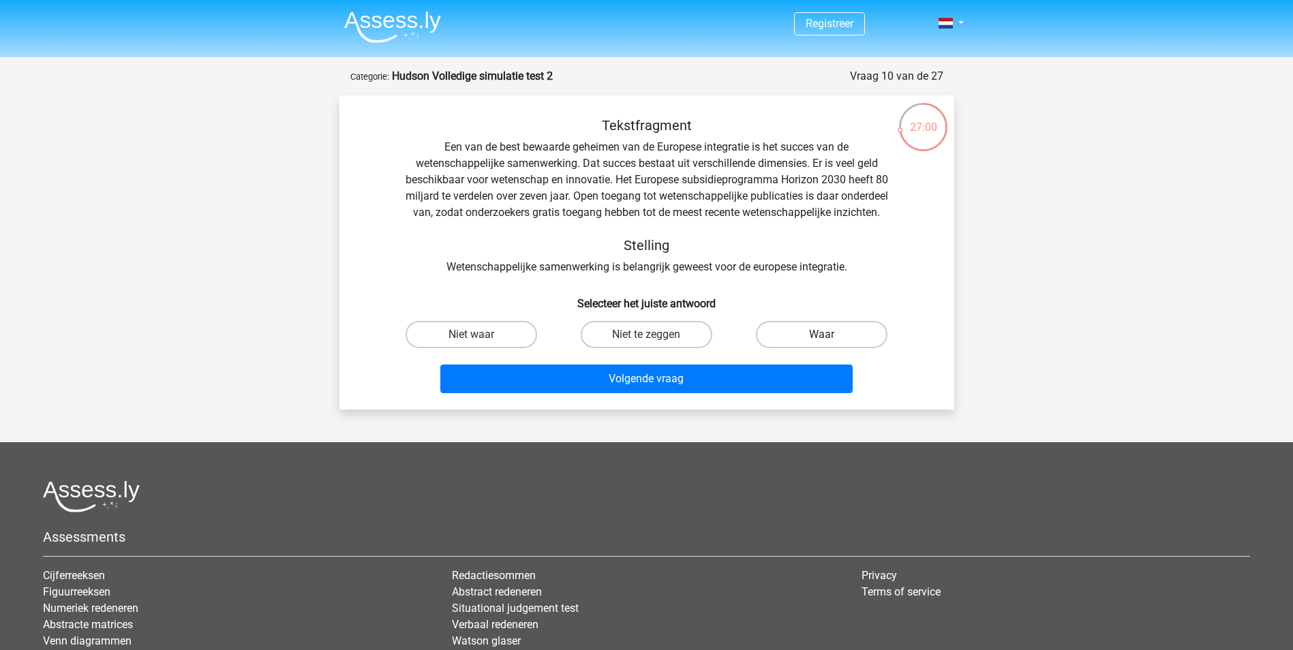
click at [810, 348] on label "Waar" at bounding box center [822, 334] width 132 height 27
click at [822, 344] on input "Waar" at bounding box center [826, 339] width 9 height 9
radio input "true"
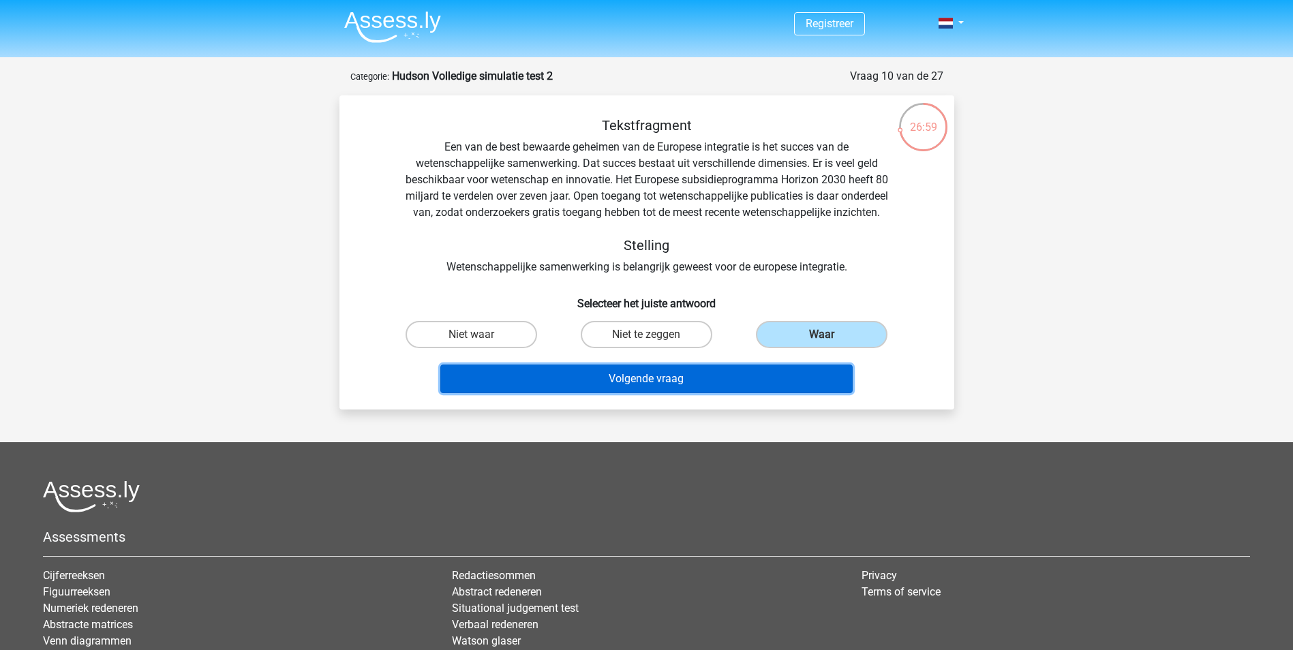
click at [699, 387] on button "Volgende vraag" at bounding box center [646, 379] width 412 height 29
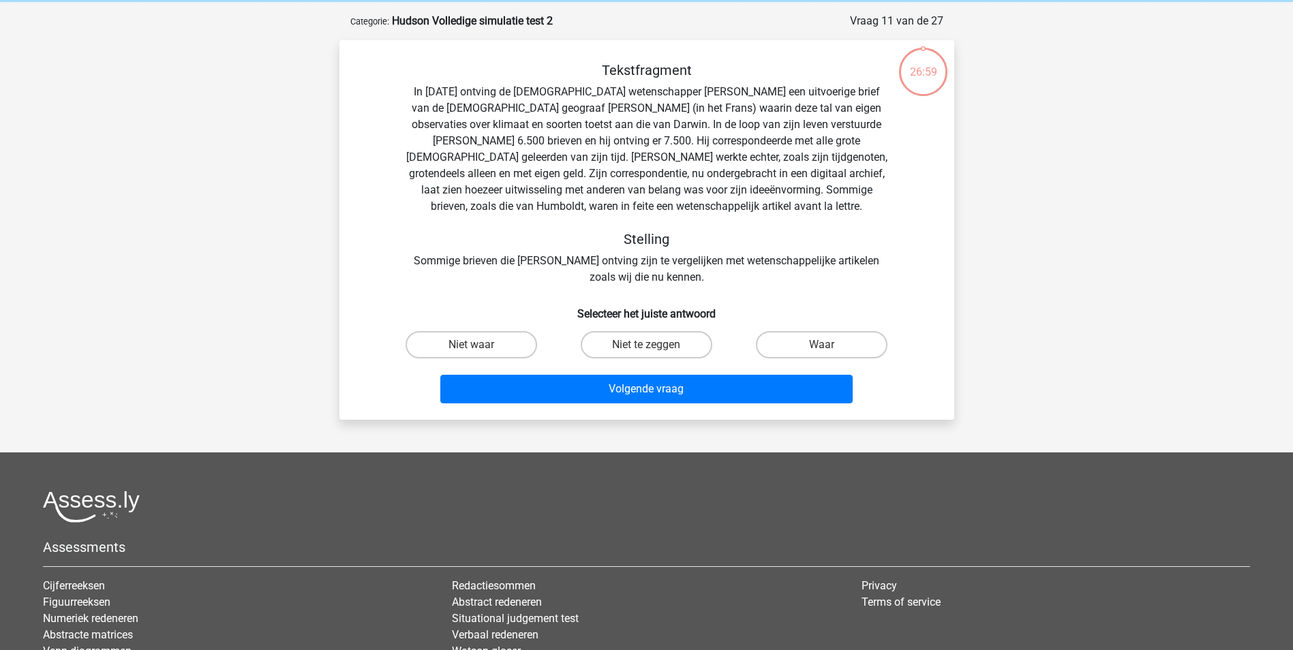
scroll to position [68, 0]
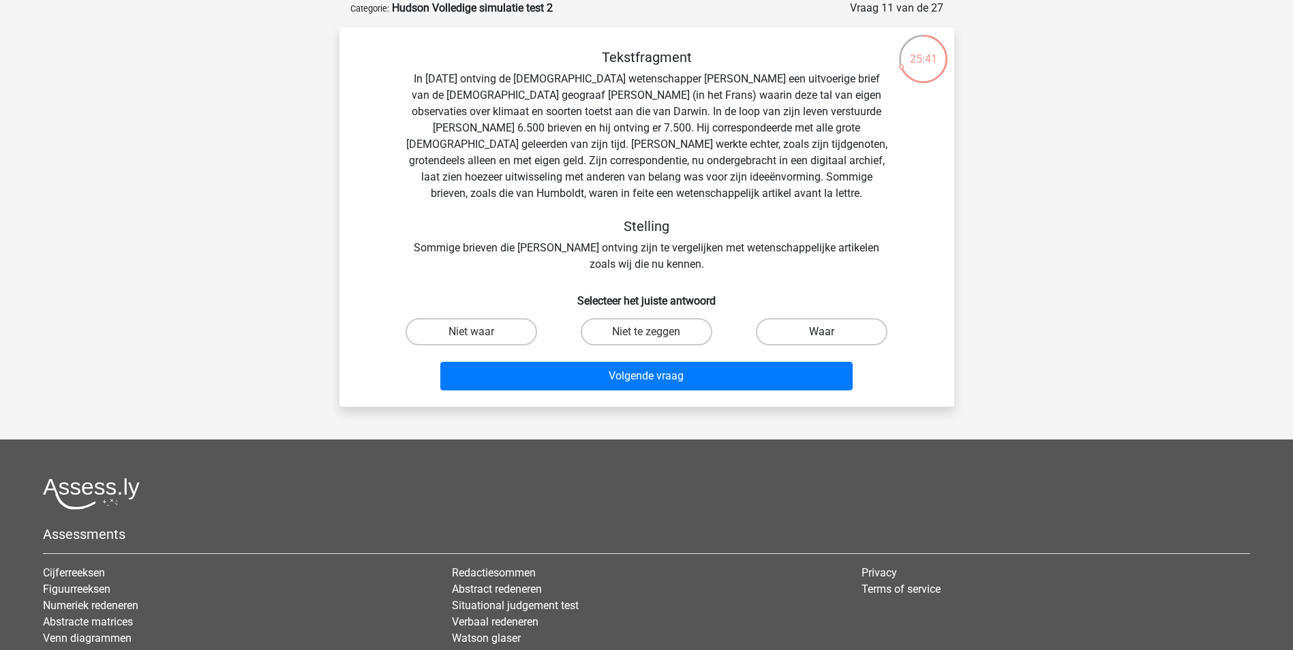
click at [832, 331] on label "Waar" at bounding box center [822, 331] width 132 height 27
click at [831, 332] on input "Waar" at bounding box center [826, 336] width 9 height 9
radio input "true"
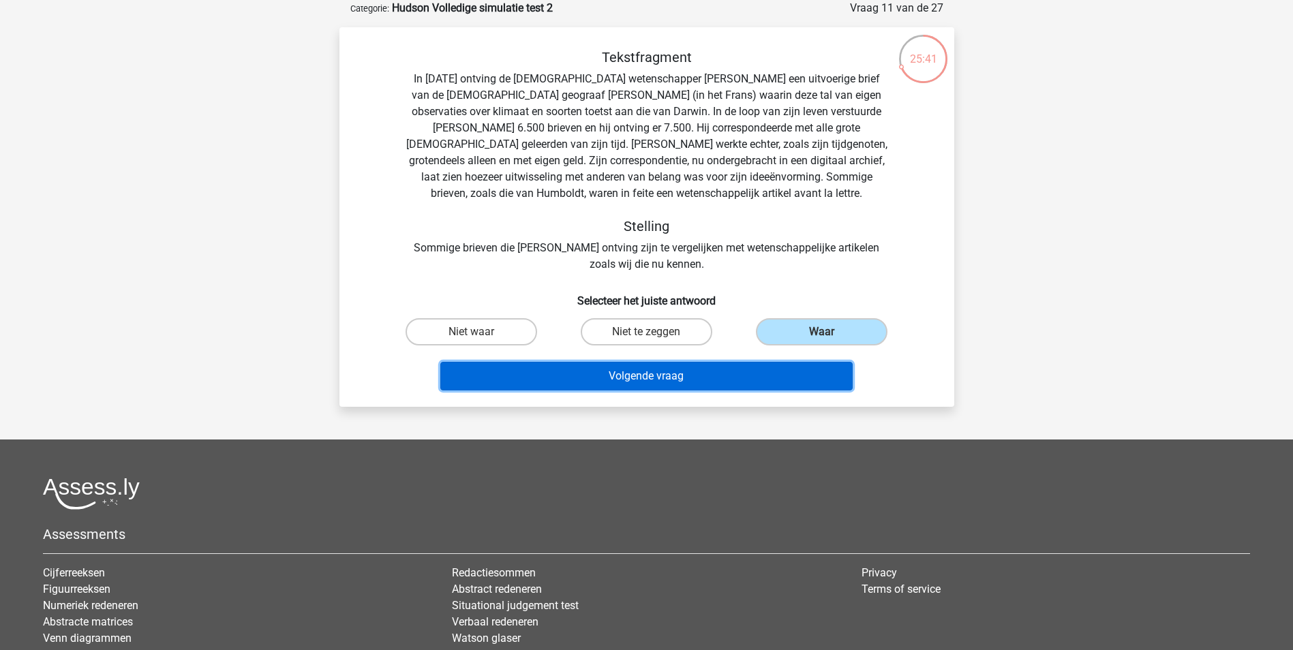
click at [678, 372] on button "Volgende vraag" at bounding box center [646, 376] width 412 height 29
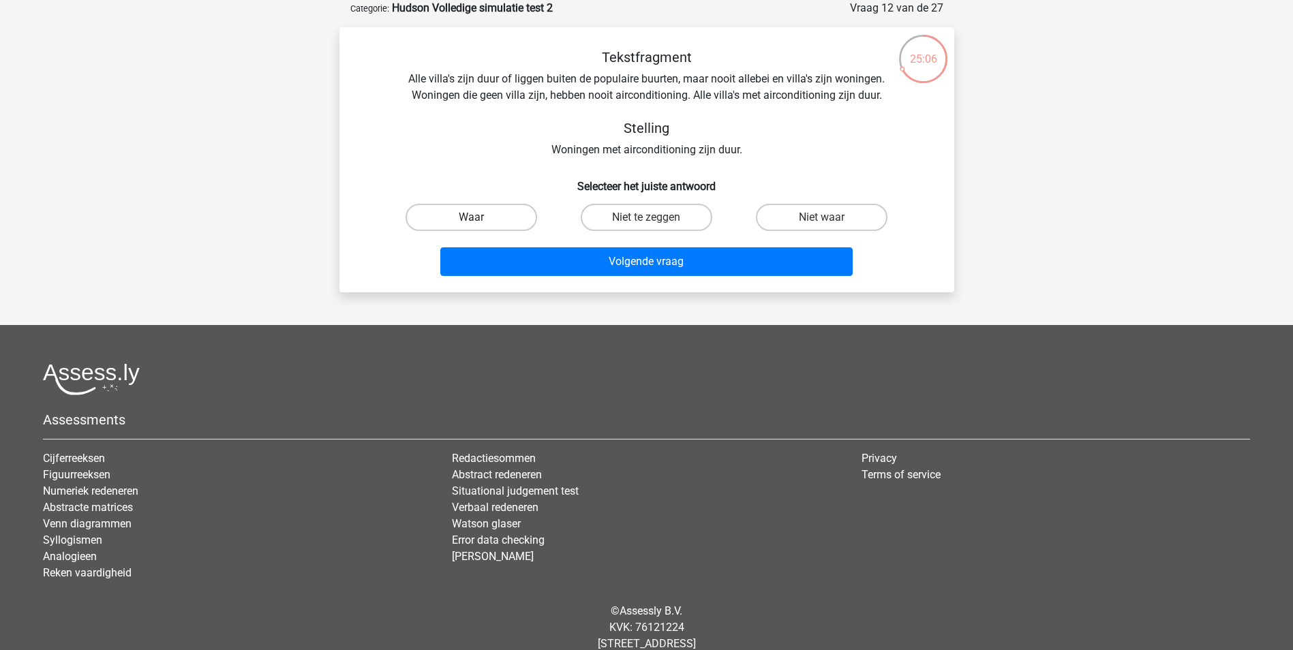
click at [484, 207] on label "Waar" at bounding box center [472, 217] width 132 height 27
click at [480, 217] on input "Waar" at bounding box center [475, 221] width 9 height 9
radio input "true"
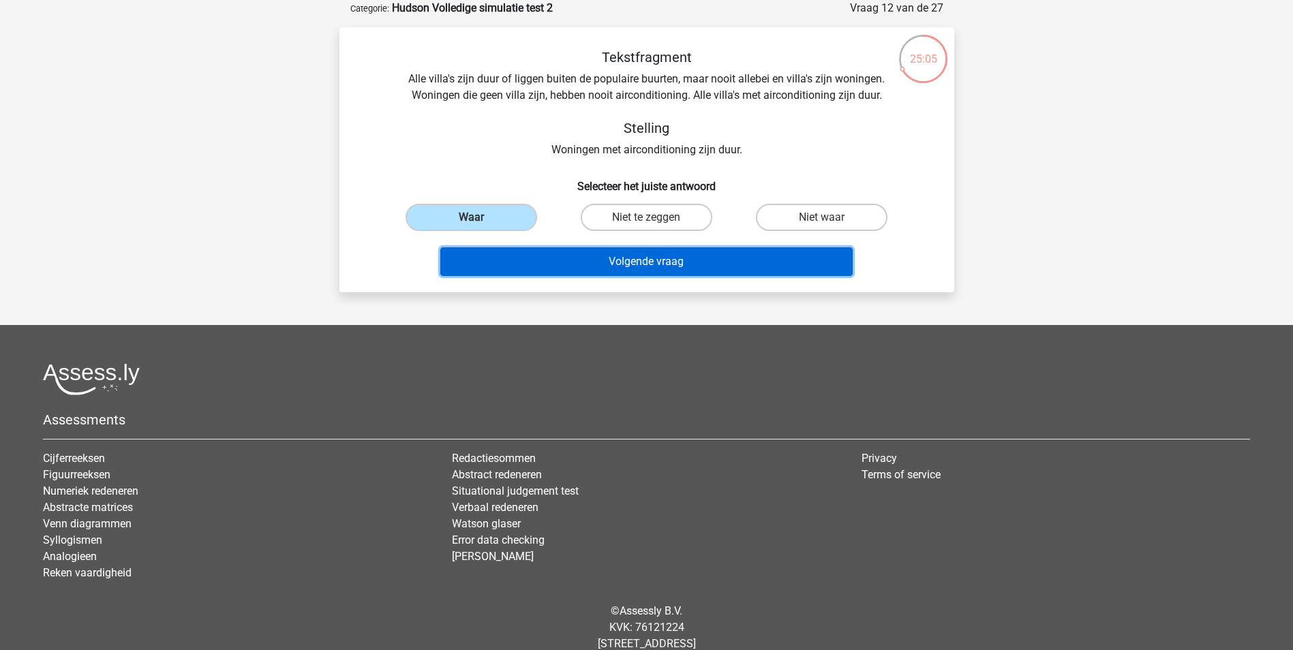
click at [620, 263] on button "Volgende vraag" at bounding box center [646, 261] width 412 height 29
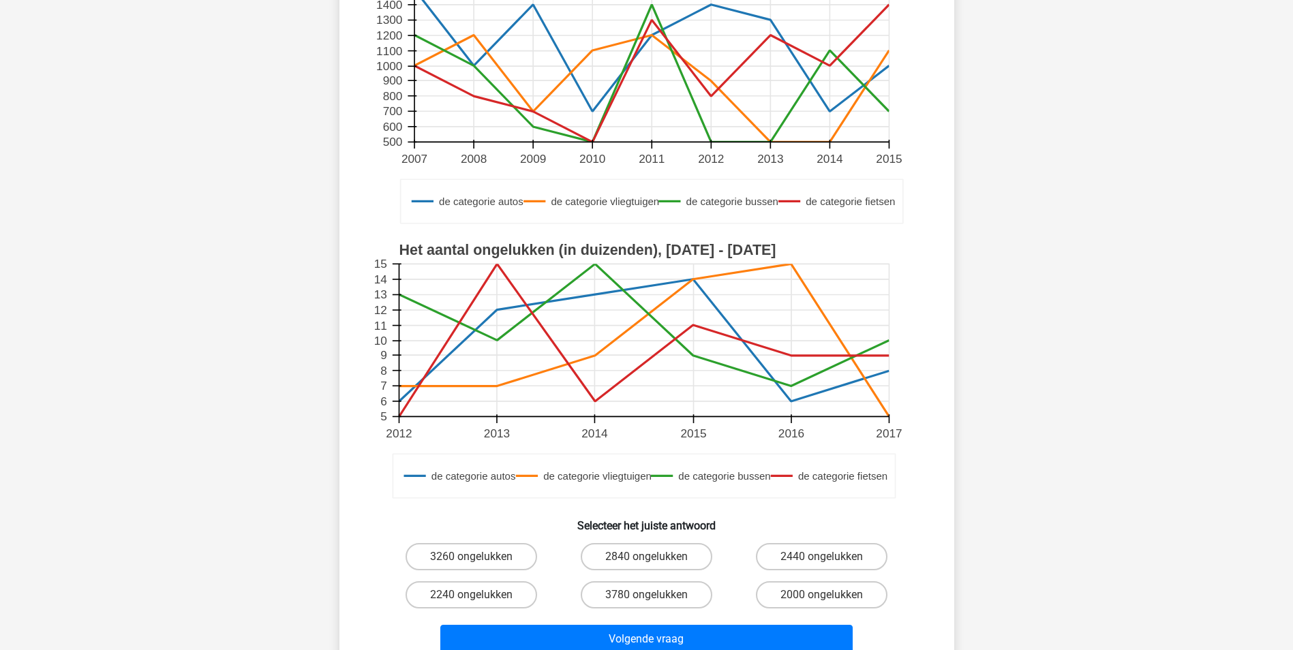
scroll to position [204, 0]
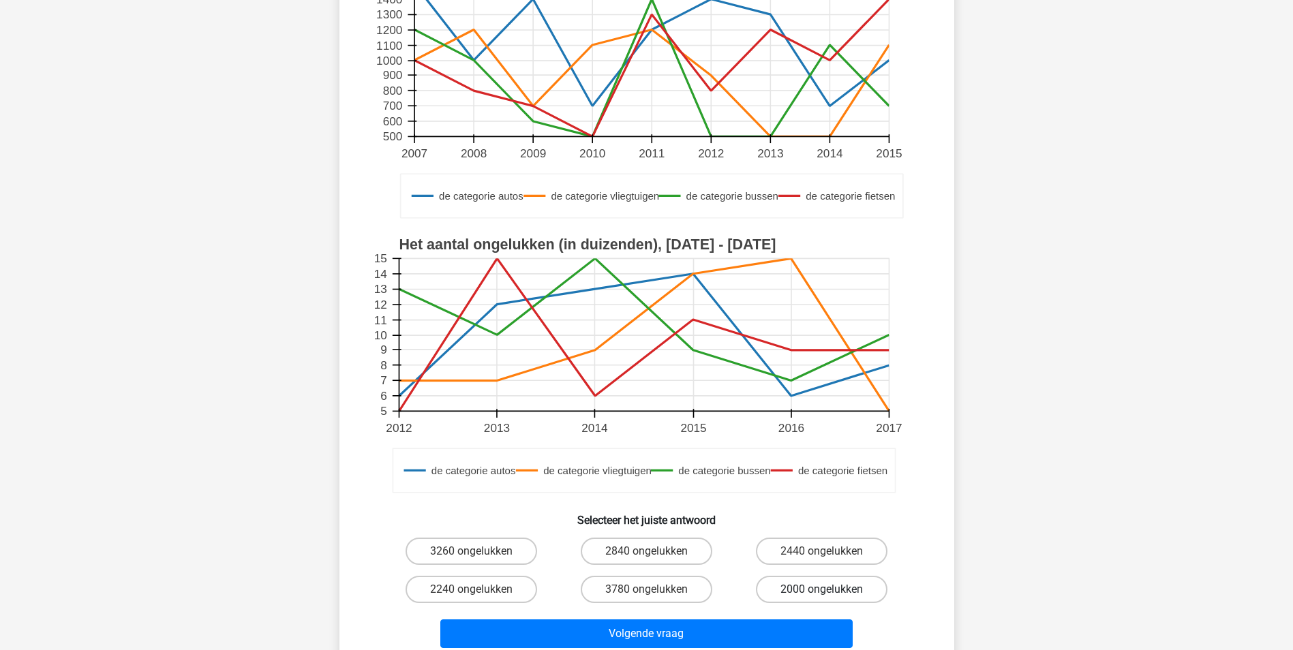
click at [808, 584] on label "2000 ongelukken" at bounding box center [822, 589] width 132 height 27
click at [822, 590] on input "2000 ongelukken" at bounding box center [826, 594] width 9 height 9
radio input "true"
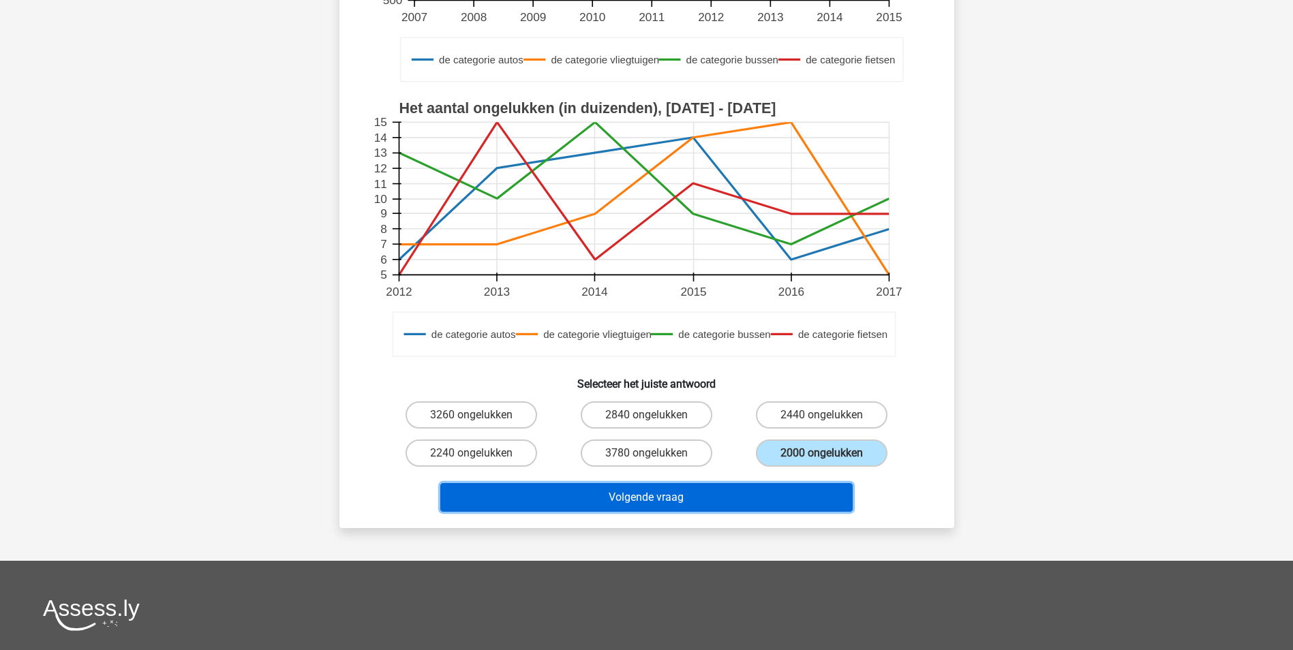
click at [656, 496] on button "Volgende vraag" at bounding box center [646, 497] width 412 height 29
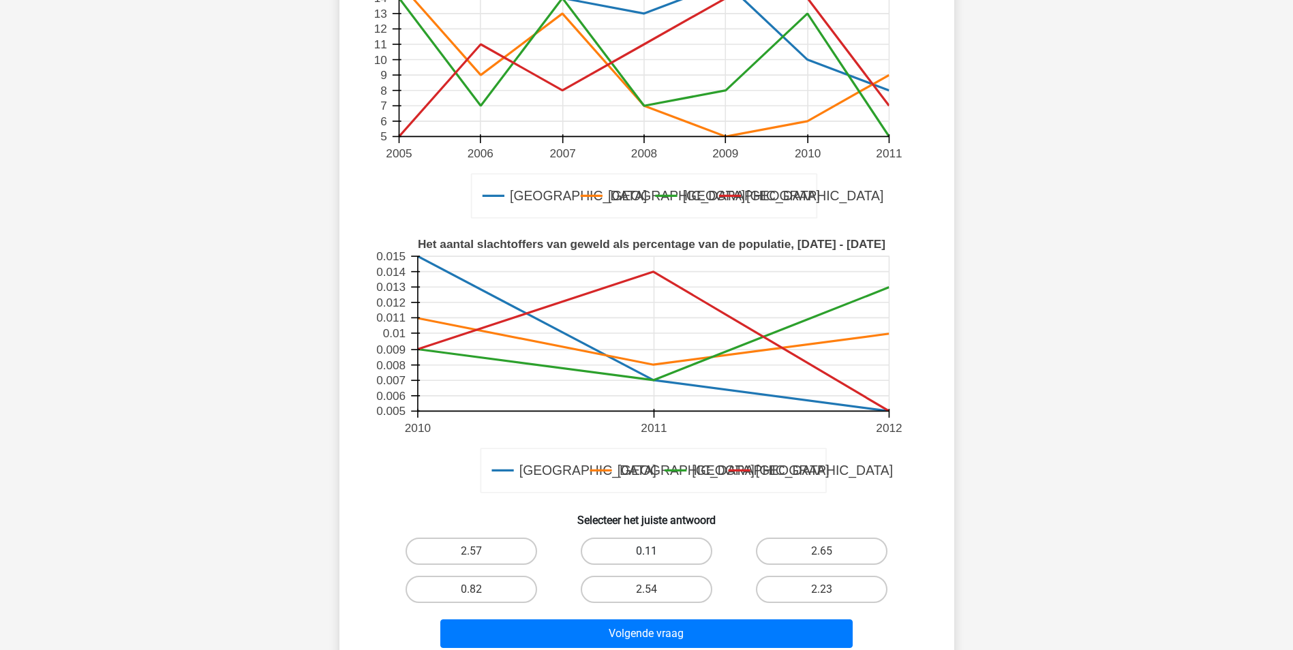
click at [665, 550] on label "0.11" at bounding box center [647, 551] width 132 height 27
click at [655, 551] on input "0.11" at bounding box center [650, 555] width 9 height 9
radio input "true"
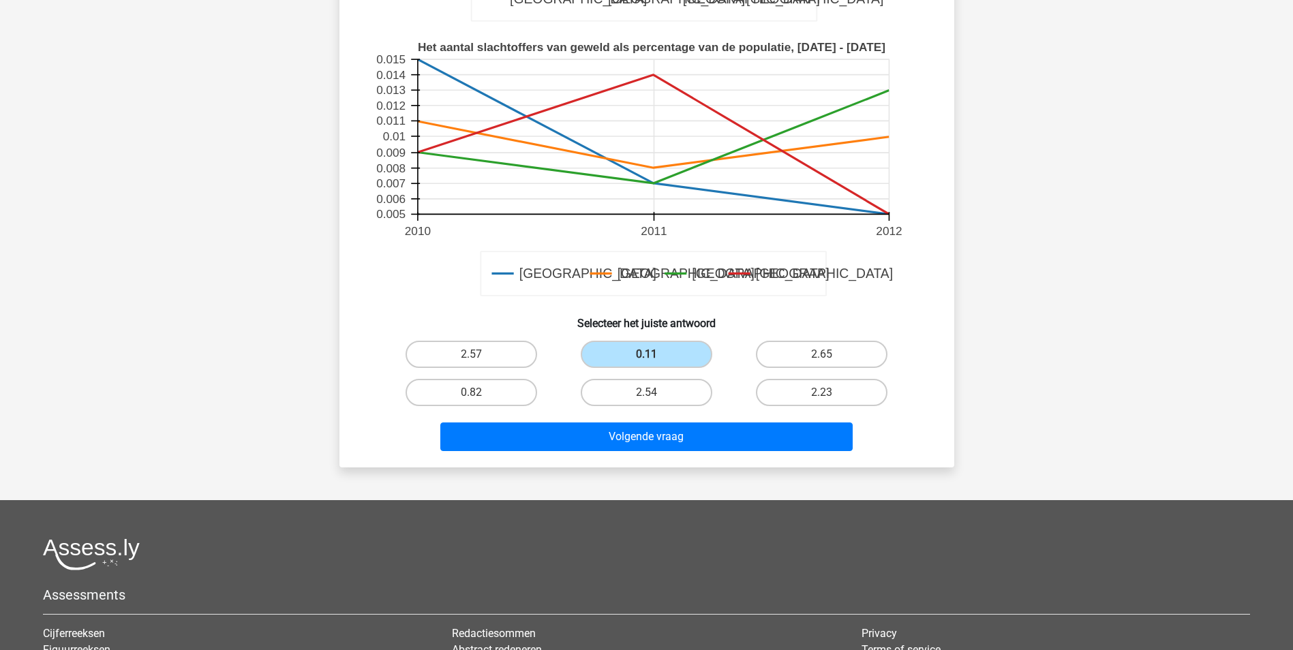
scroll to position [409, 0]
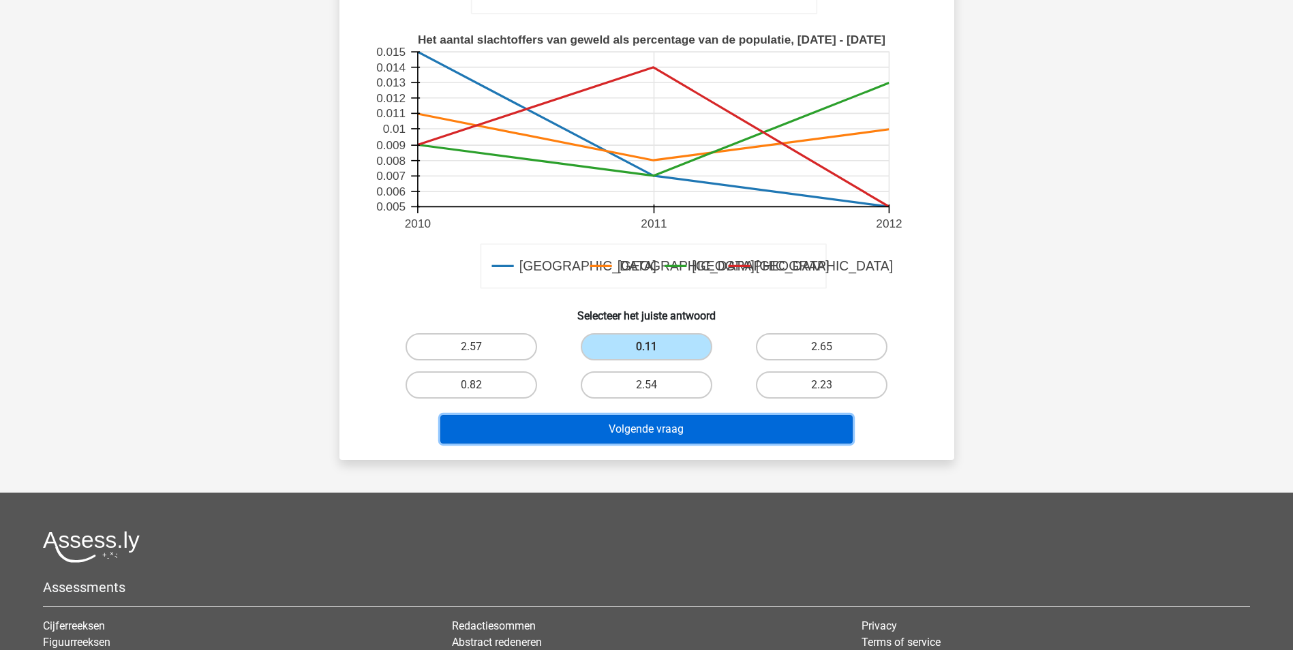
click at [659, 427] on button "Volgende vraag" at bounding box center [646, 429] width 412 height 29
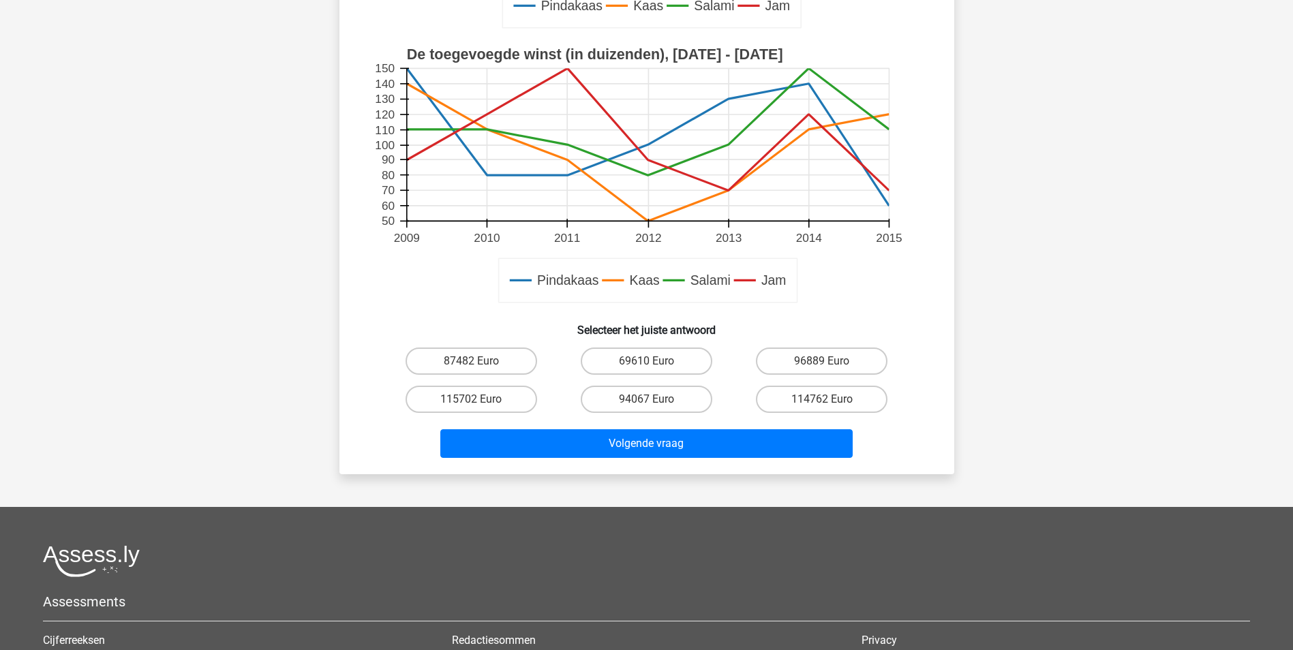
scroll to position [477, 0]
click at [605, 361] on label "69610 Euro" at bounding box center [647, 360] width 132 height 27
click at [646, 361] on input "69610 Euro" at bounding box center [650, 365] width 9 height 9
radio input "true"
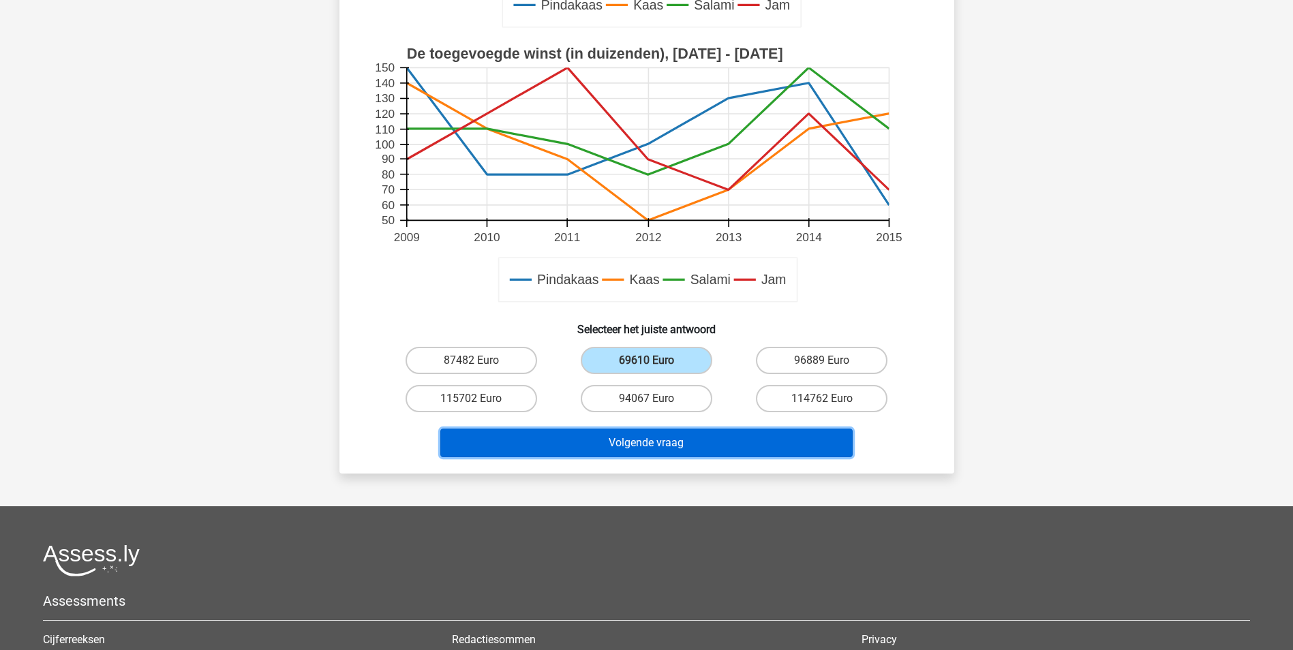
click at [624, 439] on button "Volgende vraag" at bounding box center [646, 443] width 412 height 29
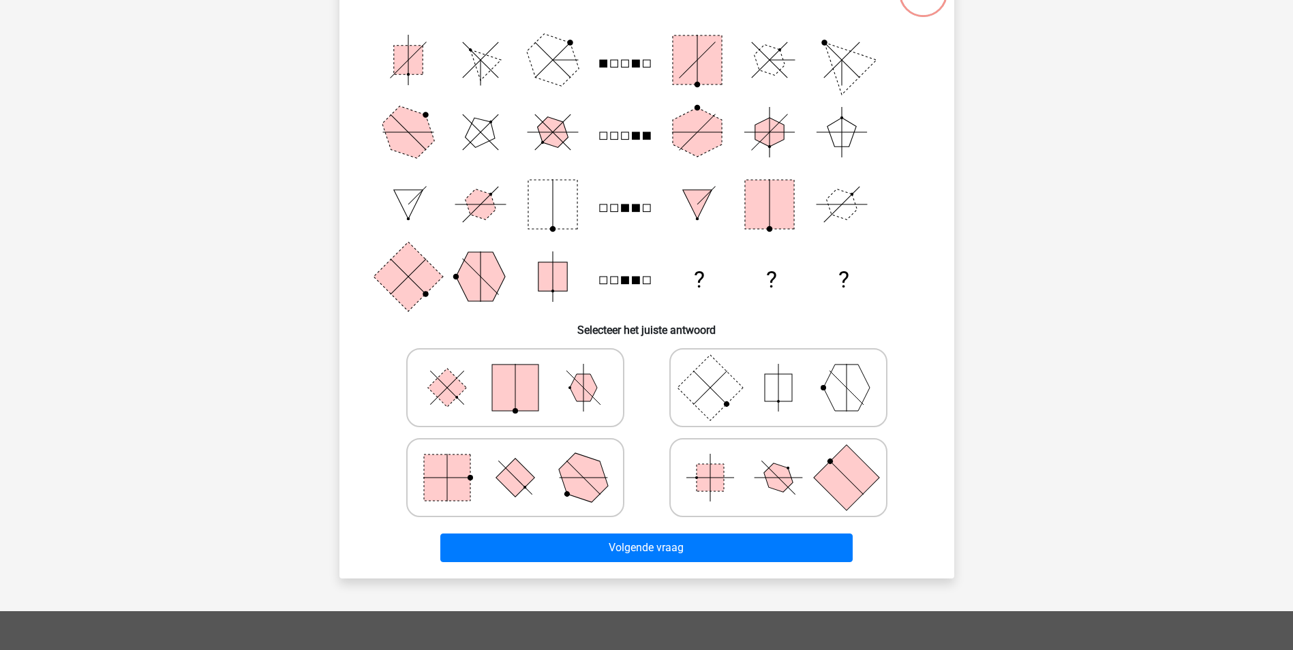
scroll to position [68, 0]
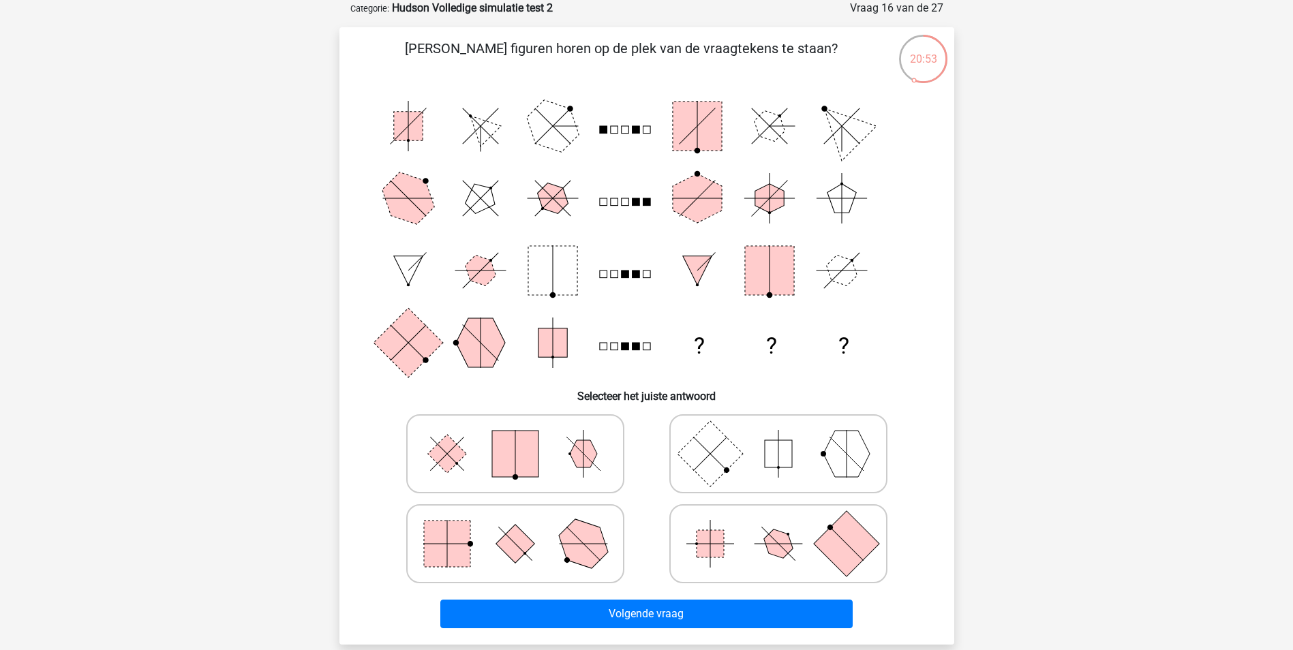
click at [790, 456] on rect at bounding box center [778, 453] width 27 height 27
click at [787, 437] on input "radio" at bounding box center [782, 432] width 9 height 9
radio input "true"
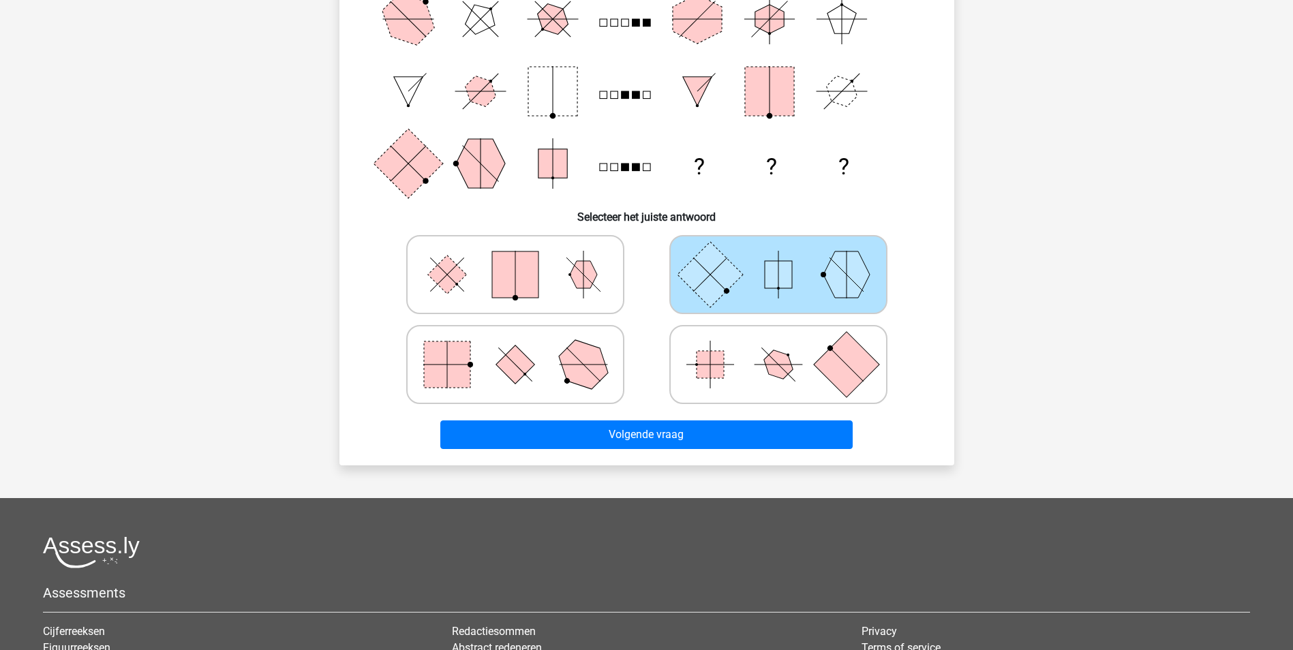
scroll to position [273, 0]
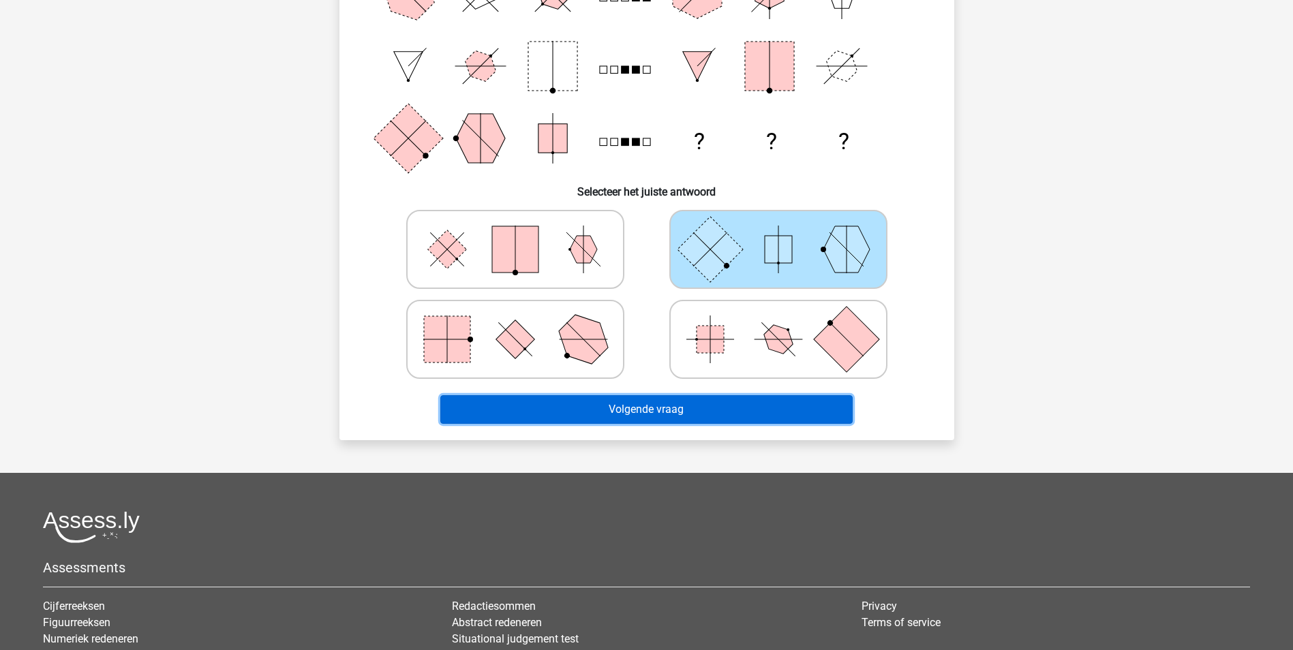
drag, startPoint x: 679, startPoint y: 401, endPoint x: 687, endPoint y: 402, distance: 8.2
click at [680, 401] on button "Volgende vraag" at bounding box center [646, 409] width 412 height 29
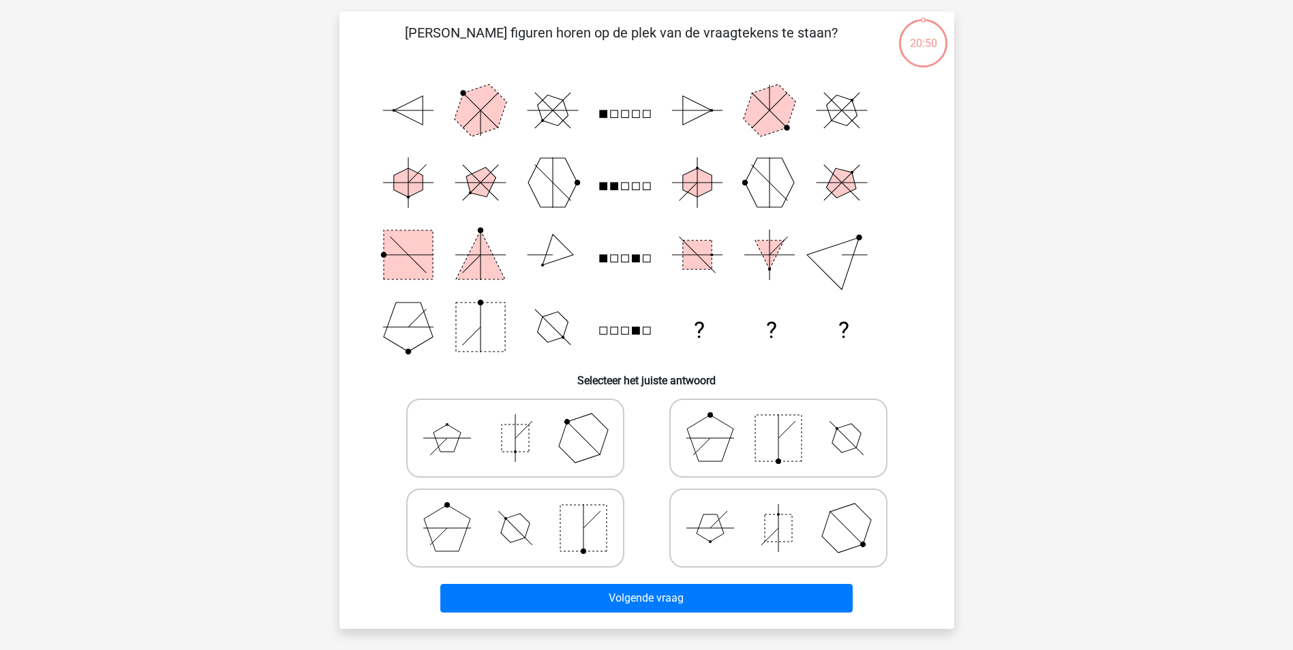
scroll to position [68, 0]
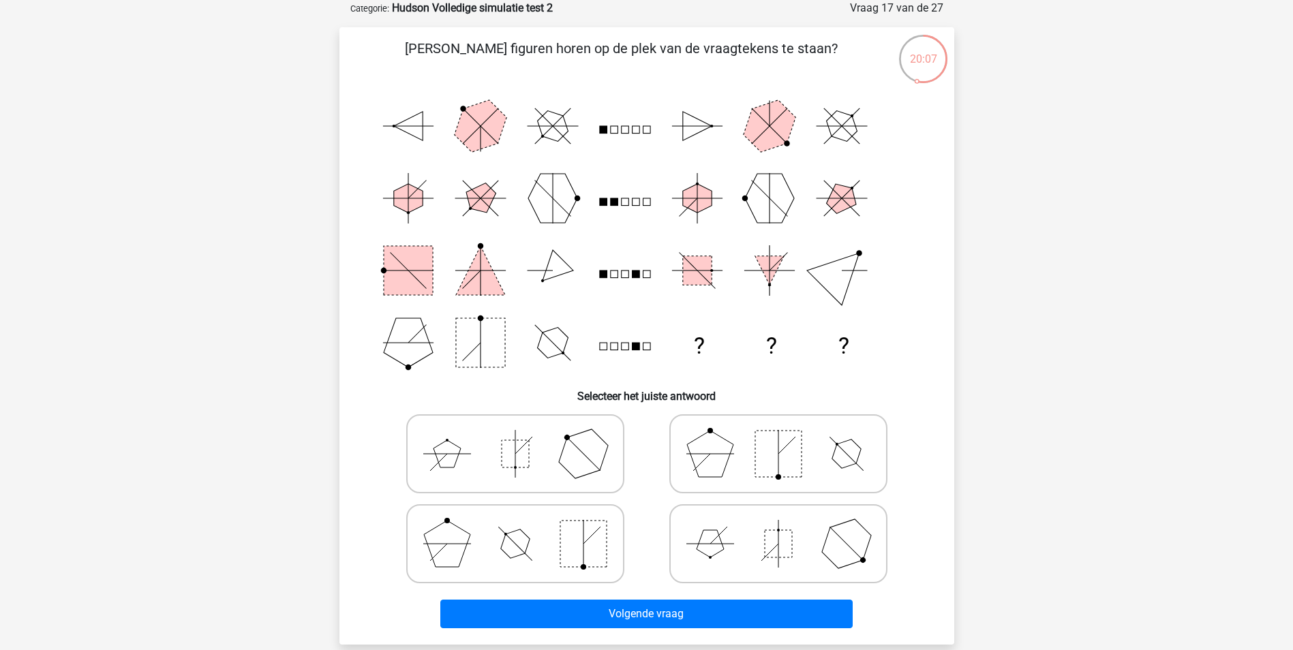
click at [714, 455] on polygon at bounding box center [710, 454] width 46 height 46
click at [778, 437] on input "radio" at bounding box center [782, 432] width 9 height 9
radio input "true"
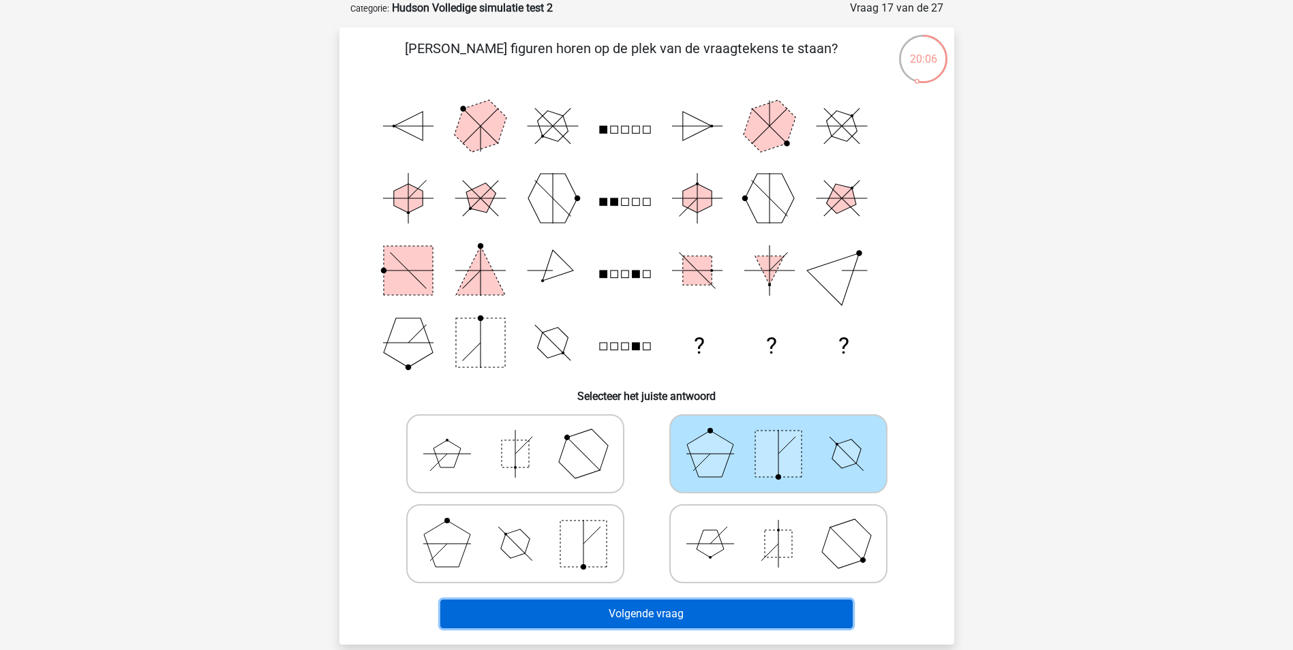
click at [736, 611] on button "Volgende vraag" at bounding box center [646, 614] width 412 height 29
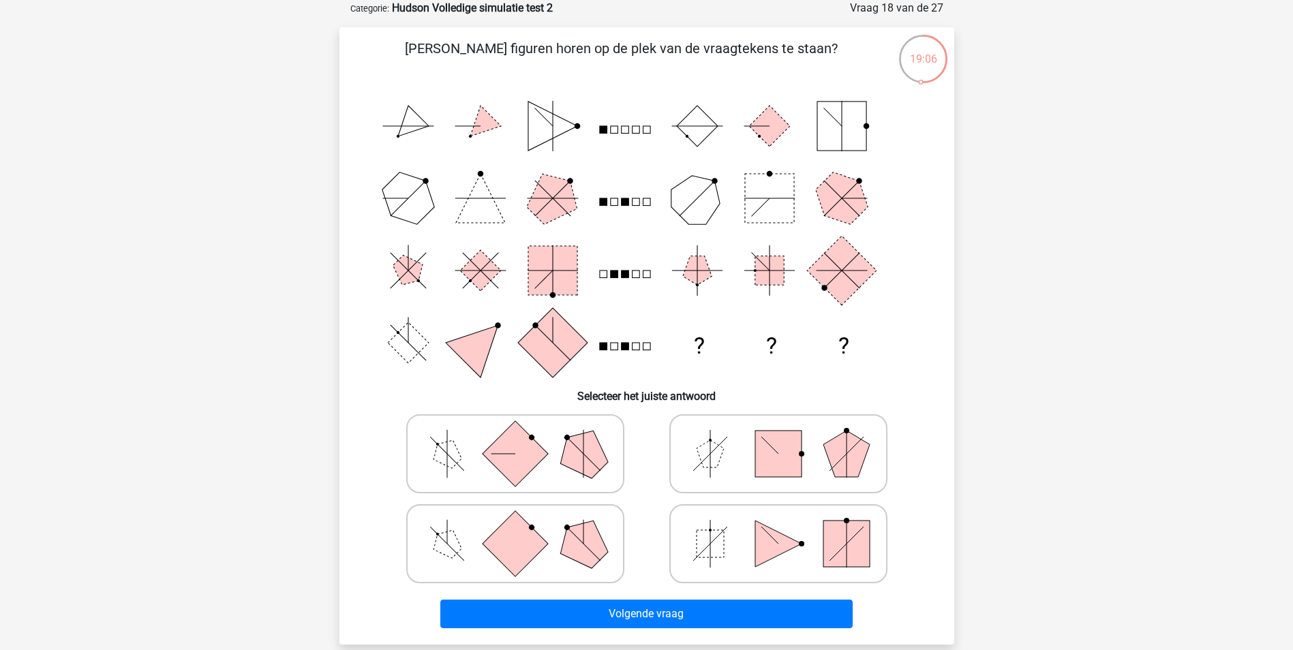
click at [757, 545] on polygon at bounding box center [778, 544] width 46 height 46
click at [778, 527] on input "radio" at bounding box center [782, 522] width 9 height 9
radio input "true"
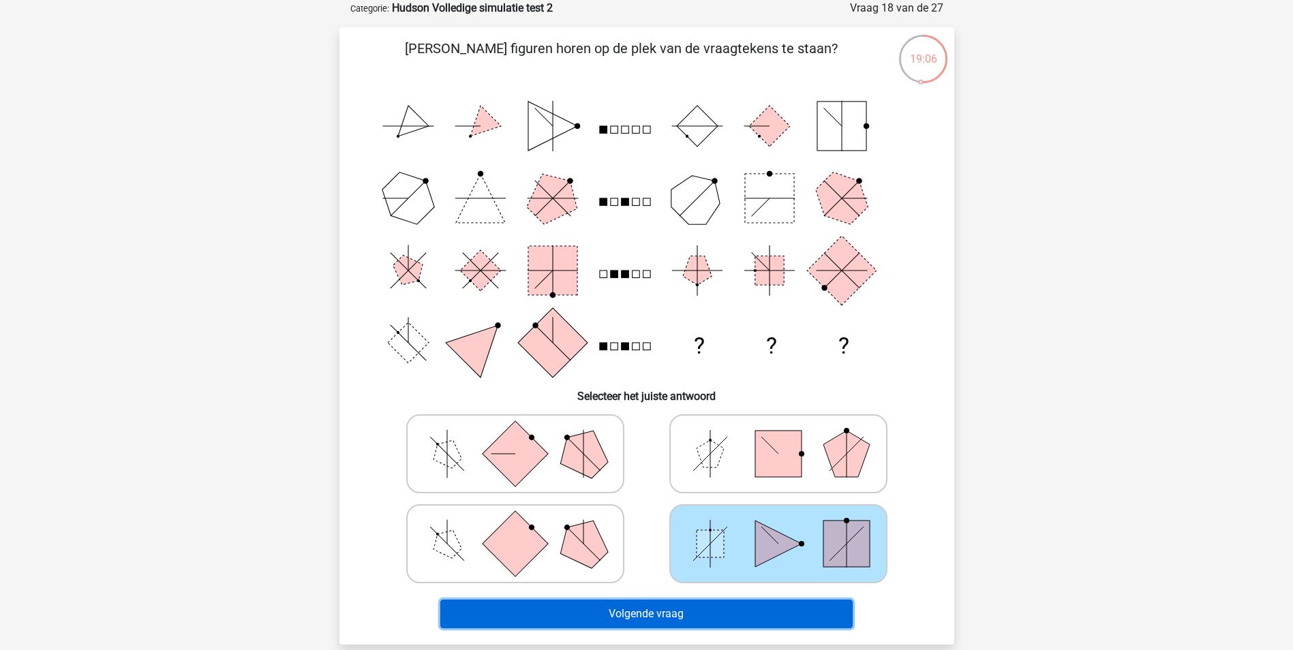
click at [688, 604] on button "Volgende vraag" at bounding box center [646, 614] width 412 height 29
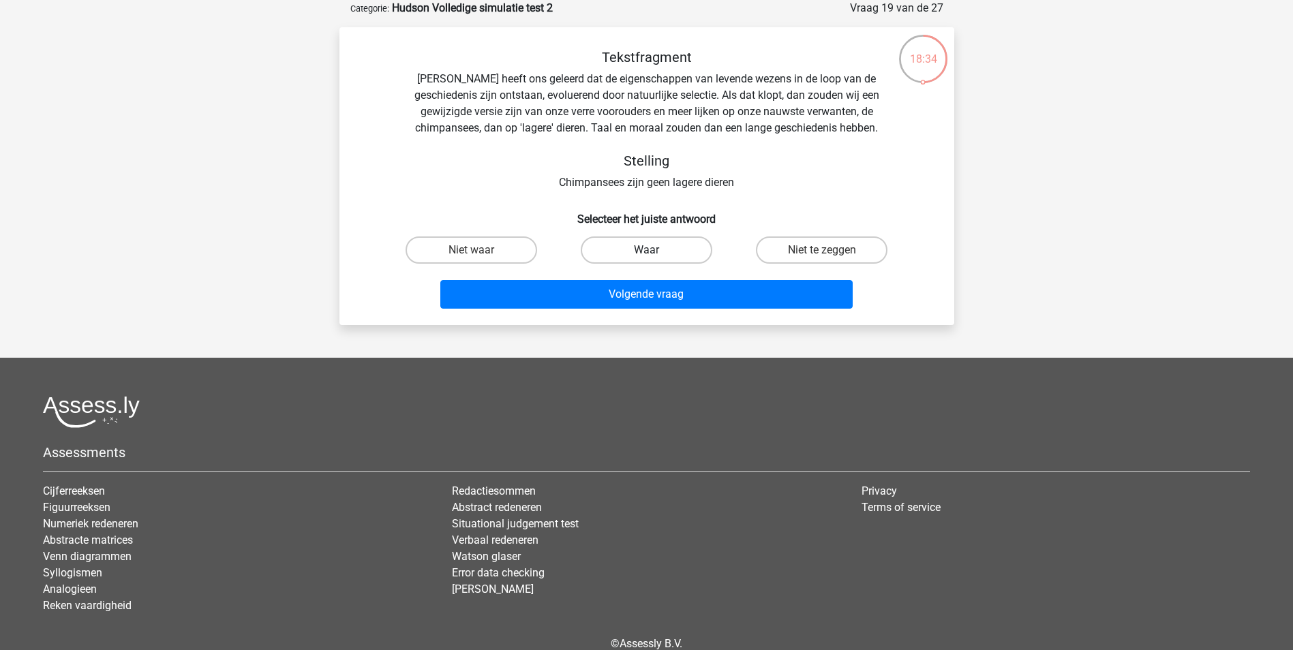
click at [657, 249] on label "Waar" at bounding box center [647, 250] width 132 height 27
click at [655, 250] on input "Waar" at bounding box center [650, 254] width 9 height 9
radio input "true"
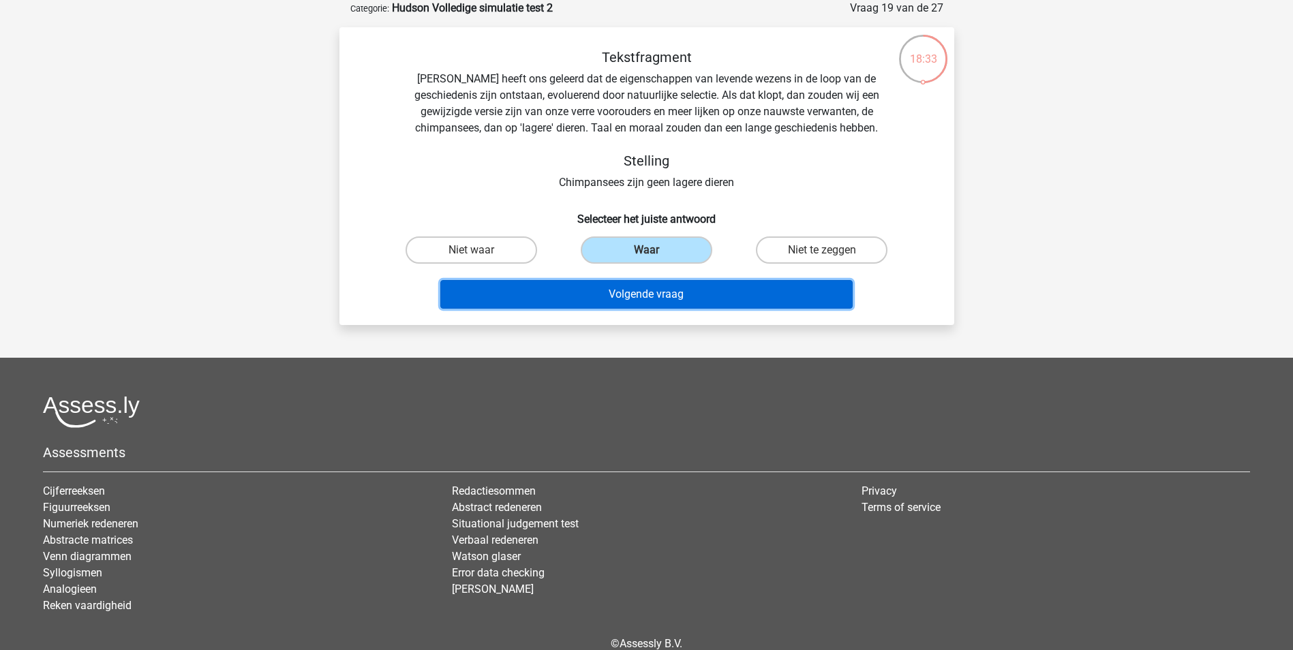
click at [663, 288] on button "Volgende vraag" at bounding box center [646, 294] width 412 height 29
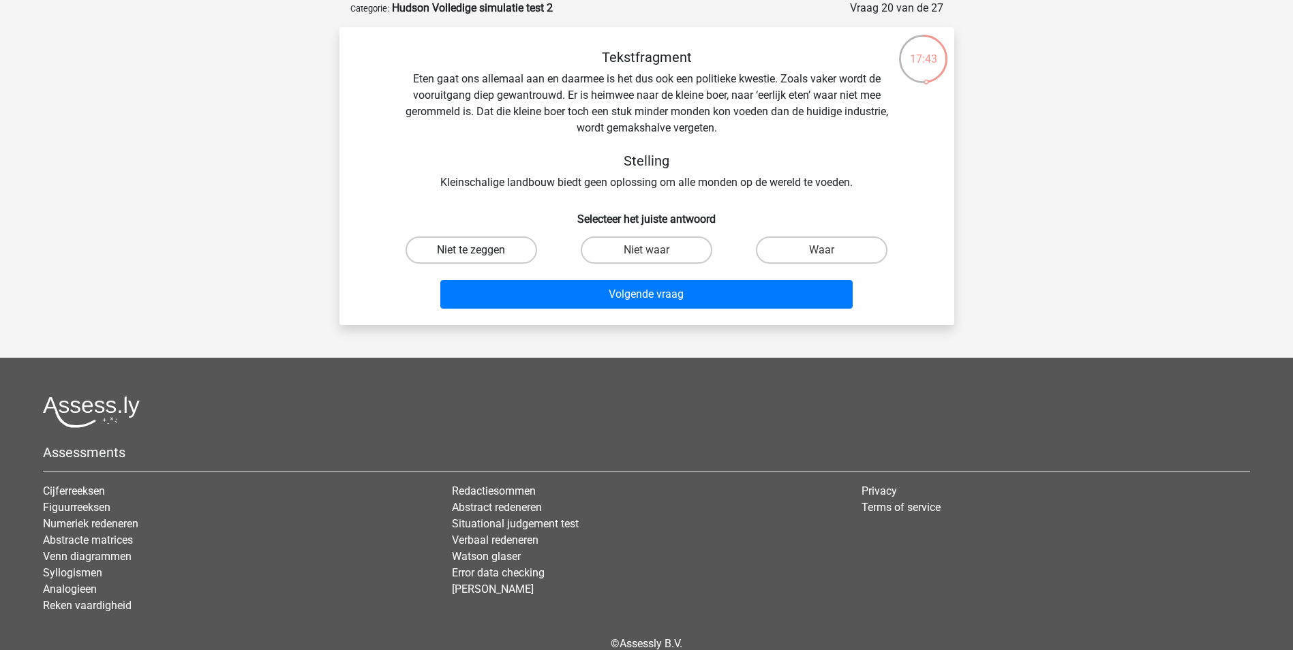
click at [462, 245] on label "Niet te zeggen" at bounding box center [472, 250] width 132 height 27
click at [471, 250] on input "Niet te zeggen" at bounding box center [475, 254] width 9 height 9
radio input "true"
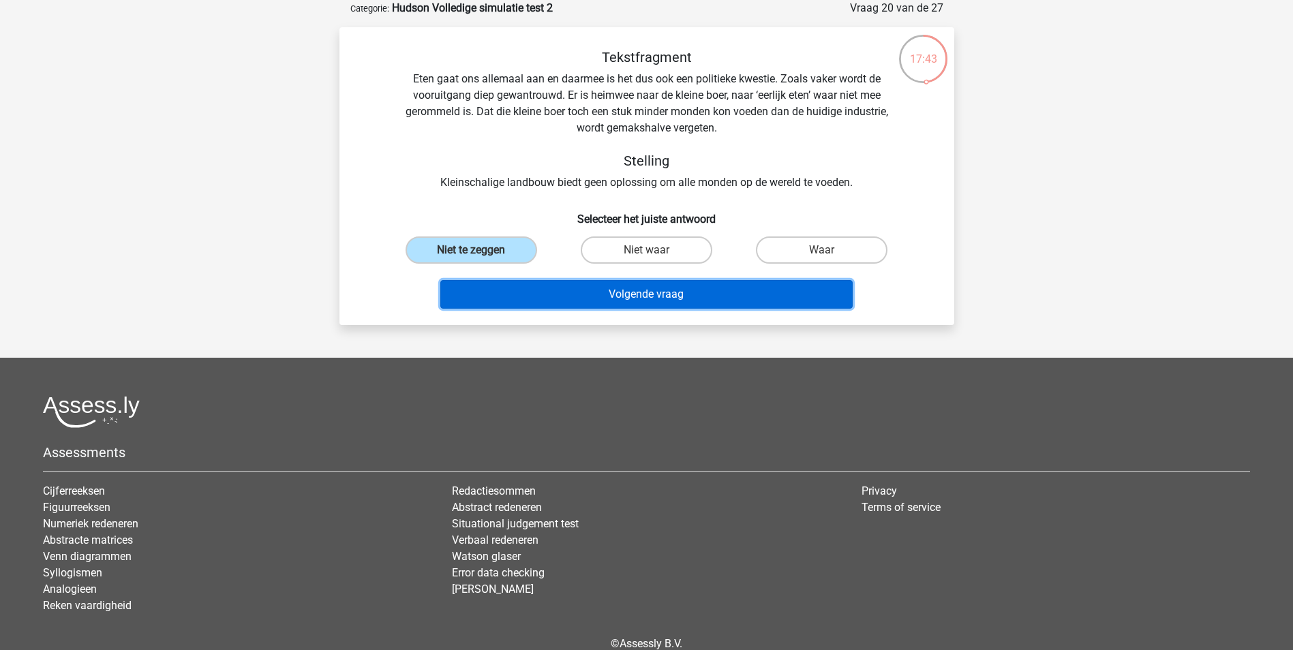
click at [603, 297] on button "Volgende vraag" at bounding box center [646, 294] width 412 height 29
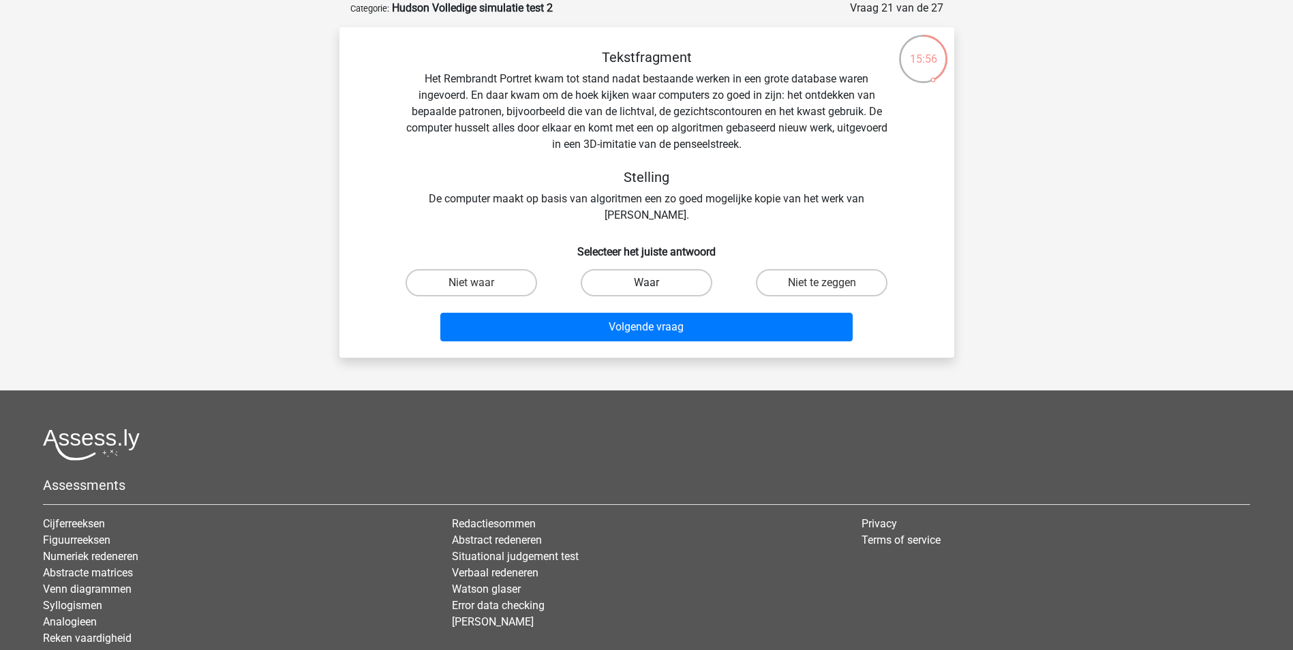
click at [633, 282] on label "Waar" at bounding box center [647, 282] width 132 height 27
click at [646, 283] on input "Waar" at bounding box center [650, 287] width 9 height 9
radio input "true"
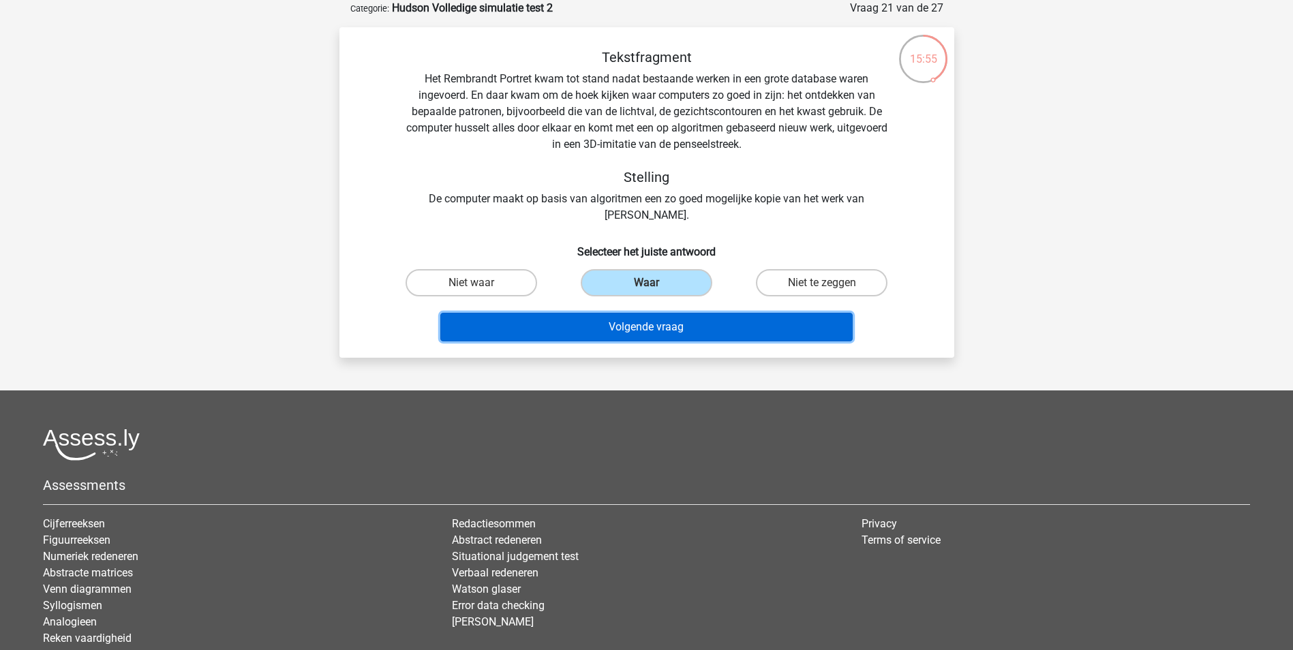
click at [649, 320] on button "Volgende vraag" at bounding box center [646, 327] width 412 height 29
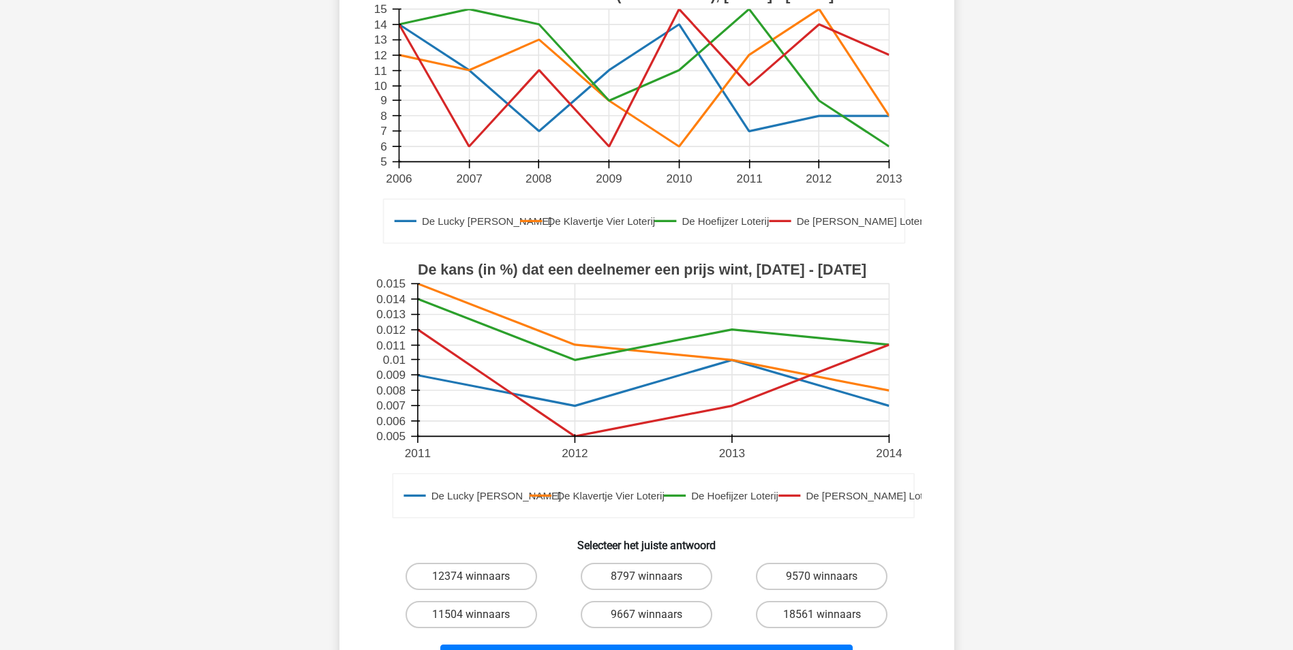
scroll to position [204, 0]
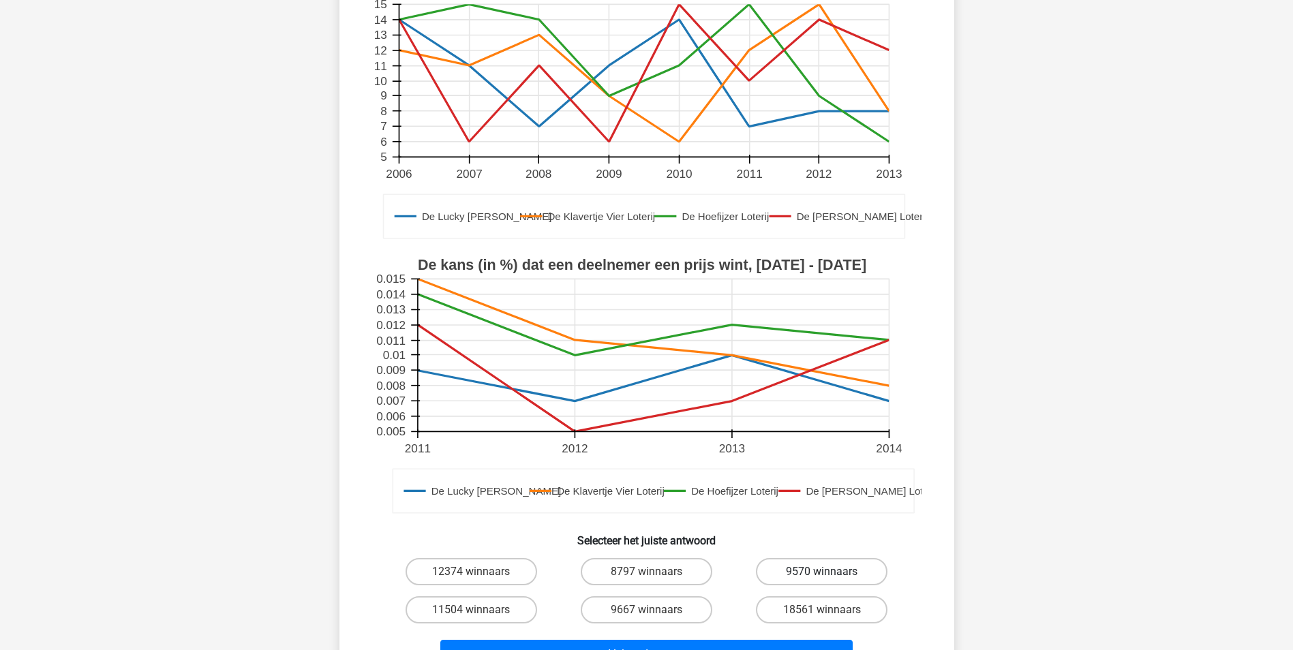
click at [789, 558] on label "9570 winnaars" at bounding box center [822, 571] width 132 height 27
click at [822, 572] on input "9570 winnaars" at bounding box center [826, 576] width 9 height 9
radio input "true"
click at [761, 640] on button "Volgende vraag" at bounding box center [646, 654] width 412 height 29
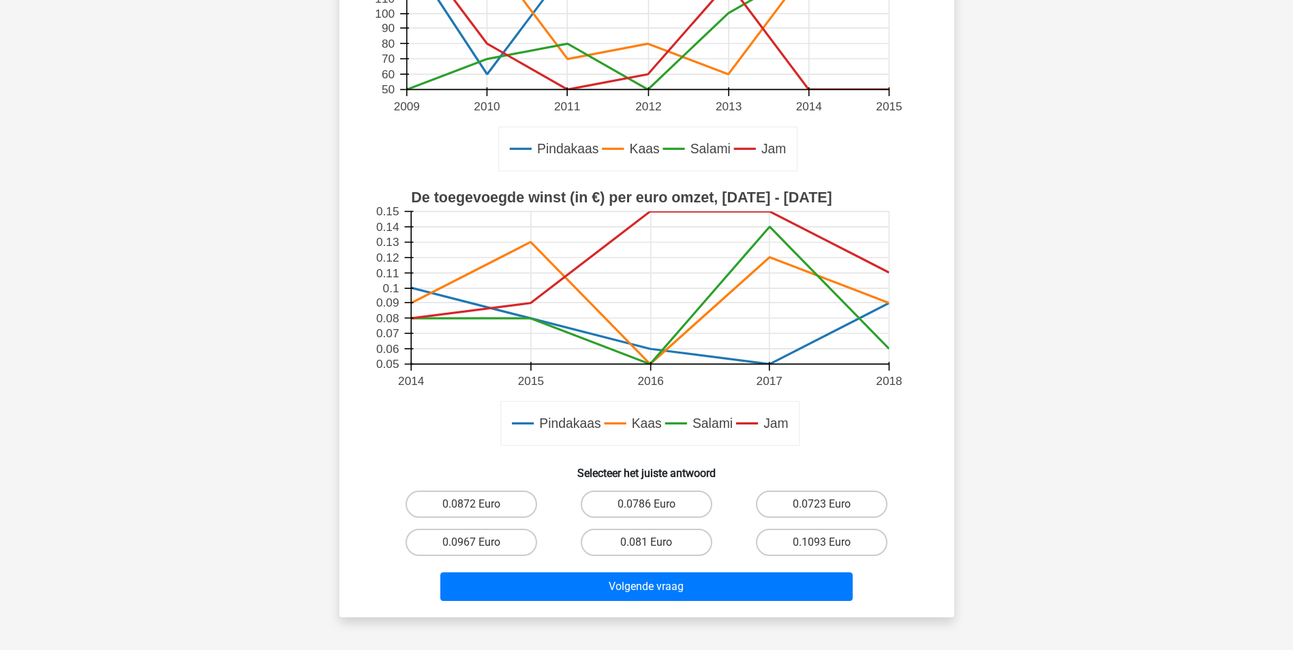
scroll to position [273, 0]
click at [504, 536] on label "0.0967 Euro" at bounding box center [472, 541] width 132 height 27
click at [480, 542] on input "0.0967 Euro" at bounding box center [475, 546] width 9 height 9
radio input "true"
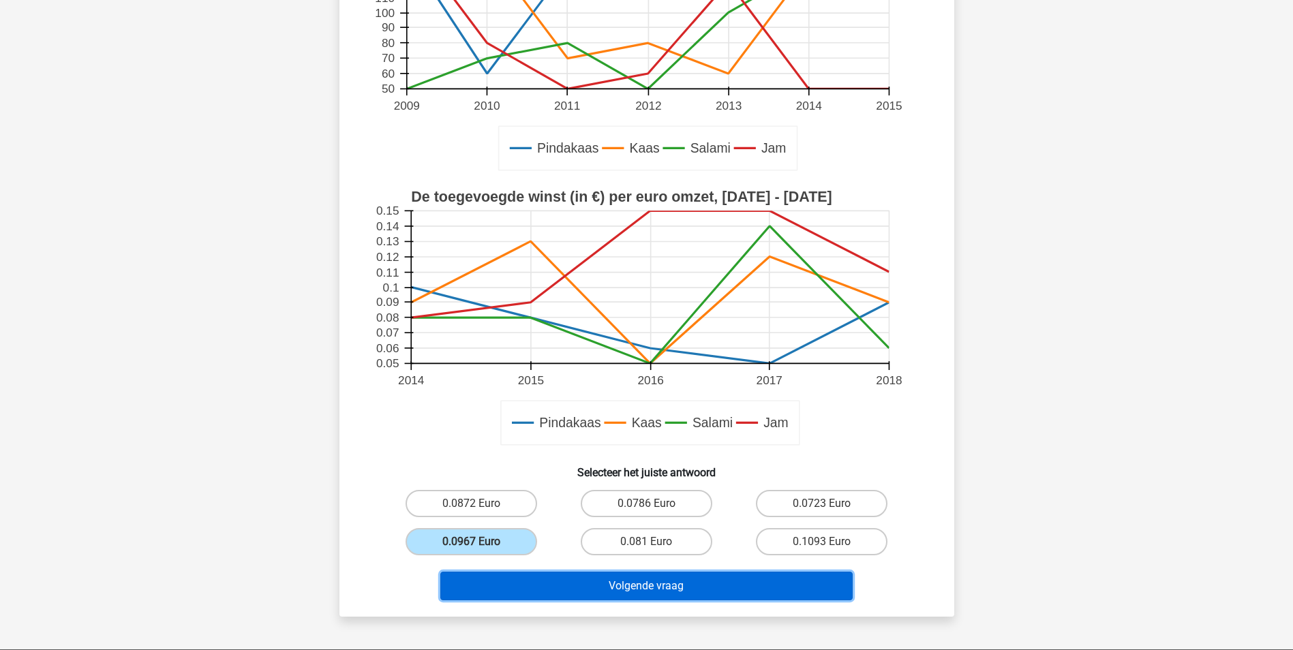
click at [652, 583] on button "Volgende vraag" at bounding box center [646, 586] width 412 height 29
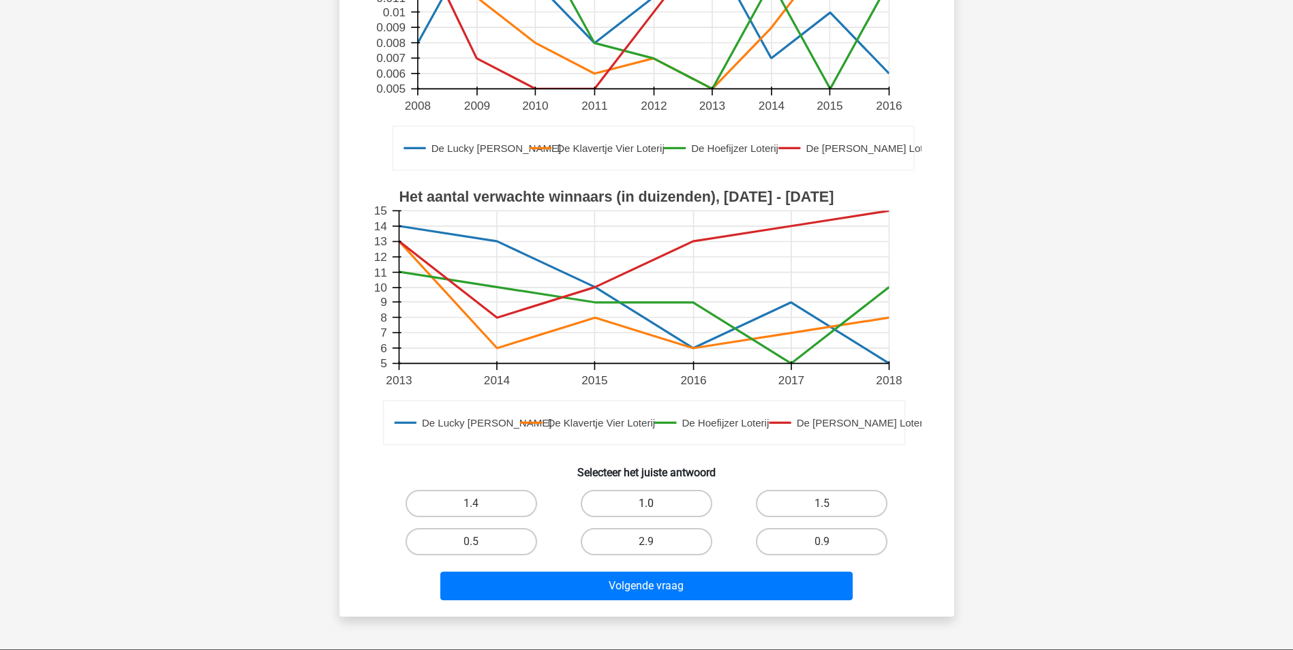
click at [685, 500] on label "1.0" at bounding box center [647, 503] width 132 height 27
click at [655, 504] on input "1.0" at bounding box center [650, 508] width 9 height 9
radio input "true"
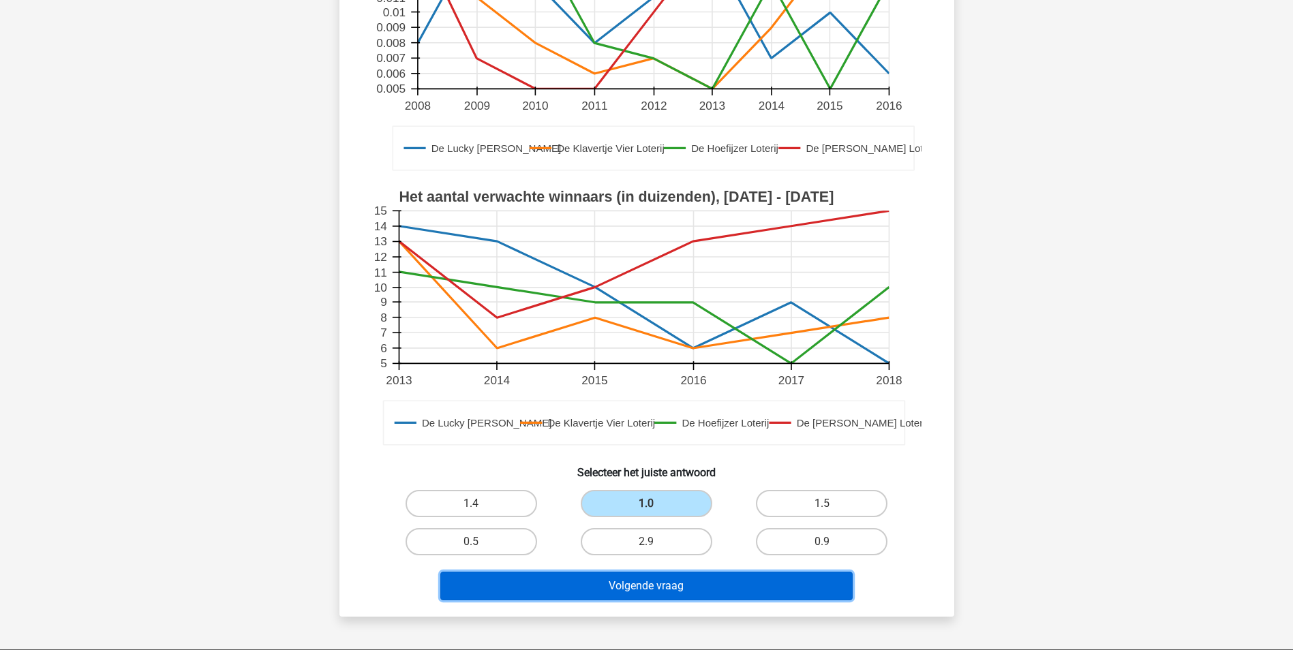
click at [658, 586] on button "Volgende vraag" at bounding box center [646, 586] width 412 height 29
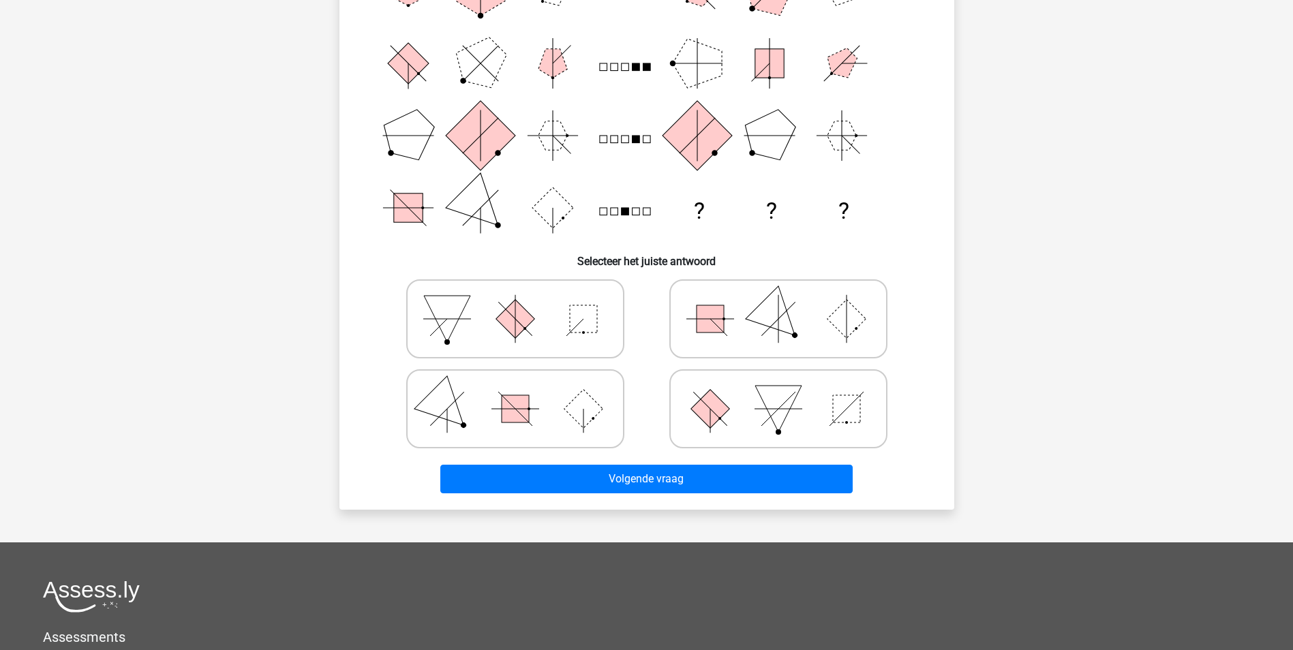
scroll to position [68, 0]
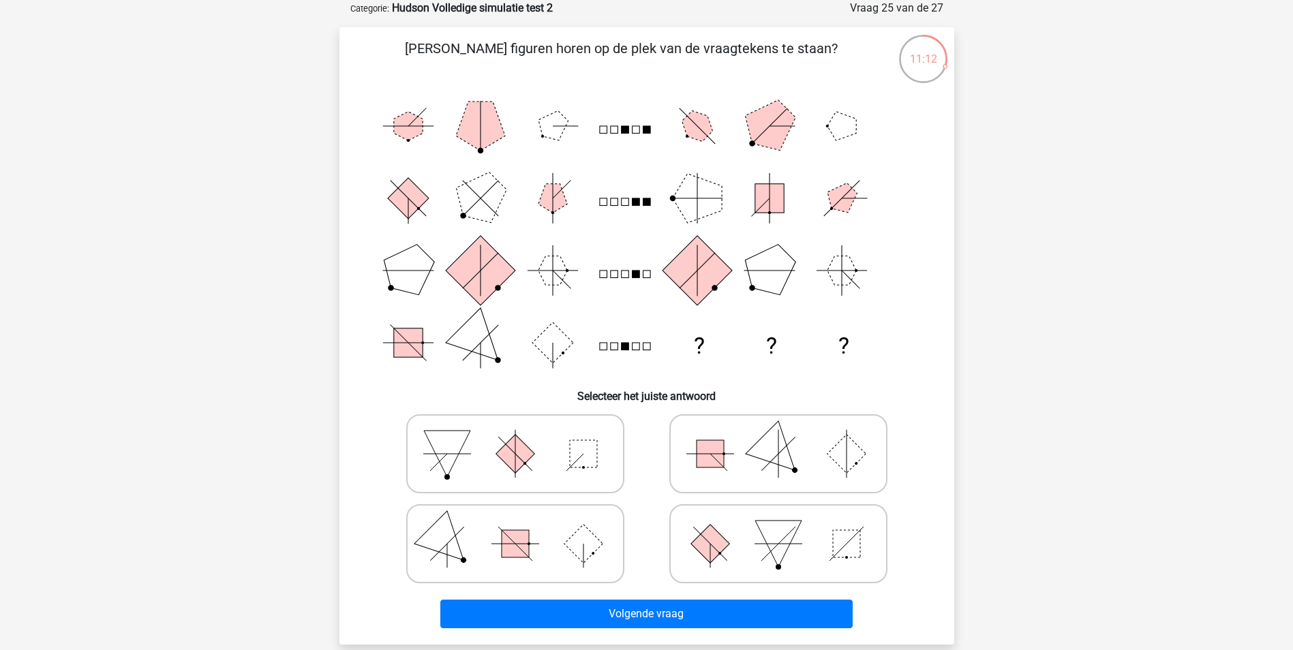
click at [577, 446] on rect at bounding box center [583, 453] width 27 height 27
click at [524, 437] on input "radio" at bounding box center [519, 432] width 9 height 9
radio input "true"
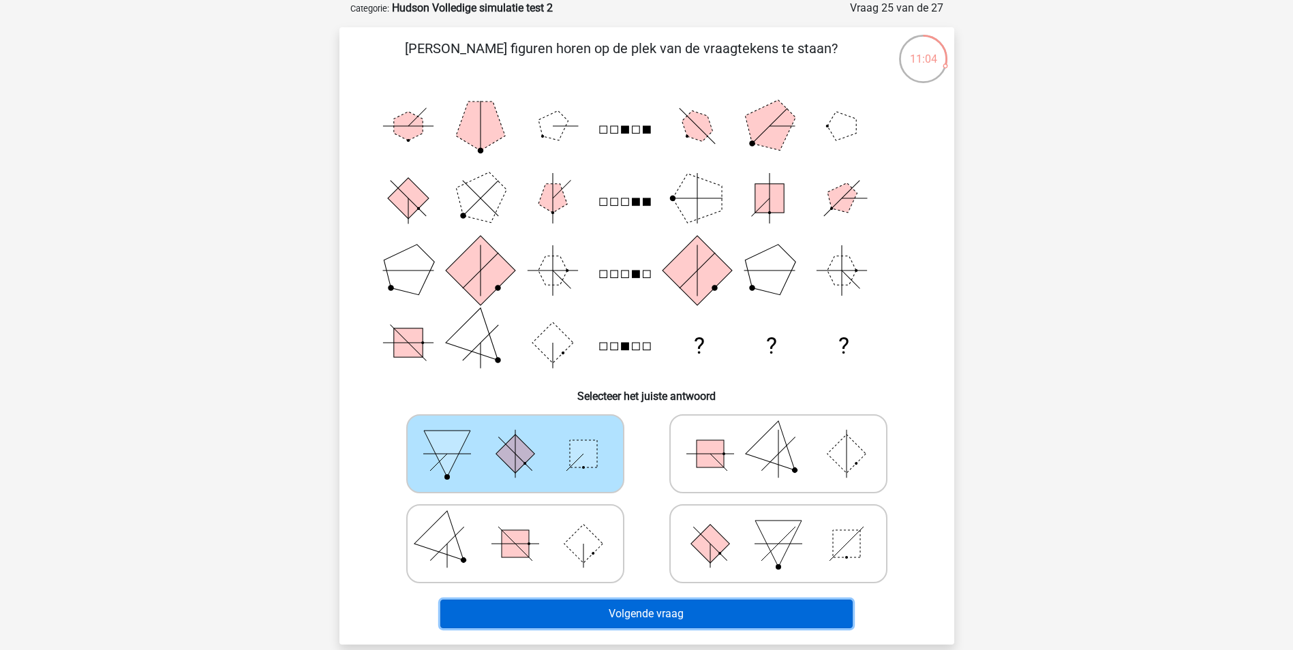
click at [716, 607] on button "Volgende vraag" at bounding box center [646, 614] width 412 height 29
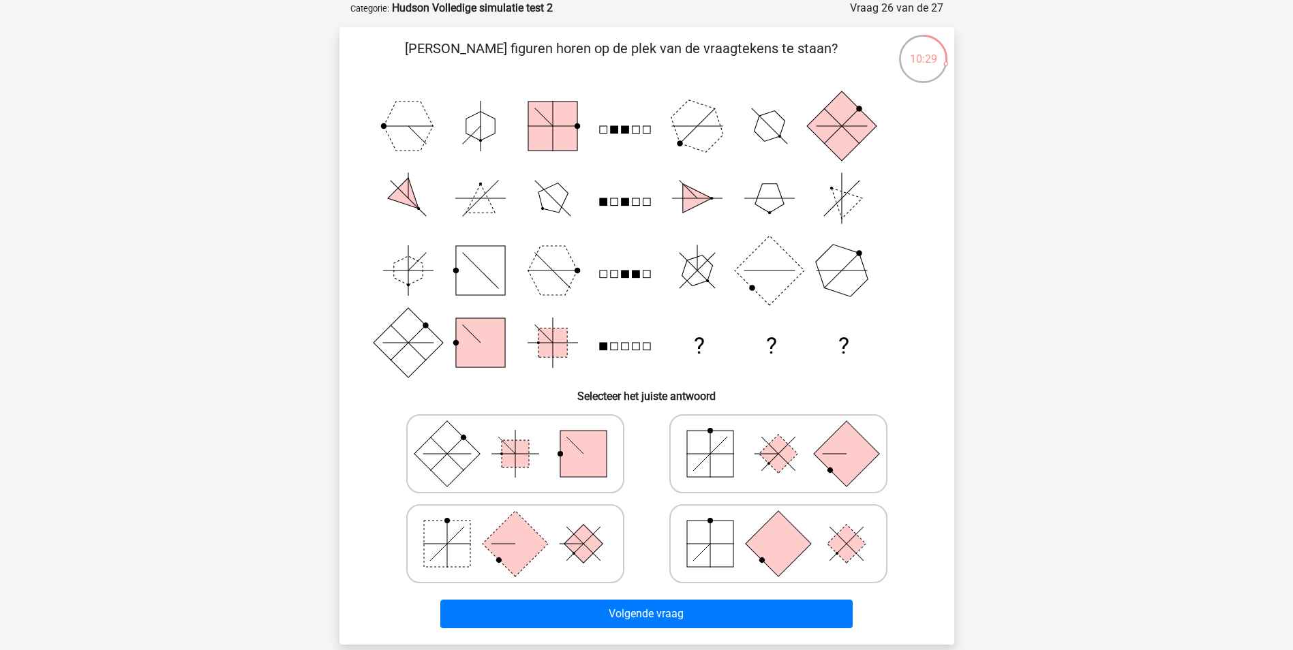
click at [571, 534] on icon at bounding box center [515, 544] width 204 height 68
click at [524, 527] on input "radio" at bounding box center [519, 522] width 9 height 9
radio input "true"
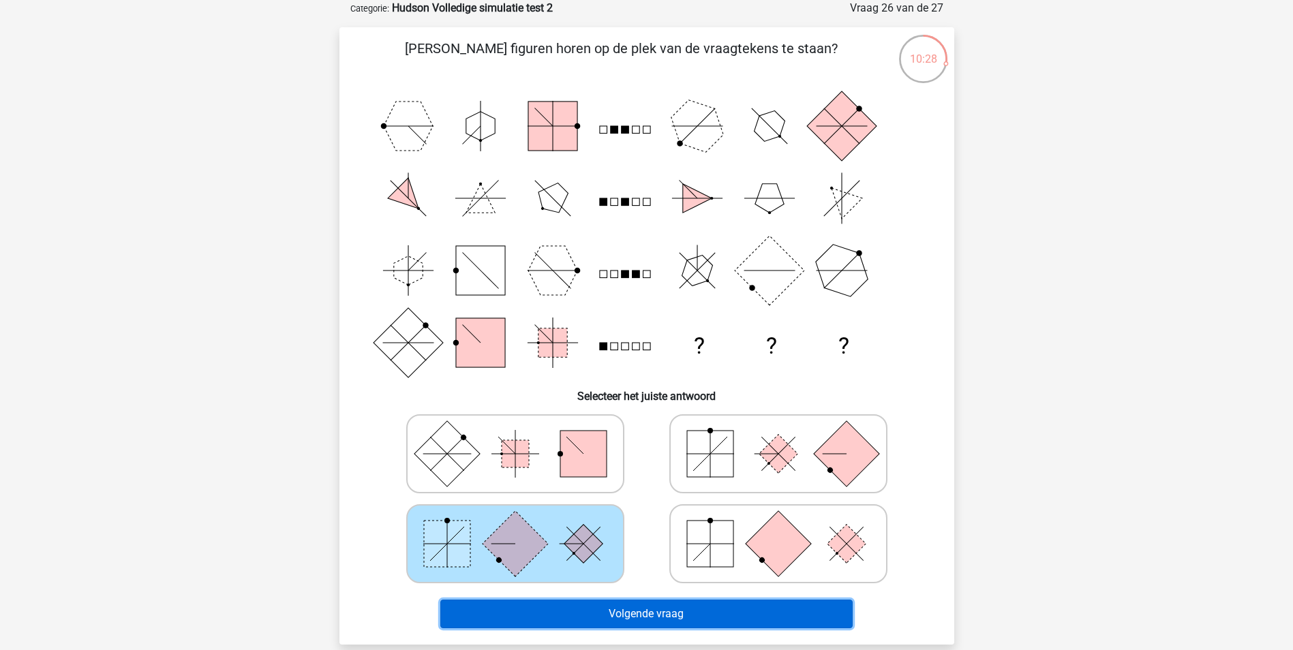
click at [661, 609] on button "Volgende vraag" at bounding box center [646, 614] width 412 height 29
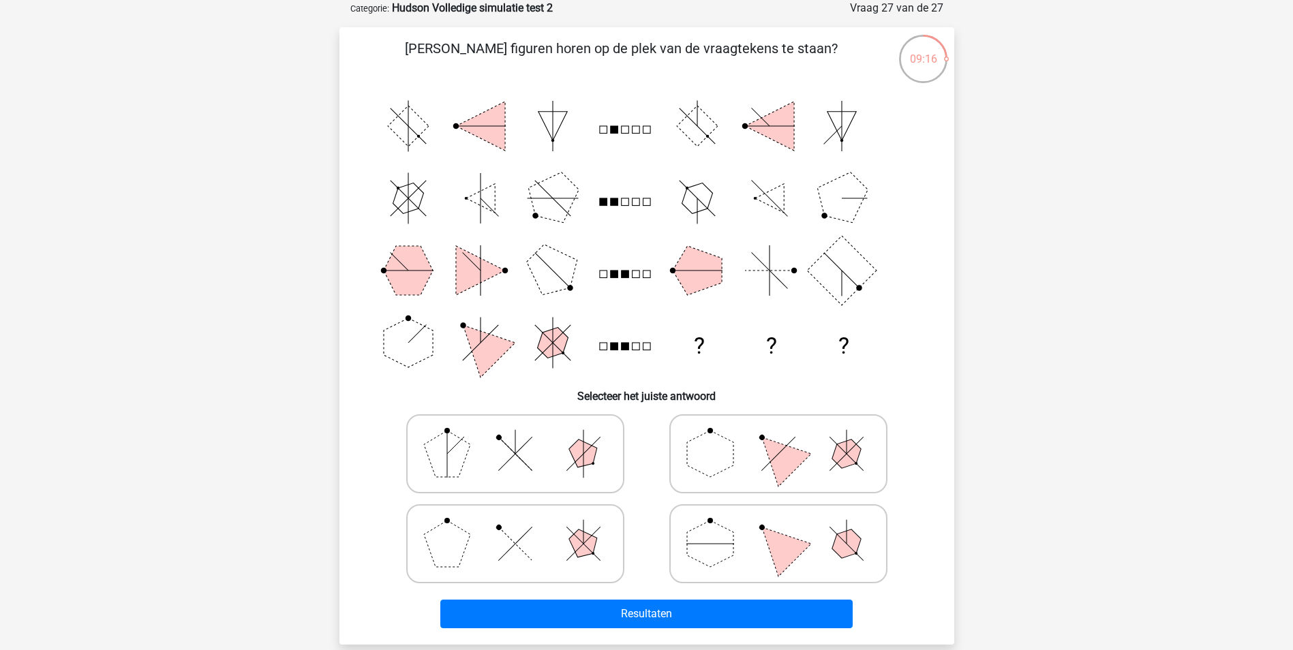
click at [787, 459] on polygon at bounding box center [777, 453] width 65 height 65
click at [787, 437] on input "radio" at bounding box center [782, 432] width 9 height 9
radio input "true"
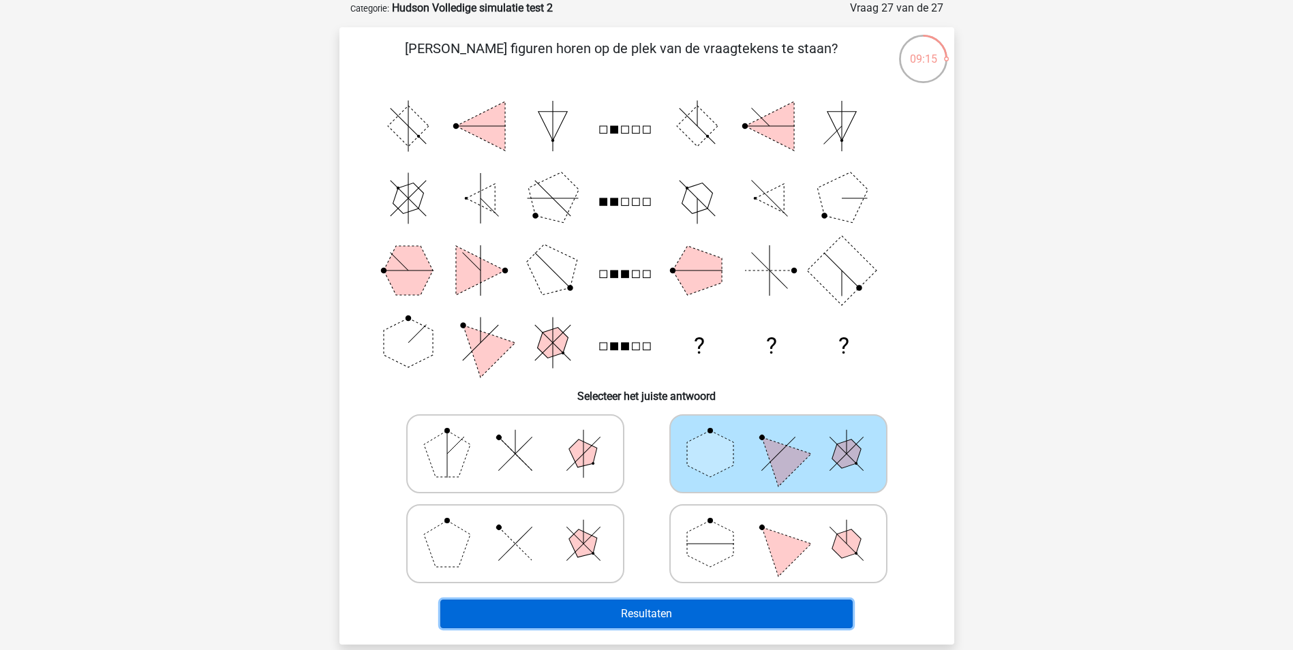
click at [800, 609] on button "Resultaten" at bounding box center [646, 614] width 412 height 29
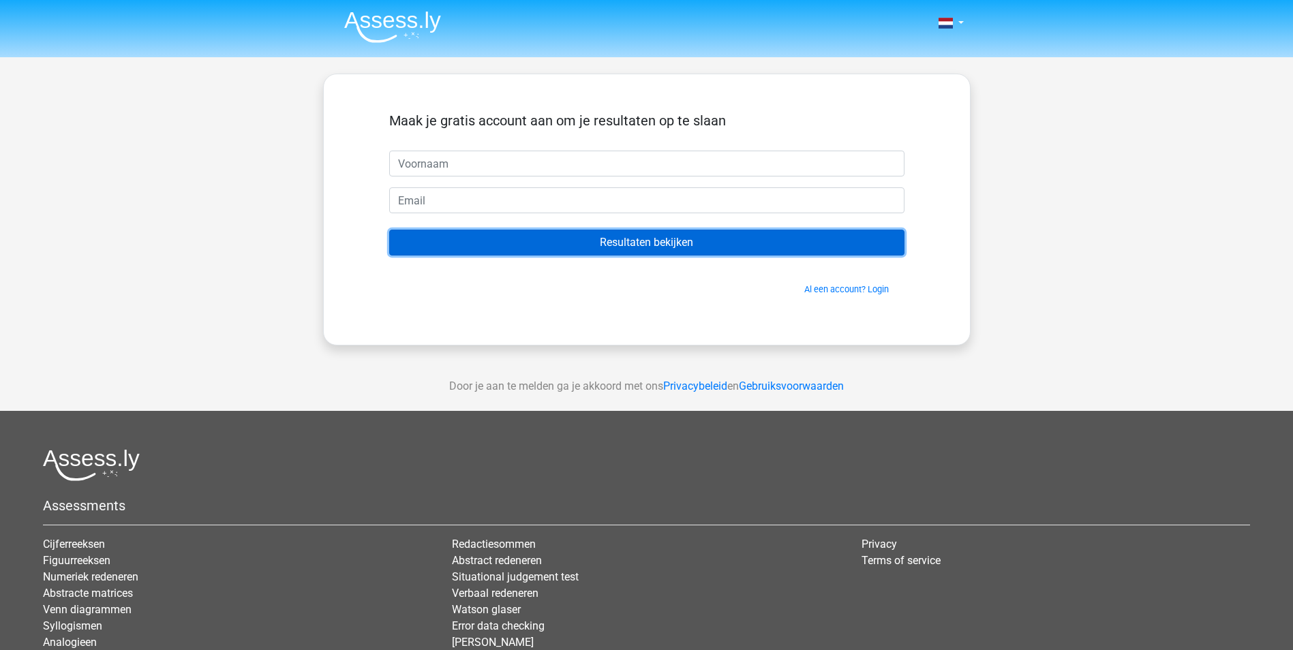
click at [632, 232] on input "Resultaten bekijken" at bounding box center [646, 243] width 515 height 26
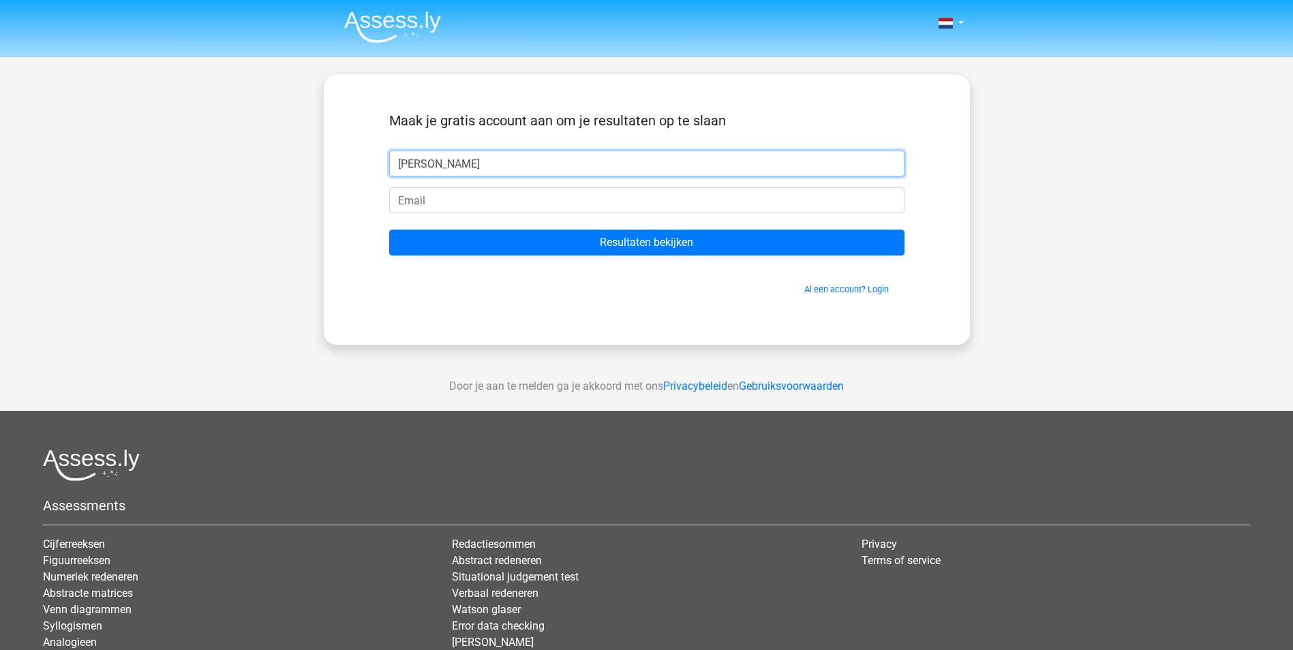
type input "[PERSON_NAME]"
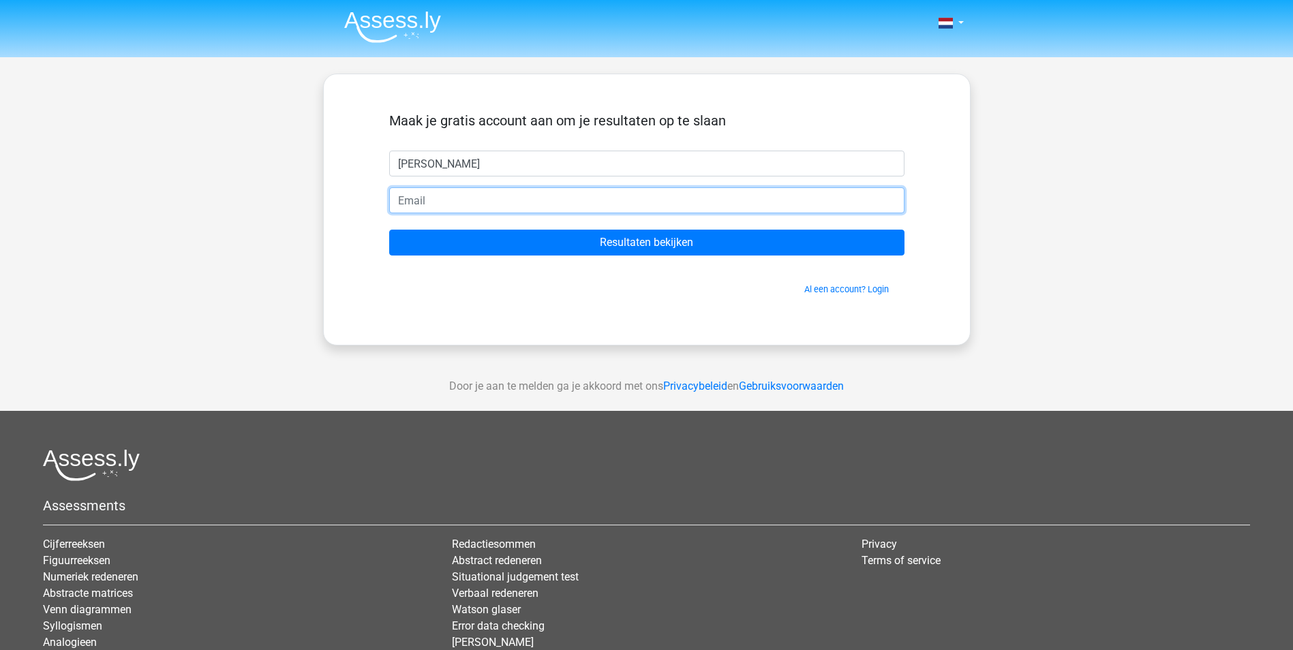
click at [440, 198] on input "email" at bounding box center [646, 200] width 515 height 26
type input "ellenvaerschot@gmail.com"
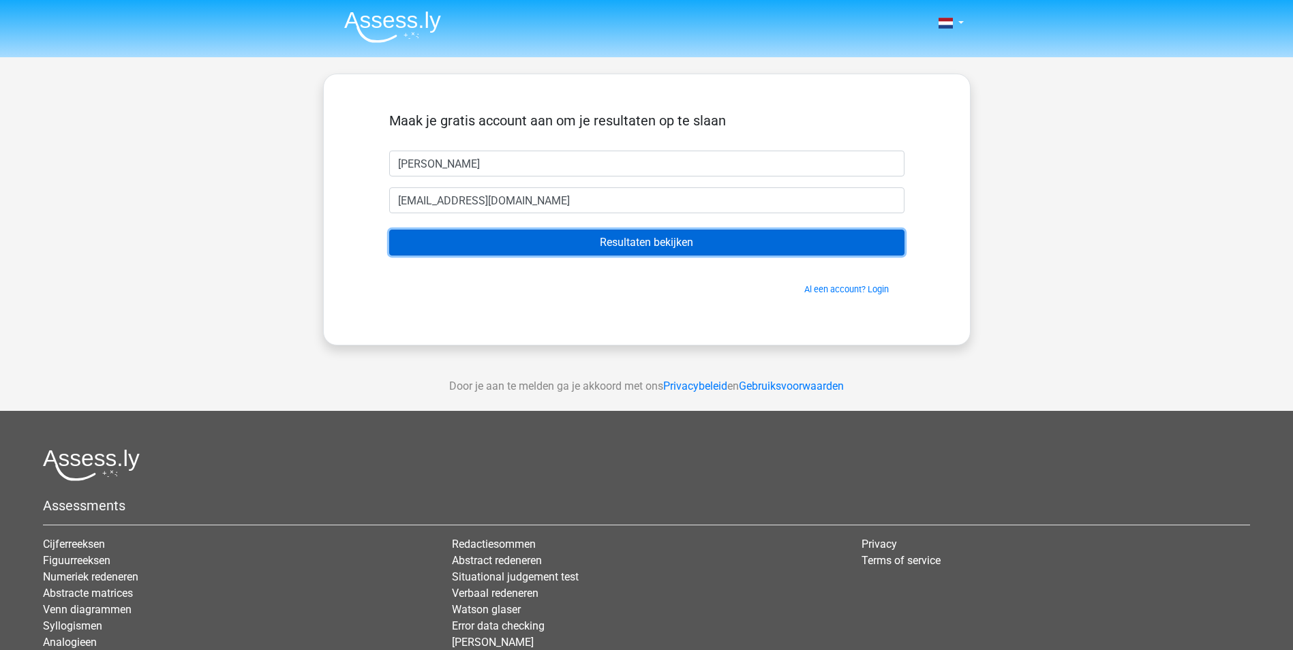
click at [630, 239] on input "Resultaten bekijken" at bounding box center [646, 243] width 515 height 26
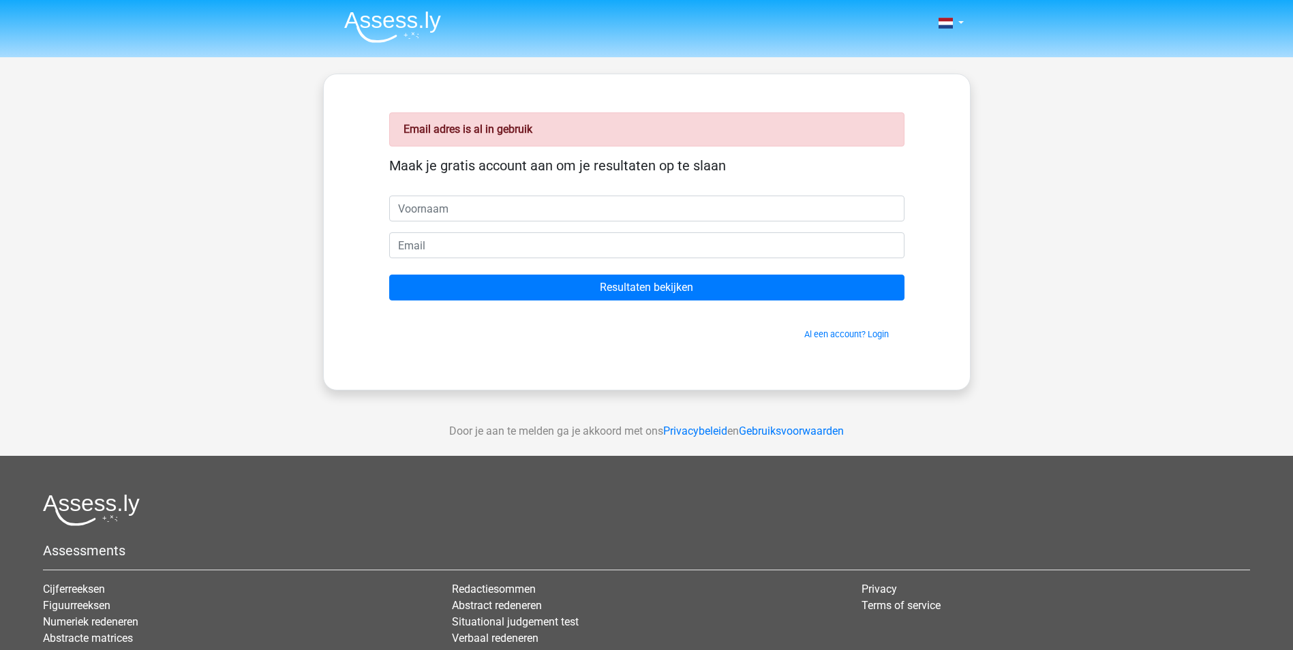
click at [416, 211] on input "text" at bounding box center [646, 209] width 515 height 26
type input "[PERSON_NAME]"
type input "[EMAIL_ADDRESS][DOMAIN_NAME]"
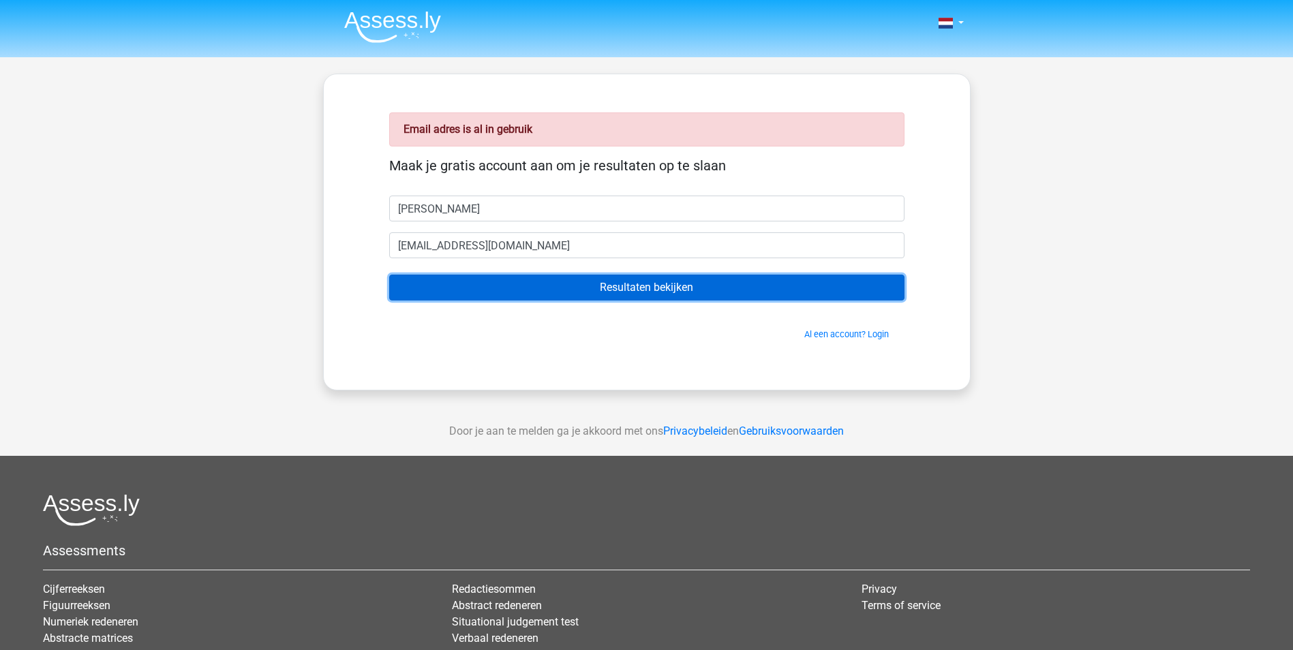
click at [623, 286] on input "Resultaten bekijken" at bounding box center [646, 288] width 515 height 26
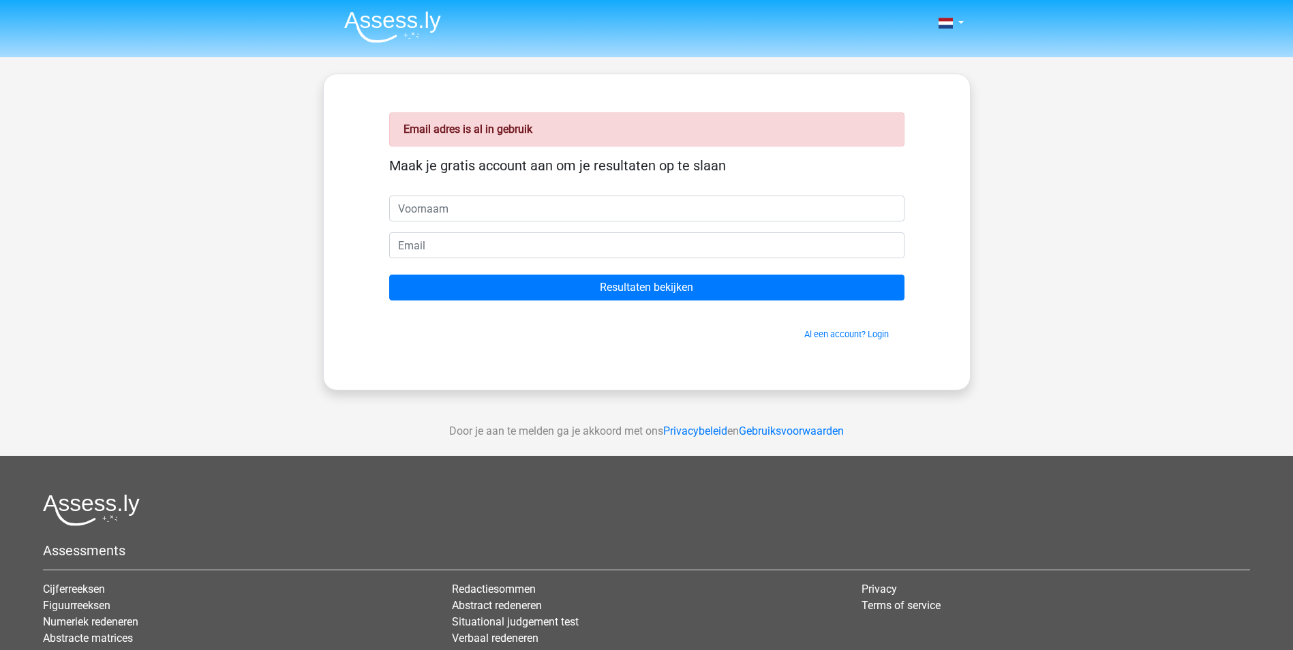
click at [403, 209] on input "text" at bounding box center [646, 209] width 515 height 26
type input "[PERSON_NAME]"
click at [414, 249] on input "email" at bounding box center [646, 245] width 515 height 26
click at [1033, 256] on div "Nederlands English" at bounding box center [646, 408] width 1293 height 816
click at [206, 85] on div "Nederlands English" at bounding box center [646, 408] width 1293 height 816
